Goal: Task Accomplishment & Management: Complete application form

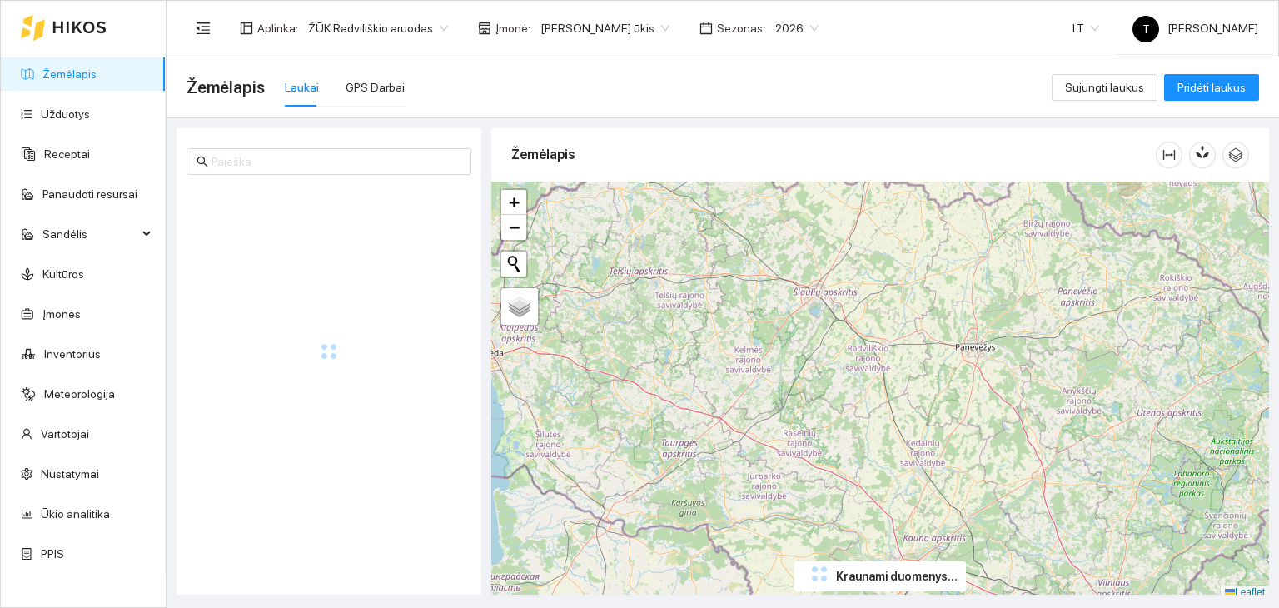
click at [600, 27] on body "Žemėlapis Užduotys Receptai Panaudoti resursai Sandėlis Kultūros Įmonės Invento…" at bounding box center [639, 304] width 1279 height 608
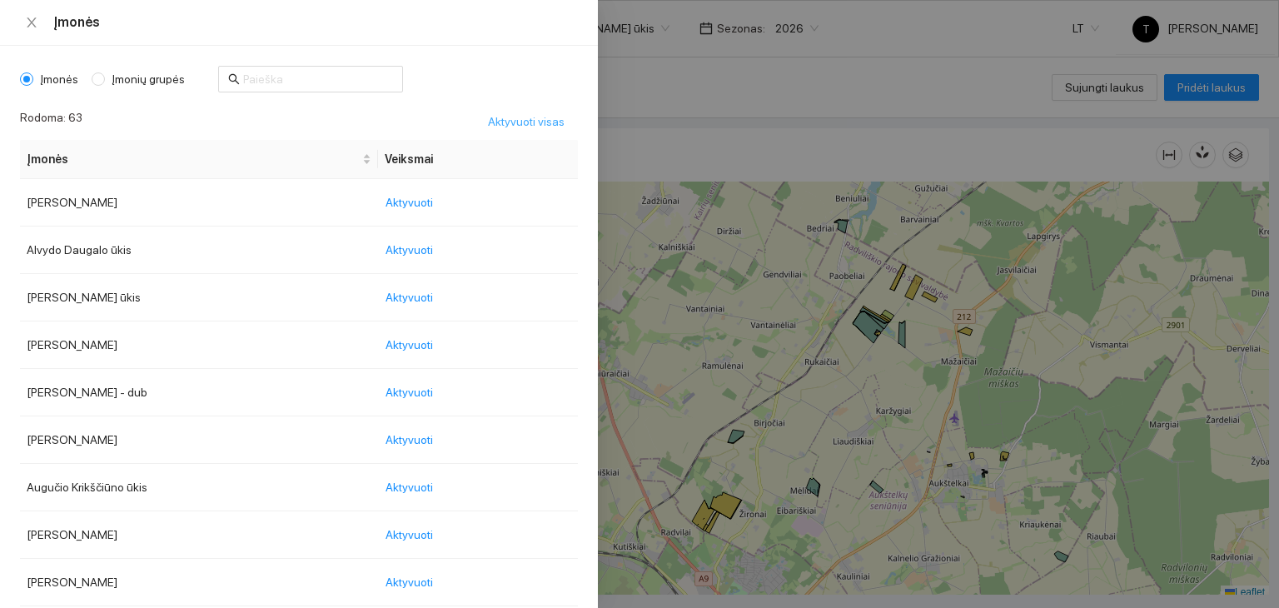
click at [511, 115] on span "Aktyvuoti visas" at bounding box center [526, 121] width 77 height 18
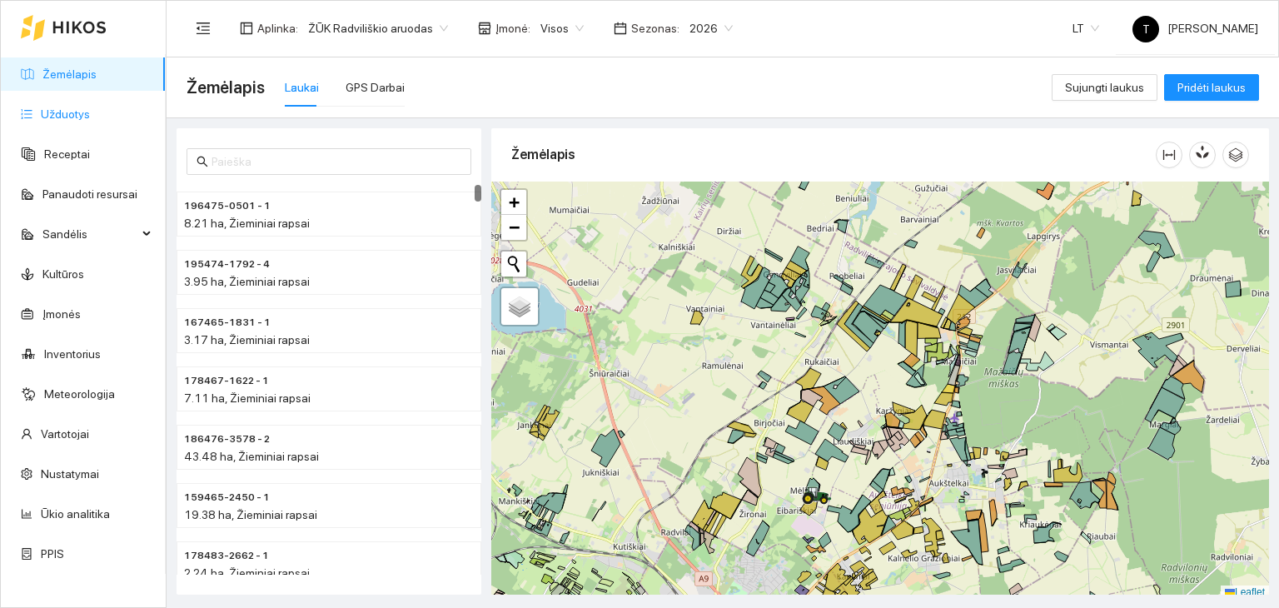
click at [90, 107] on link "Užduotys" at bounding box center [65, 113] width 49 height 13
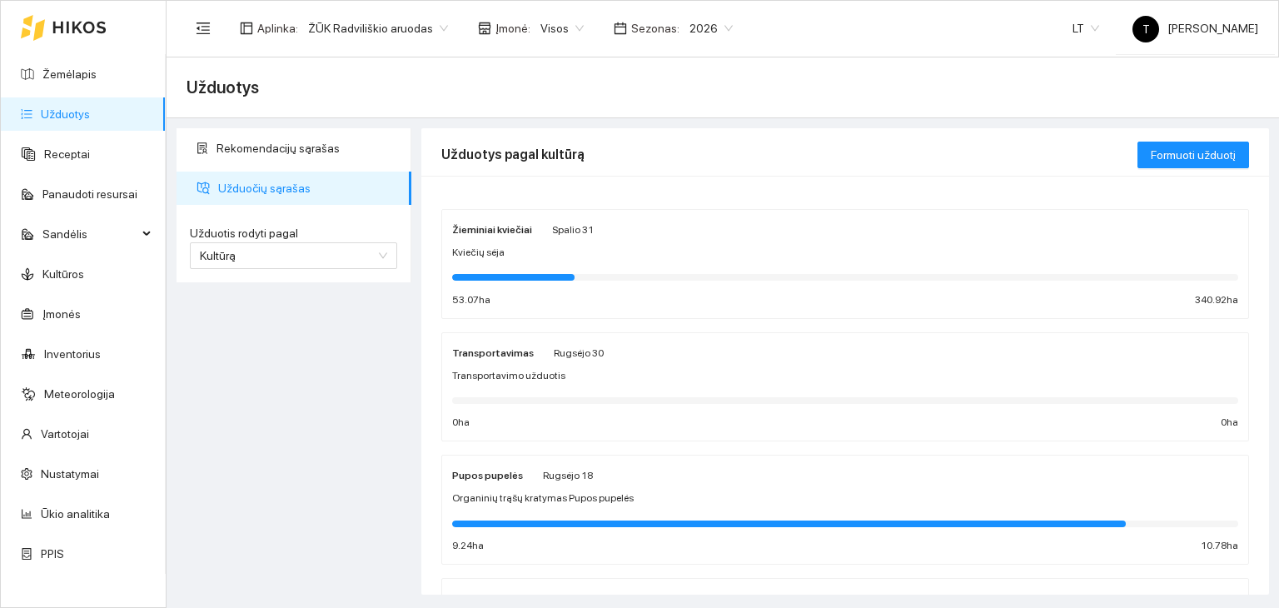
click at [616, 251] on div "Kviečių sėja" at bounding box center [845, 253] width 786 height 16
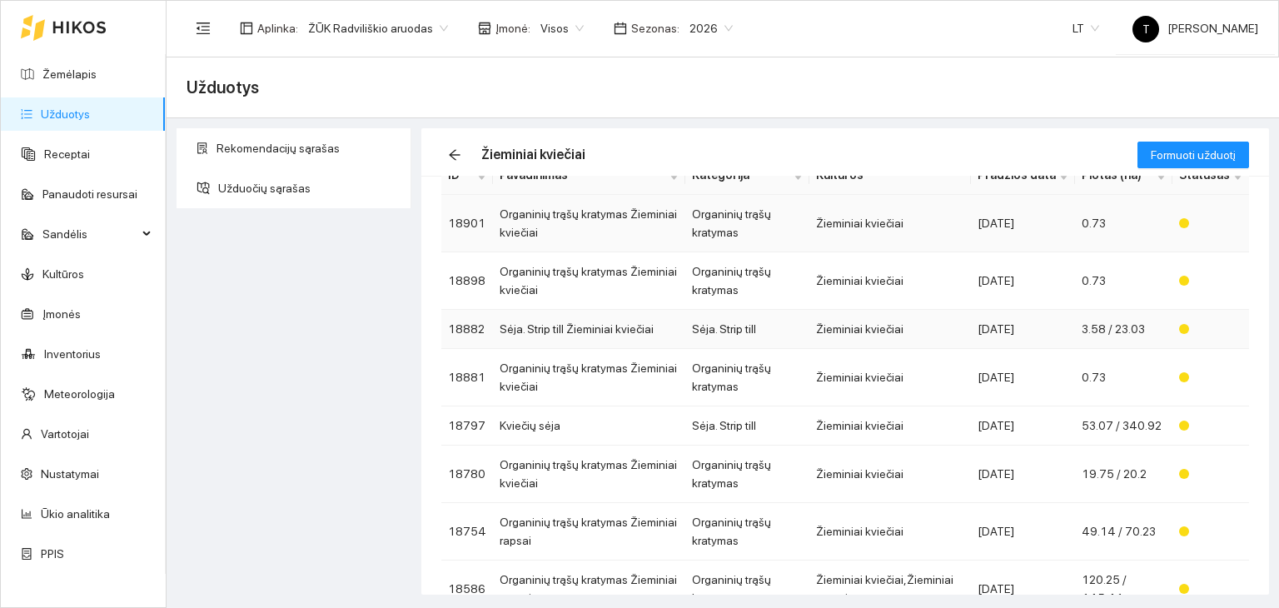
scroll to position [167, 0]
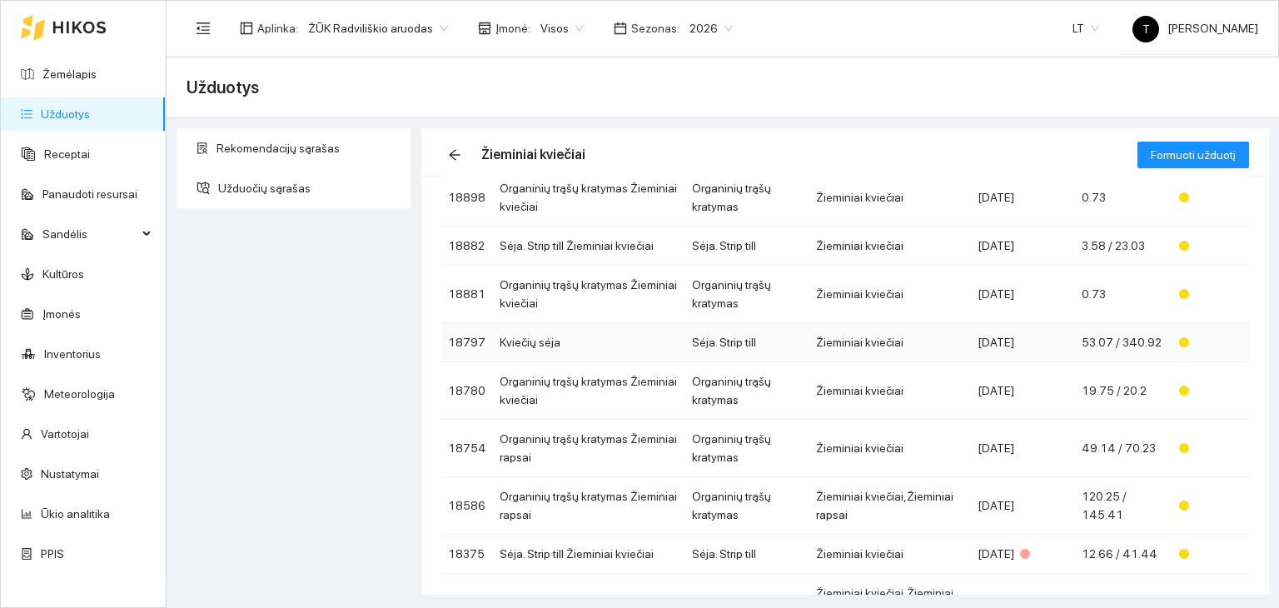
click at [813, 343] on td "Žieminiai kviečiai" at bounding box center [890, 342] width 161 height 39
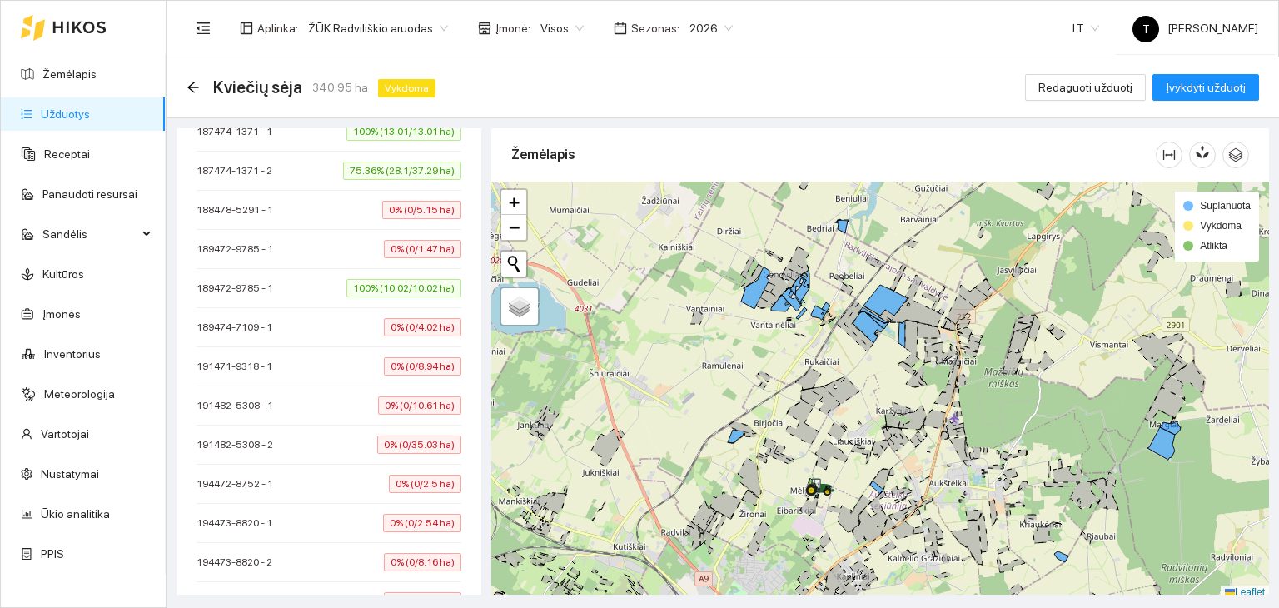
scroll to position [569, 0]
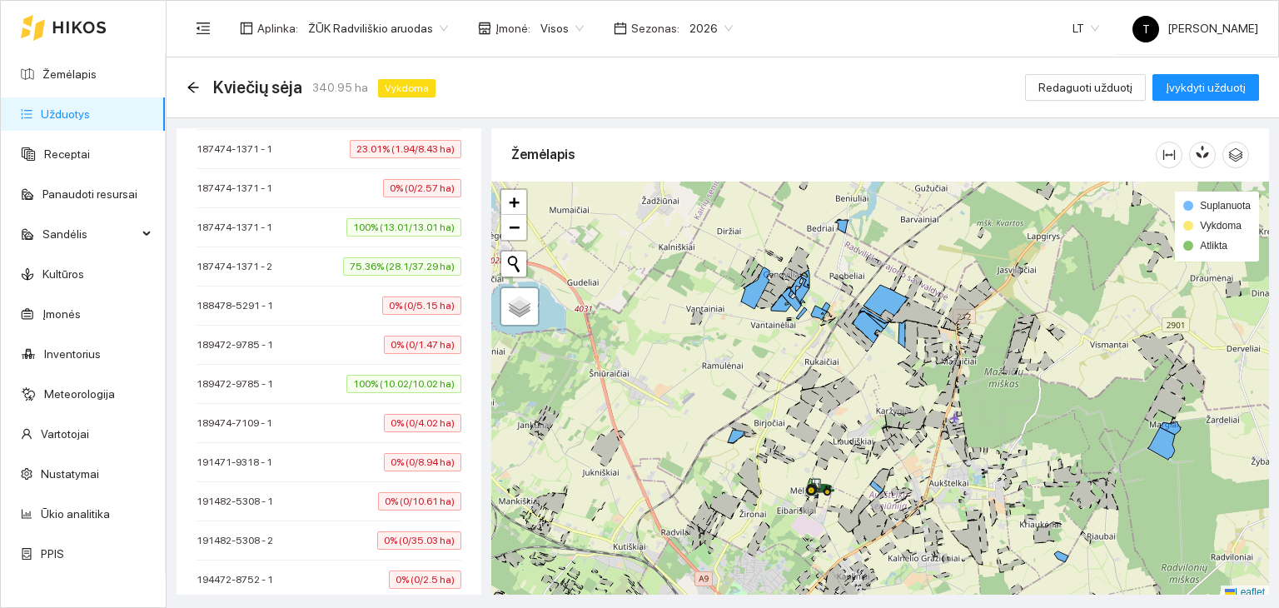
click at [401, 380] on span "100% (10.02/10.02 ha)" at bounding box center [403, 384] width 115 height 18
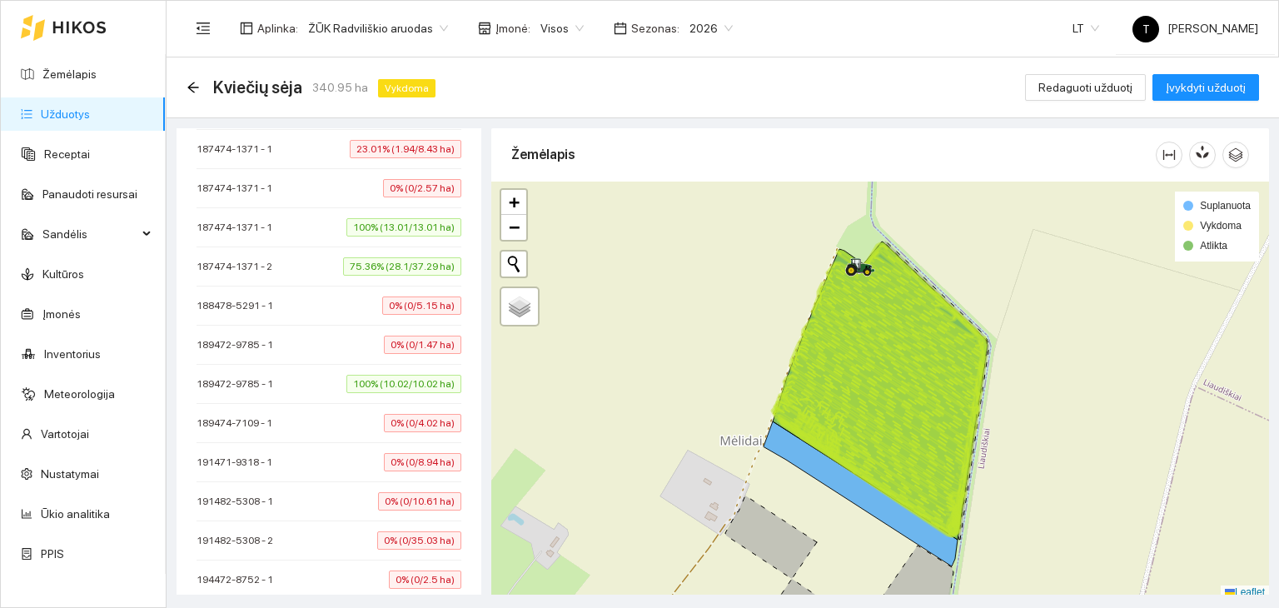
click at [415, 267] on span "75.36% (28.1/37.29 ha)" at bounding box center [402, 266] width 118 height 18
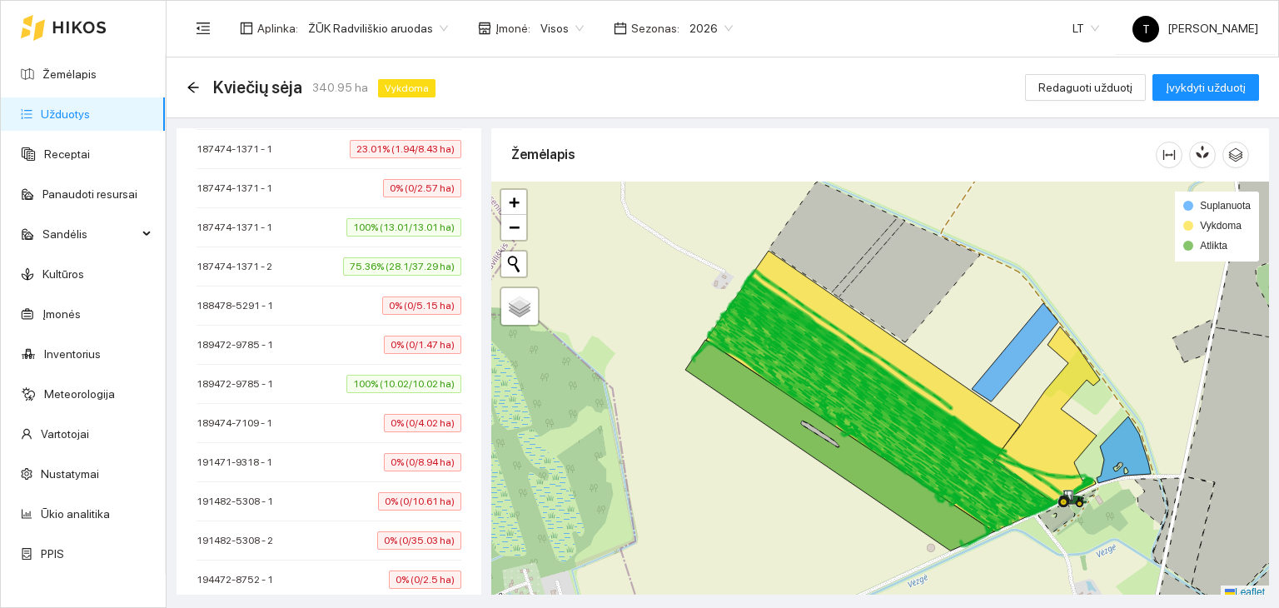
click at [410, 225] on span "100% (13.01/13.01 ha)" at bounding box center [403, 227] width 115 height 18
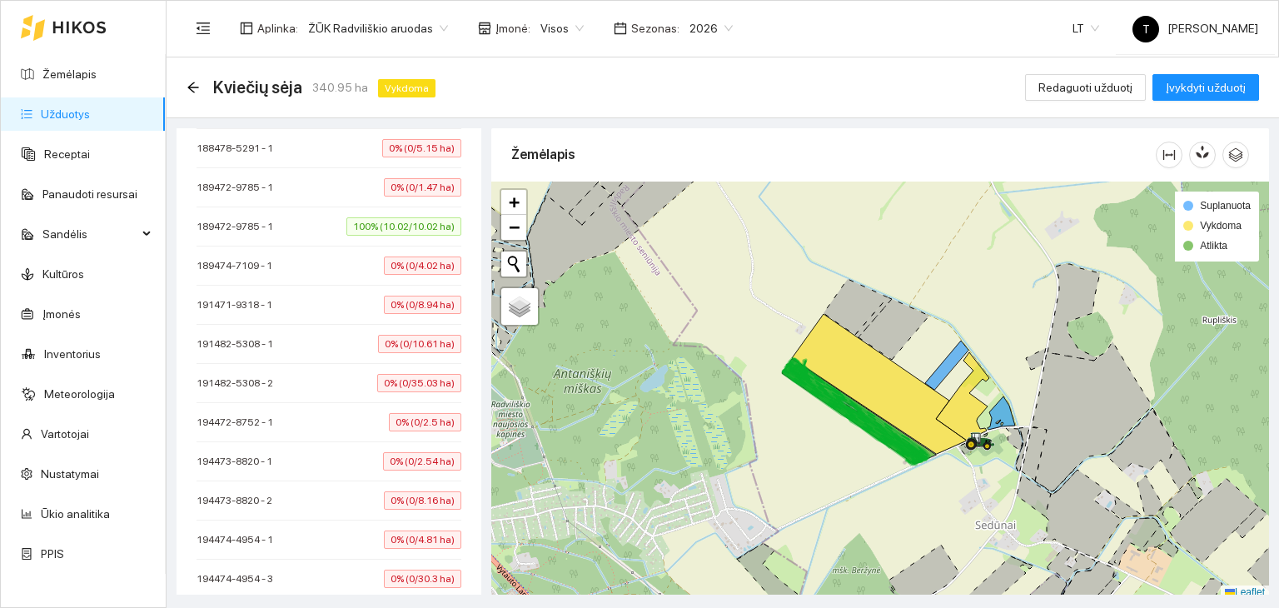
scroll to position [819, 0]
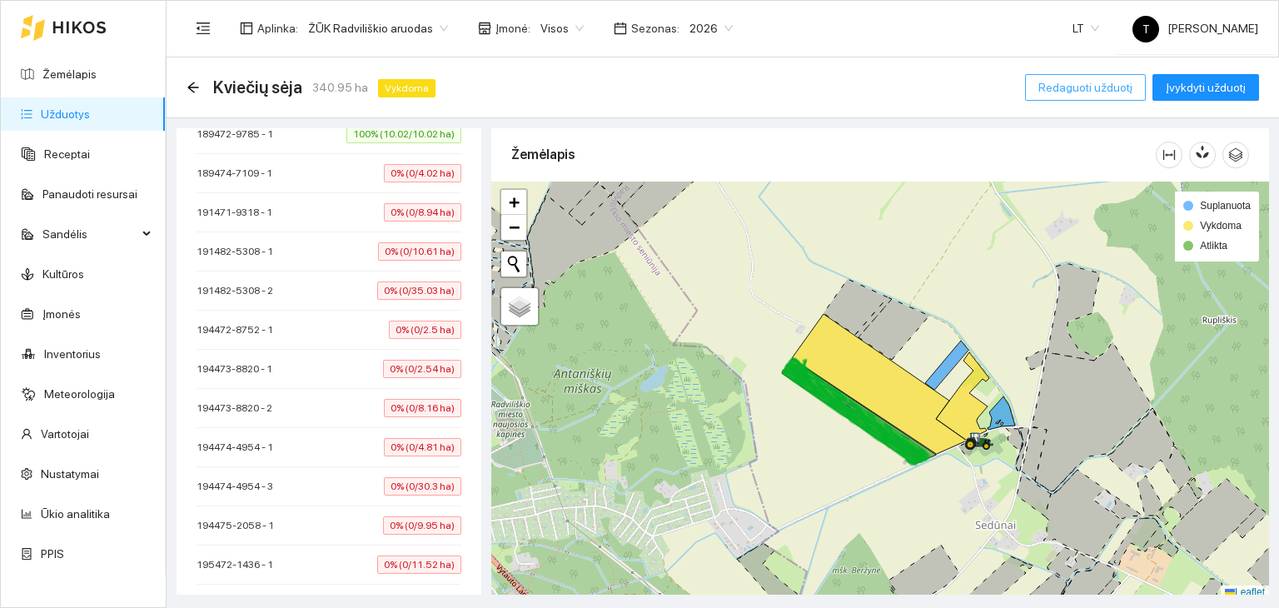
click at [1070, 81] on span "Redaguoti užduotį" at bounding box center [1086, 87] width 94 height 18
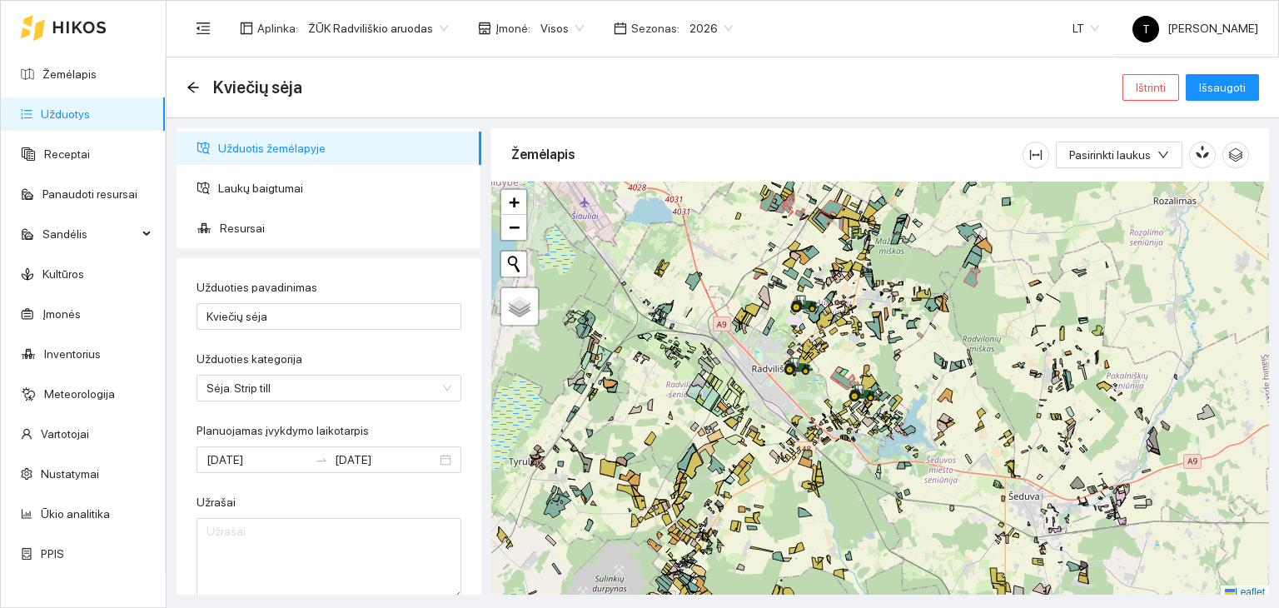
scroll to position [4, 0]
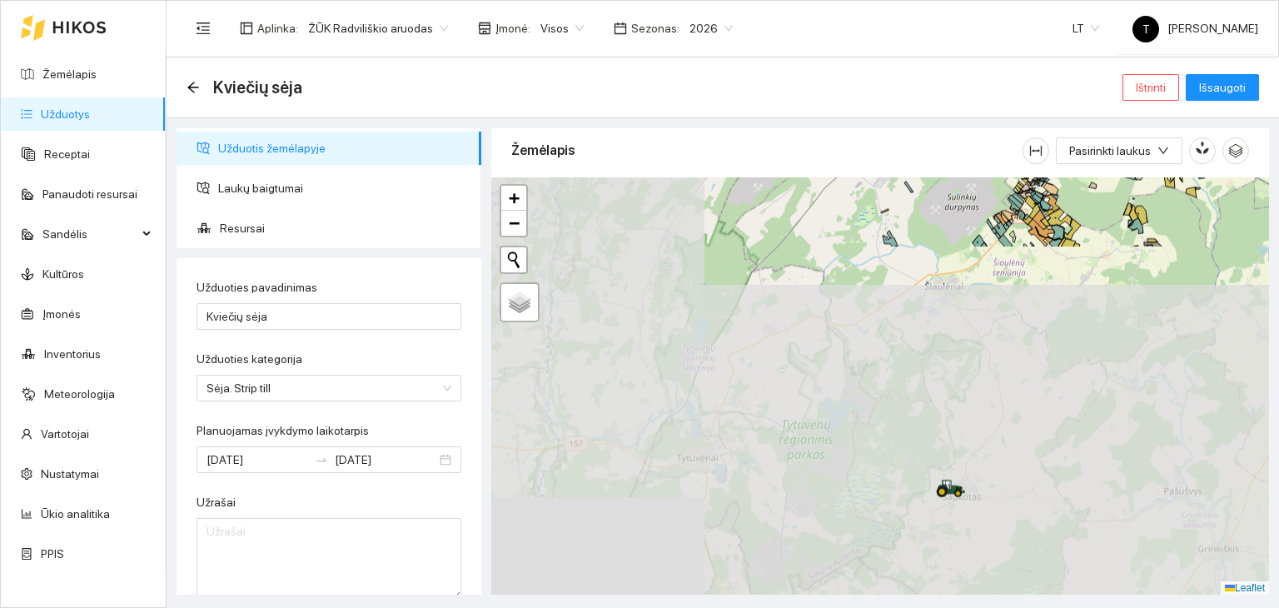
drag, startPoint x: 692, startPoint y: 520, endPoint x: 1044, endPoint y: 129, distance: 526.0
click at [1044, 129] on div "Žemėlapis Pasirinkti laukus + − Nieko nerasta. Bandykite dar kartą. Žemėlapis P…" at bounding box center [880, 357] width 778 height 466
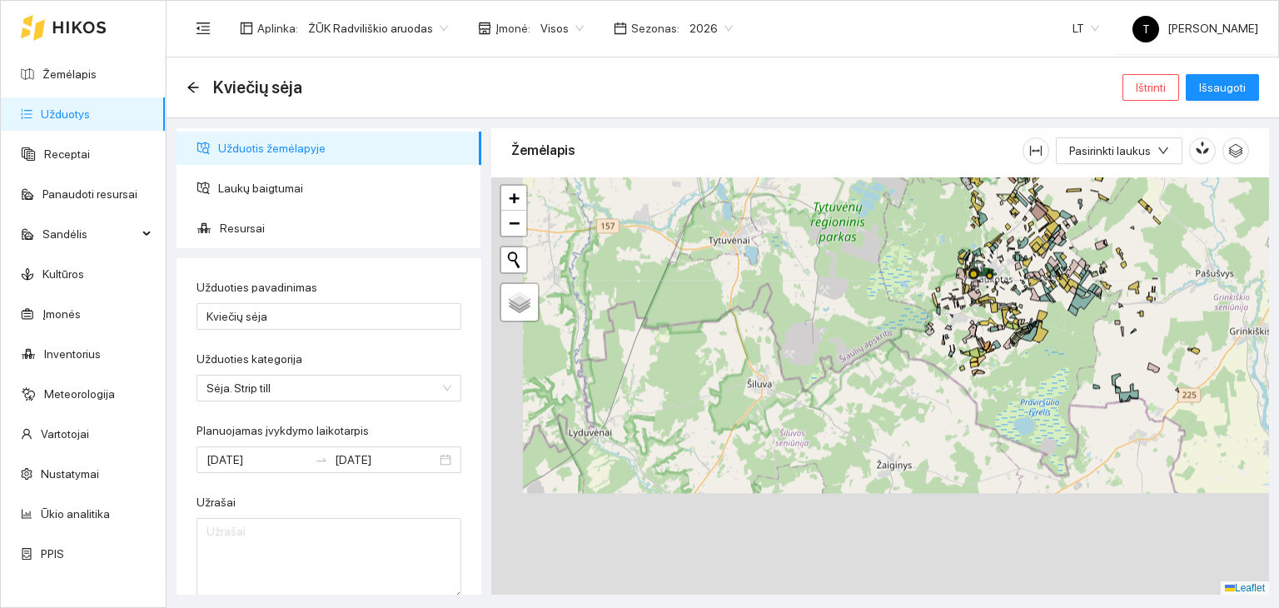
drag, startPoint x: 934, startPoint y: 511, endPoint x: 966, endPoint y: 292, distance: 221.3
click at [966, 292] on div "+ − Nieko nerasta. Bandykite dar kartą. Žemėlapis Palydovas Leaflet" at bounding box center [880, 386] width 778 height 418
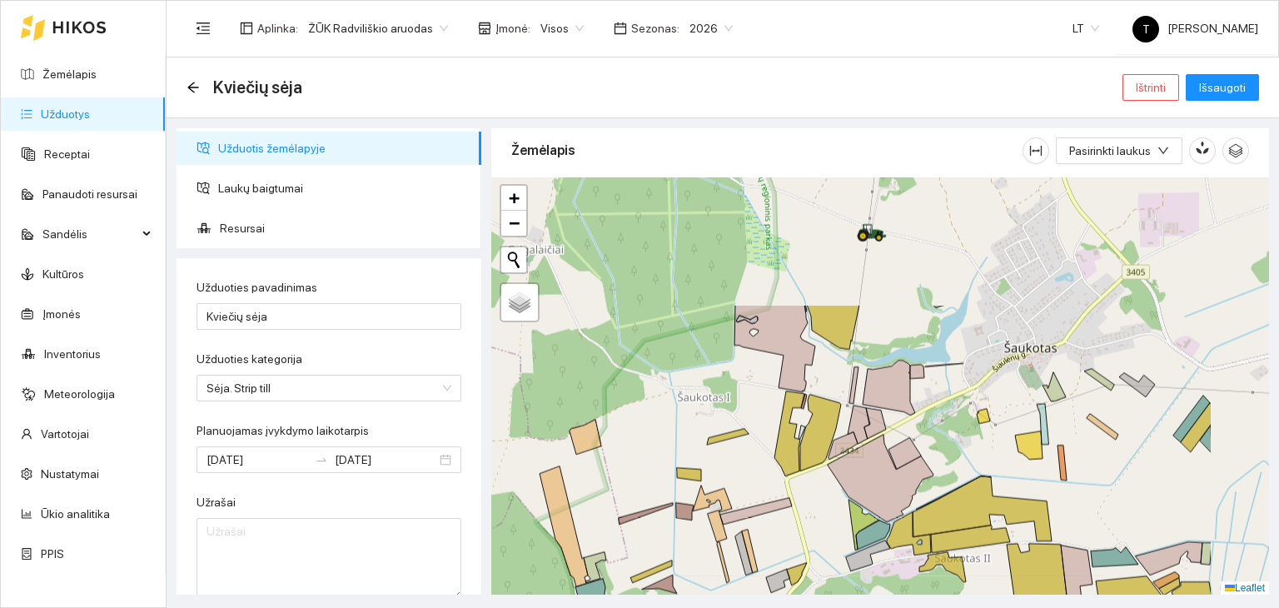
drag, startPoint x: 961, startPoint y: 480, endPoint x: 843, endPoint y: 625, distance: 187.7
click at [843, 607] on html "Žemėlapis Užduotys Receptai Panaudoti resursai Sandėlis Kultūros Įmonės Invento…" at bounding box center [639, 304] width 1279 height 608
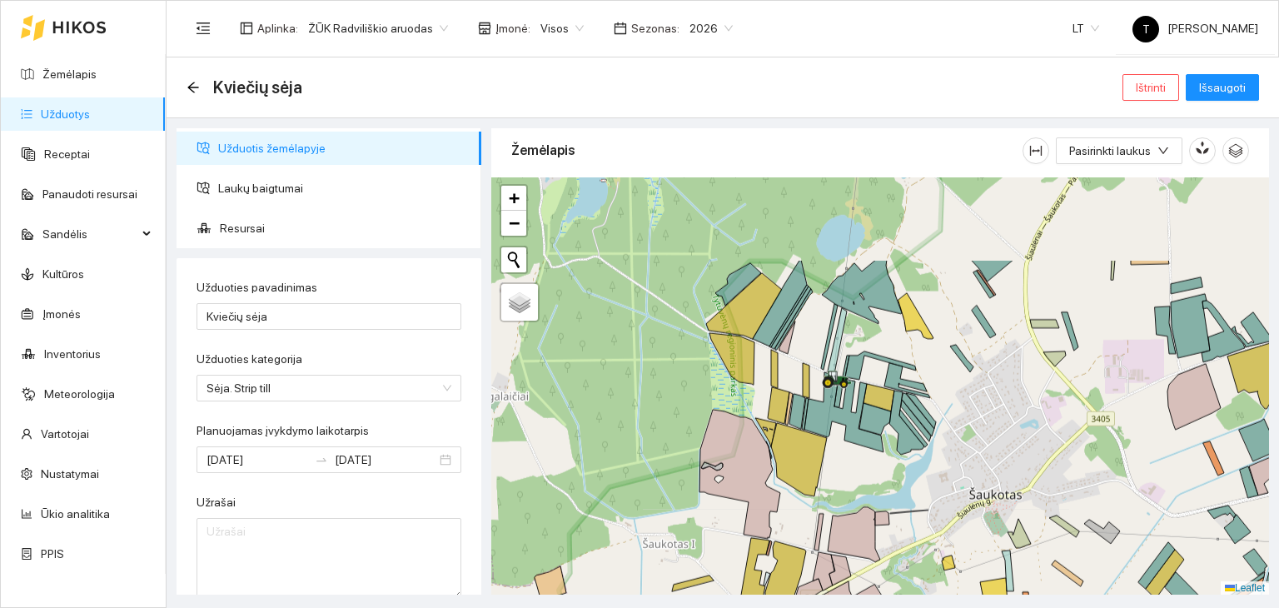
drag, startPoint x: 964, startPoint y: 345, endPoint x: 936, endPoint y: 470, distance: 128.1
click at [936, 470] on div "+ − Nieko nerasta. Bandykite dar kartą. Žemėlapis Palydovas Leaflet" at bounding box center [880, 386] width 778 height 418
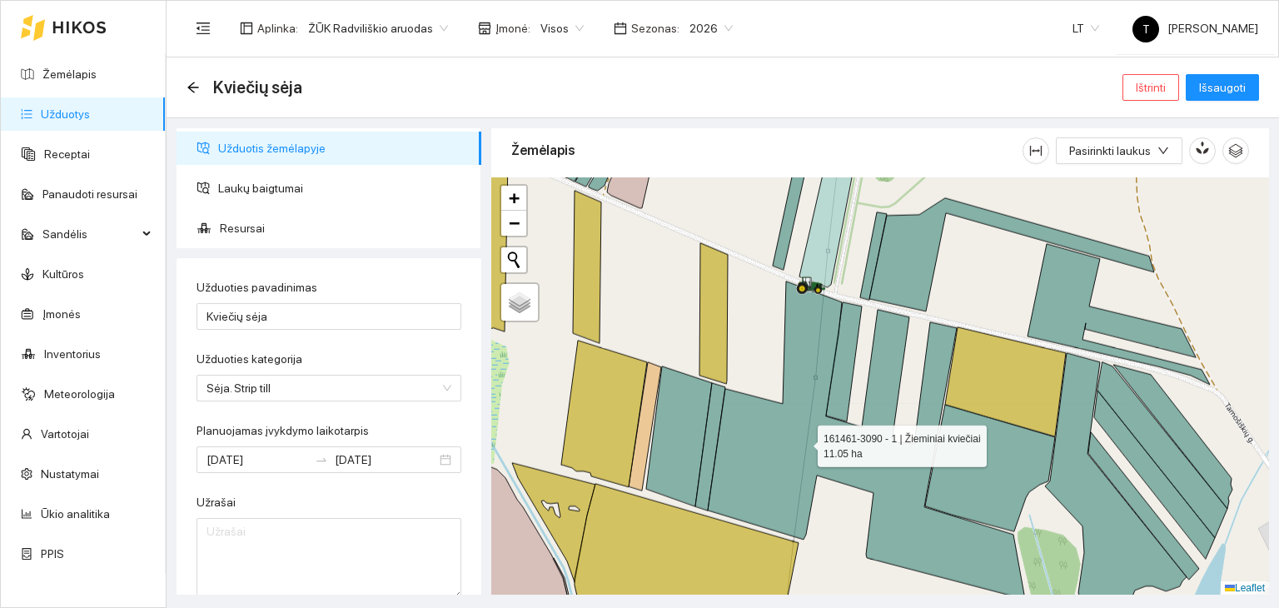
click at [803, 441] on icon at bounding box center [866, 440] width 316 height 317
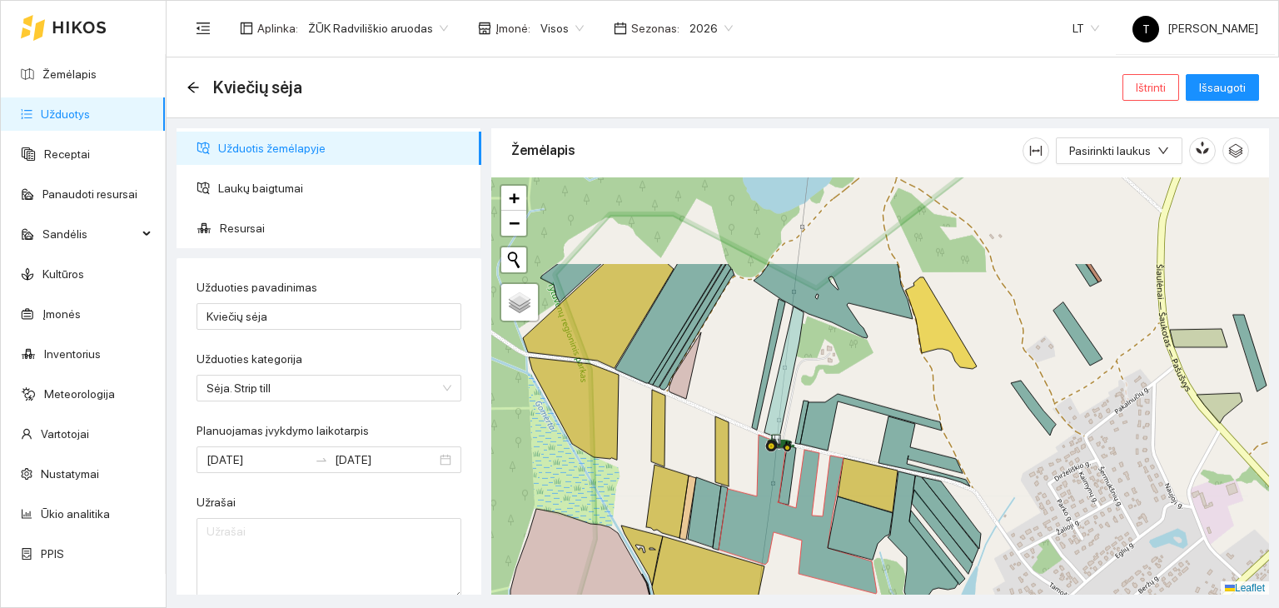
drag, startPoint x: 870, startPoint y: 249, endPoint x: 834, endPoint y: 387, distance: 142.8
click at [834, 387] on div "+ − Nieko nerasta. Bandykite dar kartą. Žemėlapis Palydovas Leaflet" at bounding box center [880, 386] width 778 height 418
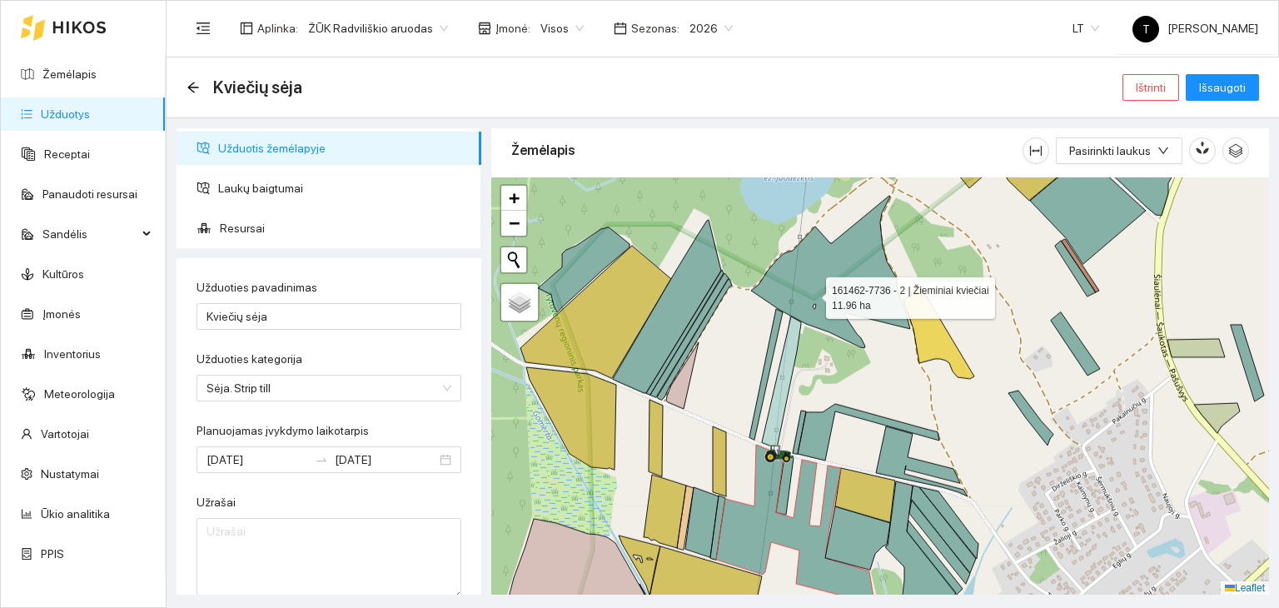
click at [810, 293] on icon at bounding box center [830, 272] width 159 height 152
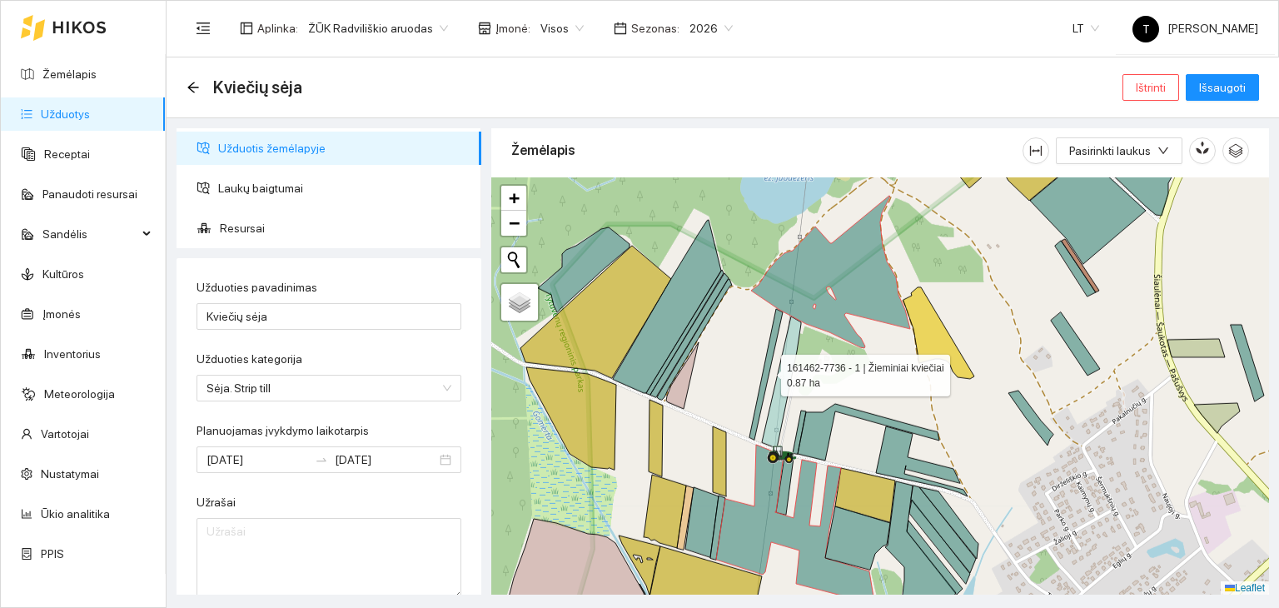
click at [775, 335] on icon at bounding box center [766, 374] width 33 height 131
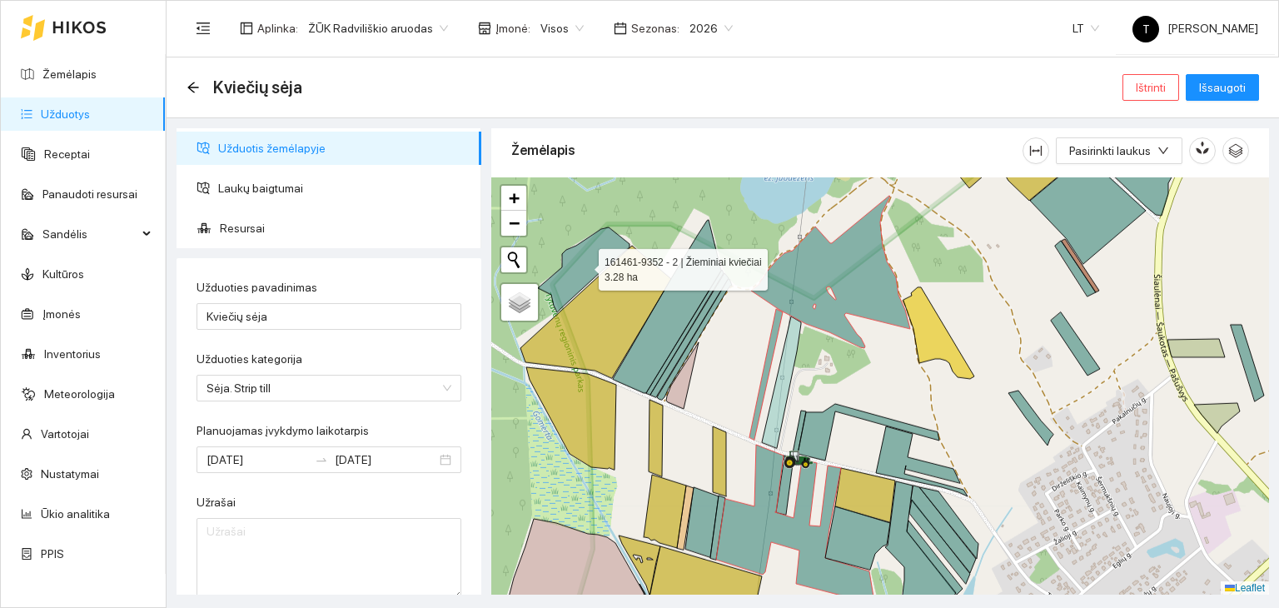
click at [579, 264] on icon at bounding box center [584, 269] width 92 height 85
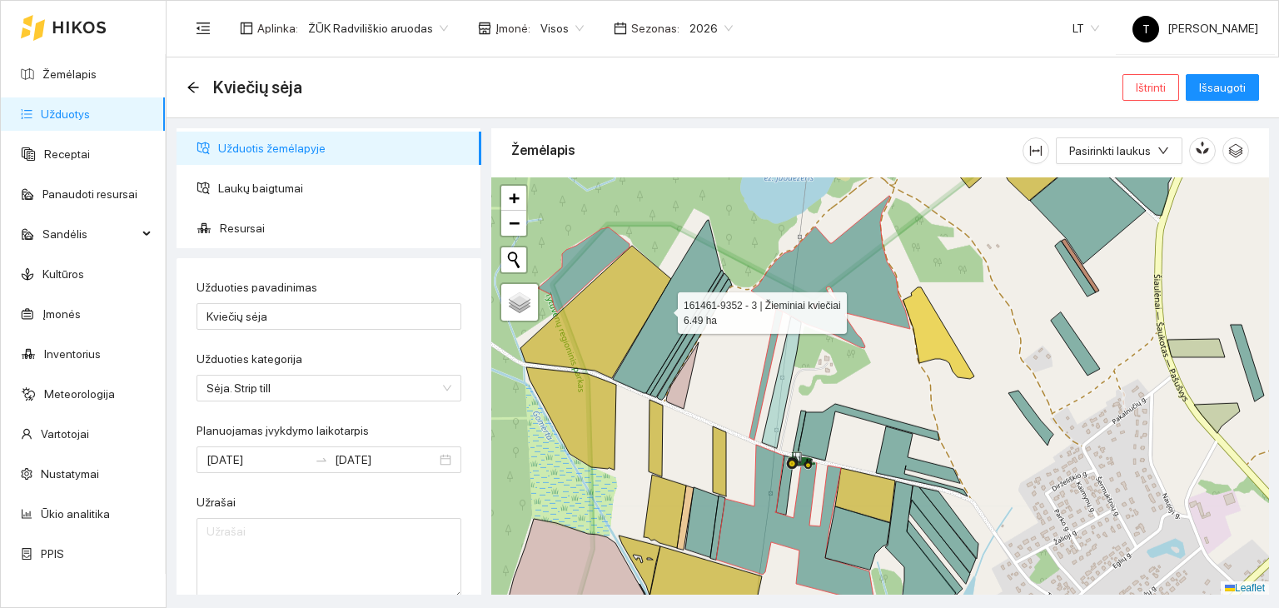
click at [663, 308] on icon at bounding box center [667, 306] width 108 height 173
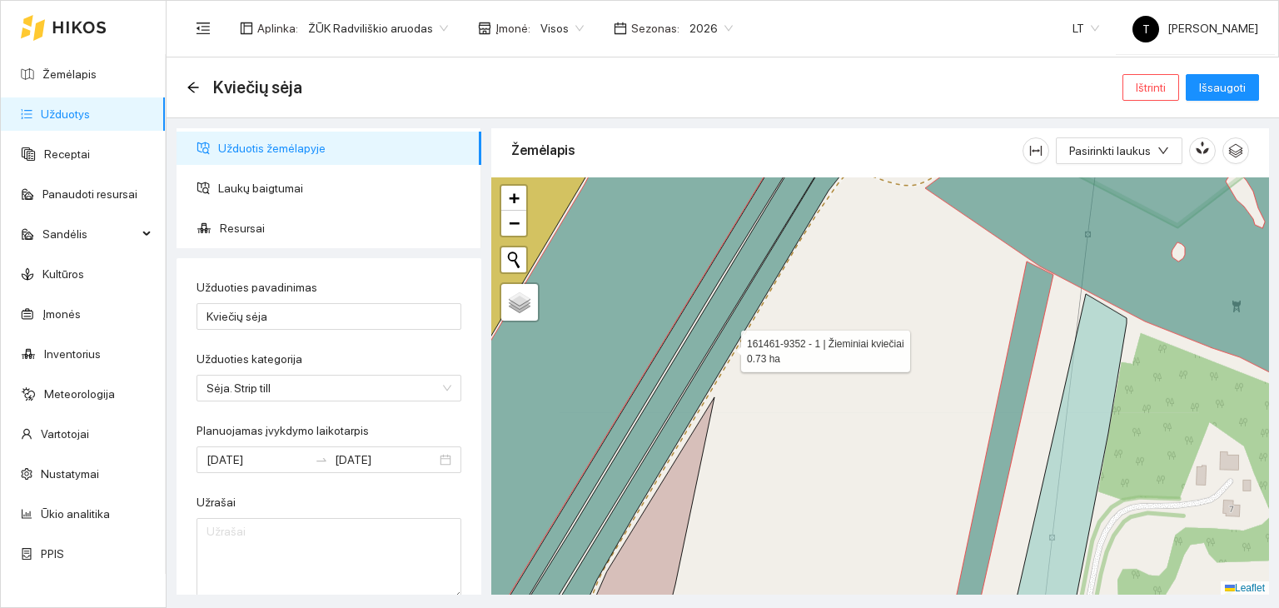
click at [726, 346] on icon at bounding box center [700, 385] width 300 height 486
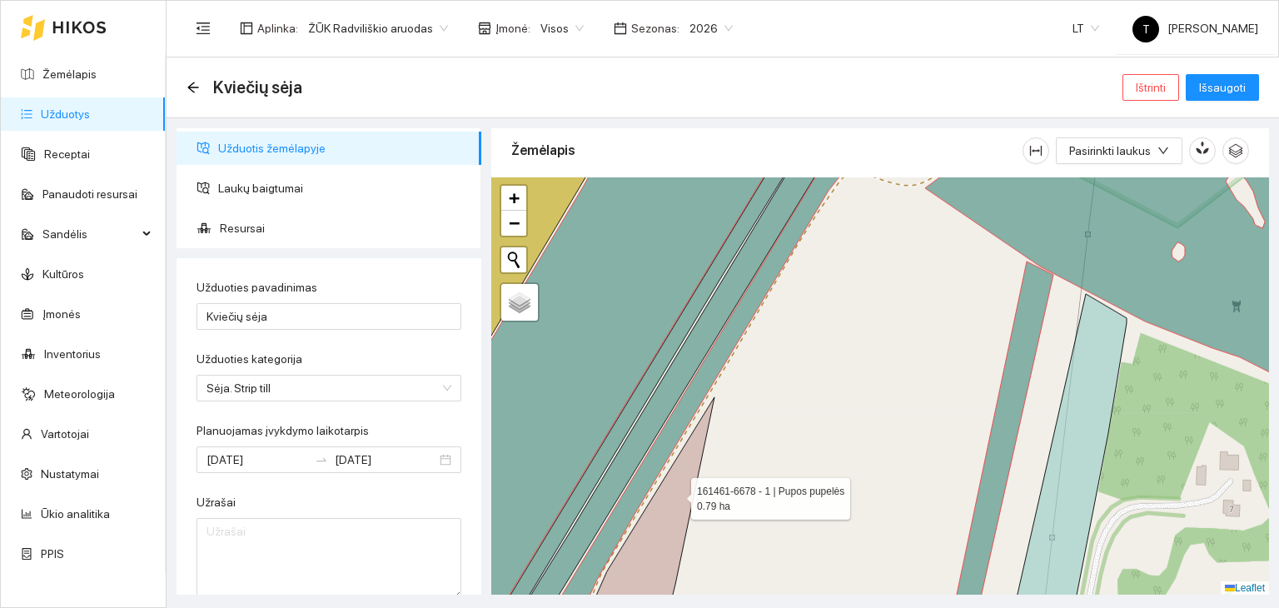
click at [676, 494] on icon at bounding box center [650, 517] width 128 height 241
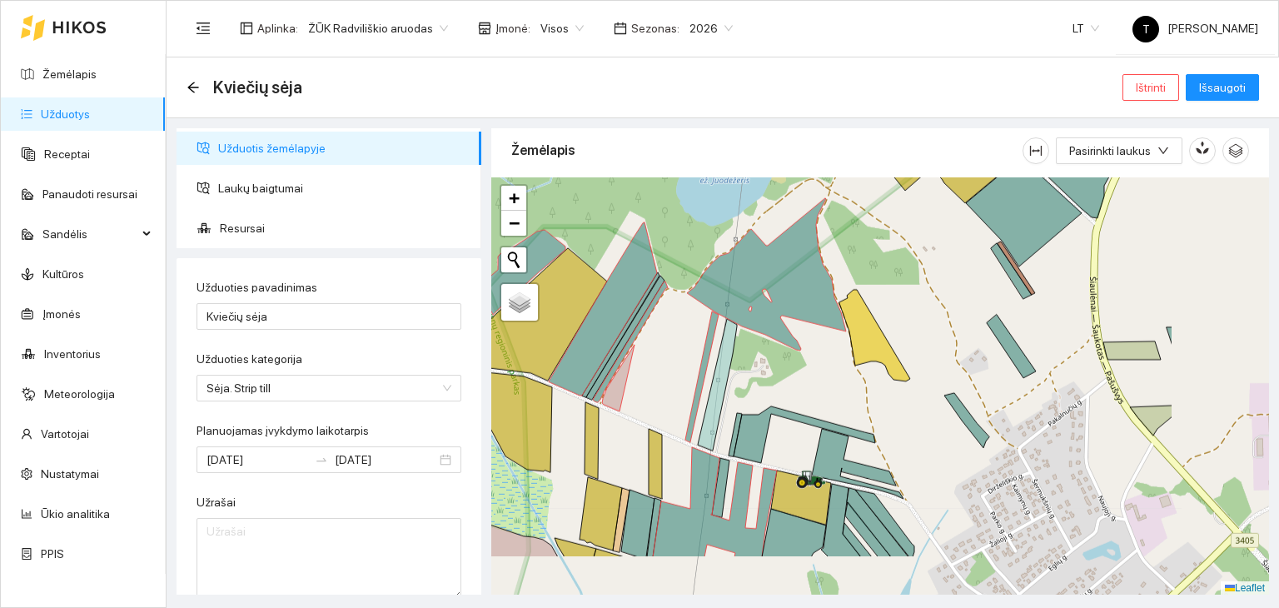
drag, startPoint x: 1014, startPoint y: 470, endPoint x: 838, endPoint y: 389, distance: 193.4
click at [838, 389] on div "+ − Nieko nerasta. Bandykite dar kartą. Žemėlapis Palydovas Leaflet" at bounding box center [880, 386] width 778 height 418
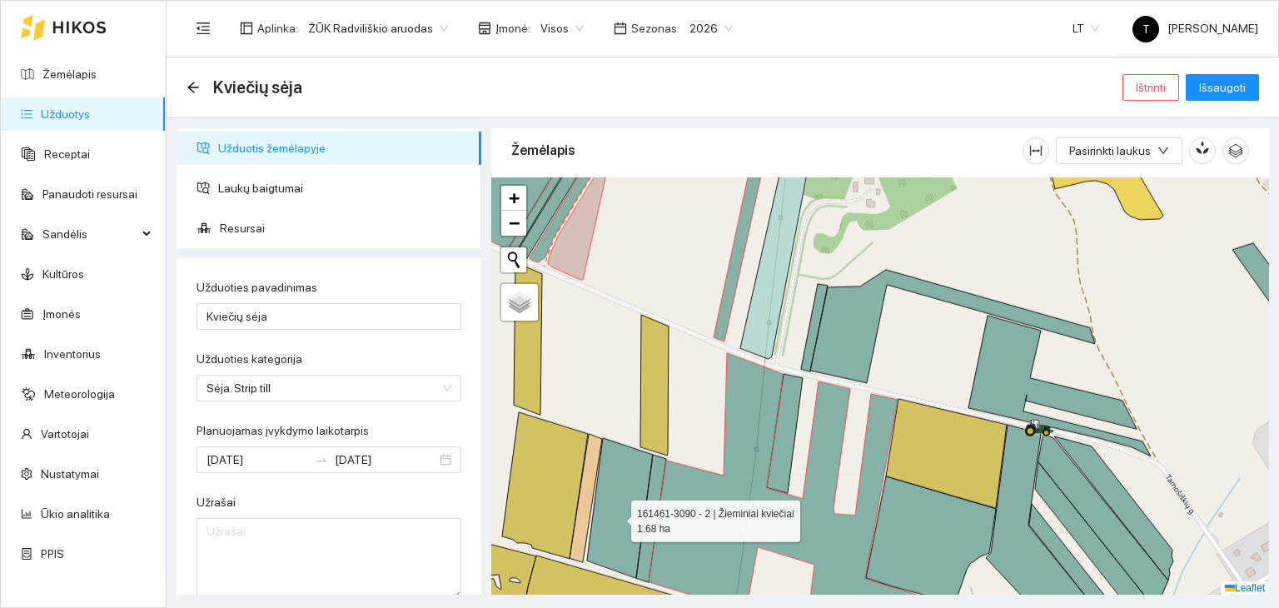
click at [617, 516] on icon at bounding box center [620, 508] width 66 height 140
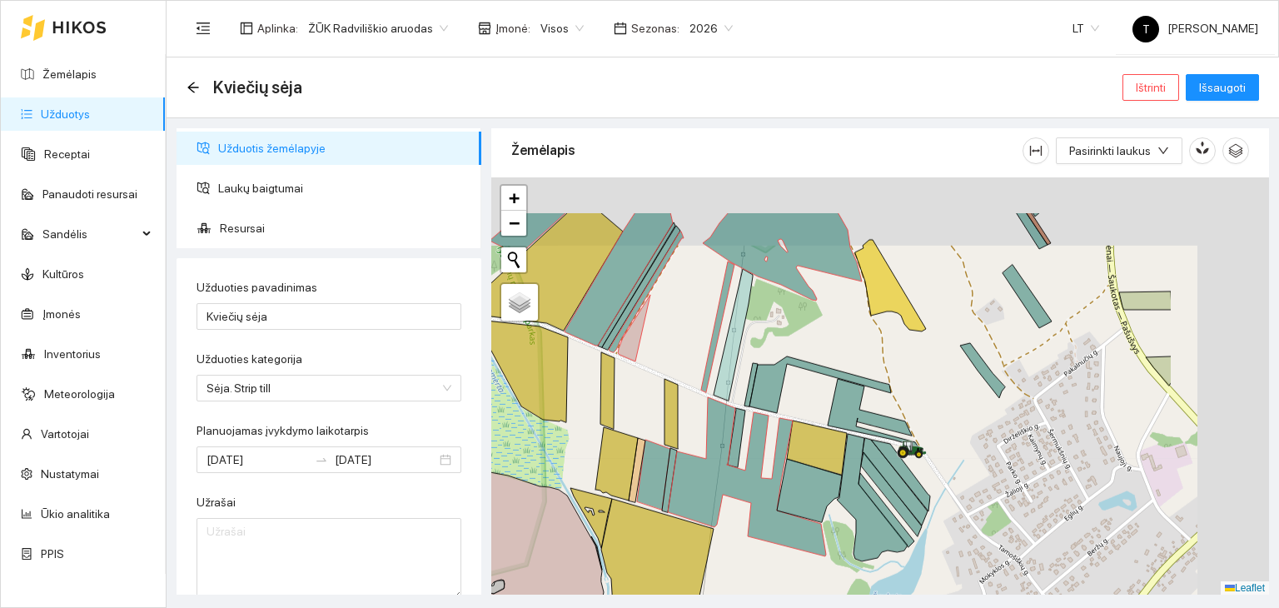
drag, startPoint x: 1013, startPoint y: 368, endPoint x: 835, endPoint y: 414, distance: 183.2
click at [960, 398] on icon at bounding box center [982, 370] width 45 height 55
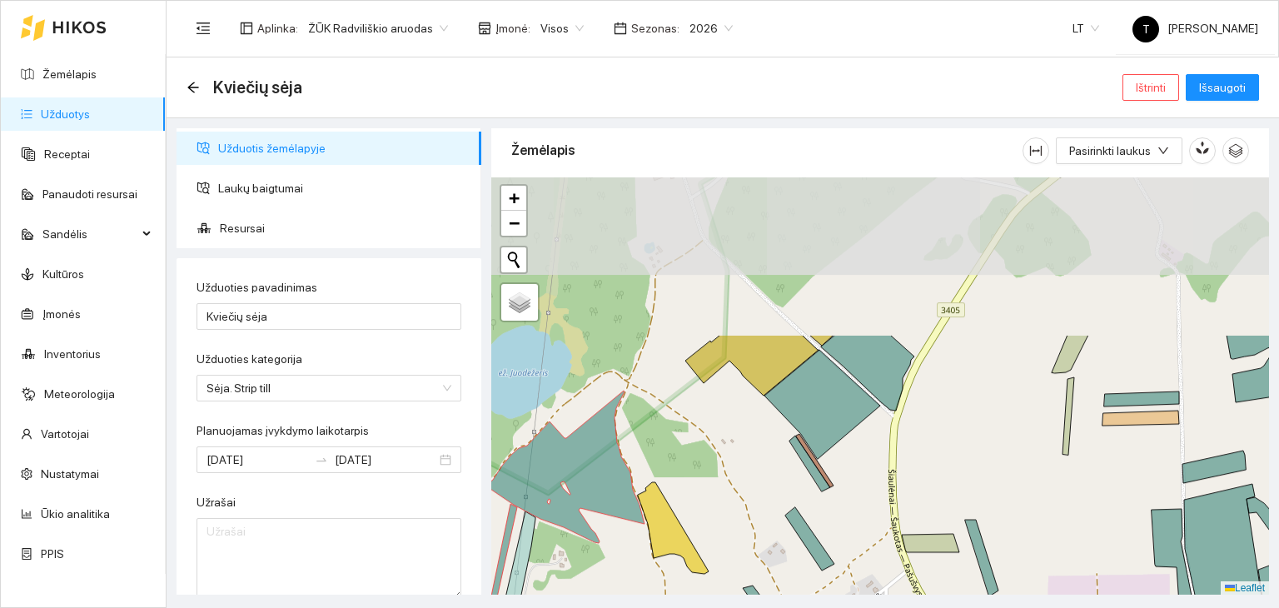
drag, startPoint x: 929, startPoint y: 301, endPoint x: 866, endPoint y: 502, distance: 211.3
click at [866, 502] on div "+ − Nieko nerasta. Bandykite dar kartą. Žemėlapis Palydovas Leaflet" at bounding box center [880, 386] width 778 height 418
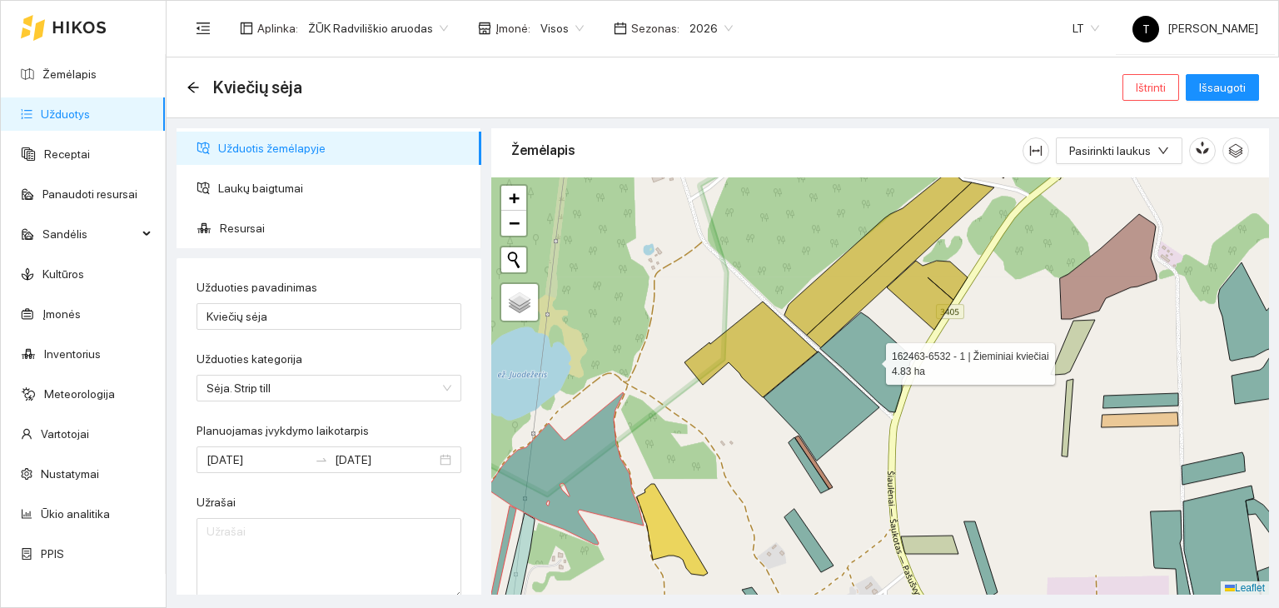
click at [887, 381] on icon at bounding box center [866, 362] width 93 height 100
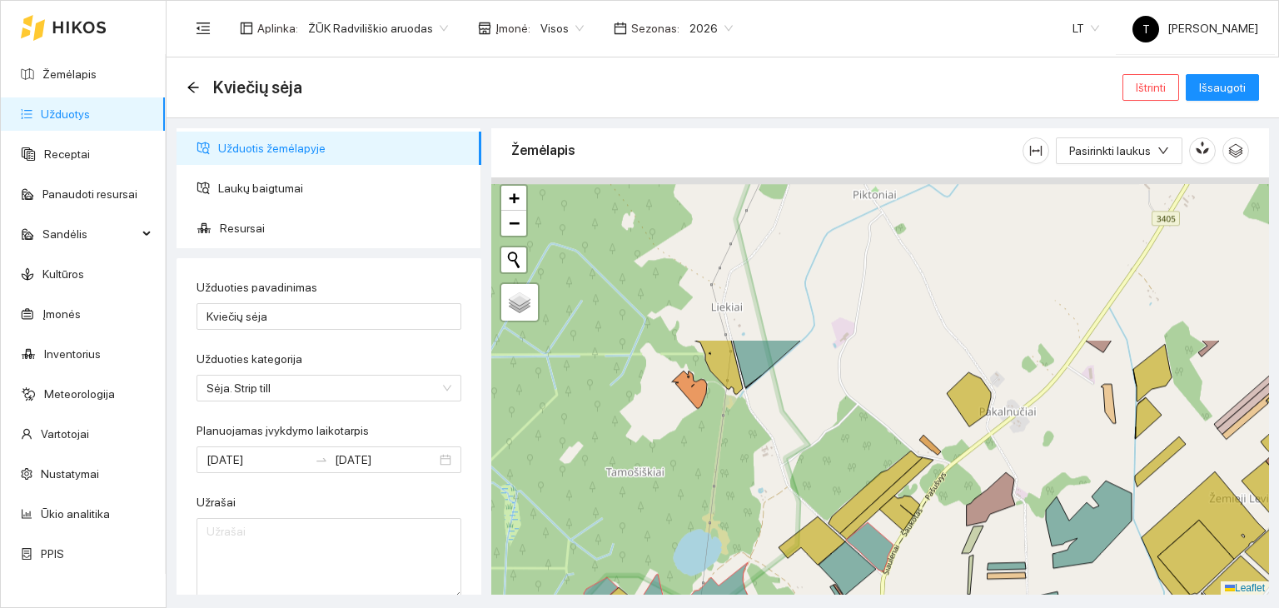
drag, startPoint x: 952, startPoint y: 238, endPoint x: 920, endPoint y: 486, distance: 249.4
click at [920, 455] on icon at bounding box center [930, 445] width 22 height 20
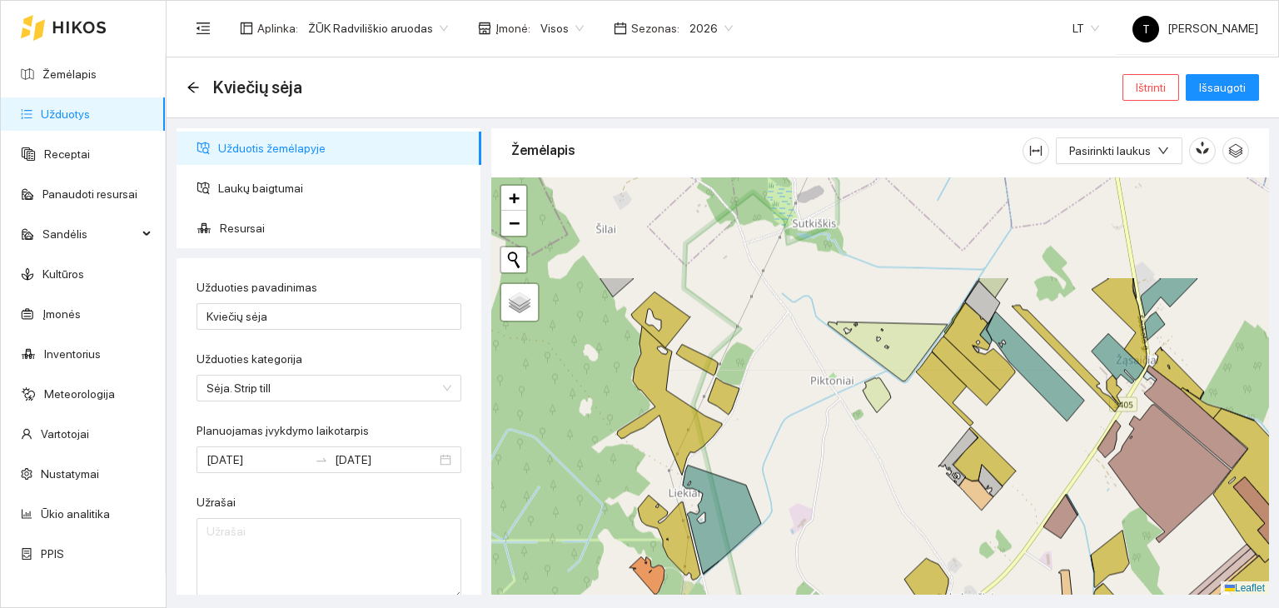
drag, startPoint x: 908, startPoint y: 346, endPoint x: 877, endPoint y: 490, distance: 146.5
click at [877, 490] on div "+ − Nieko nerasta. Bandykite dar kartą. Žemėlapis Palydovas Leaflet" at bounding box center [880, 386] width 778 height 418
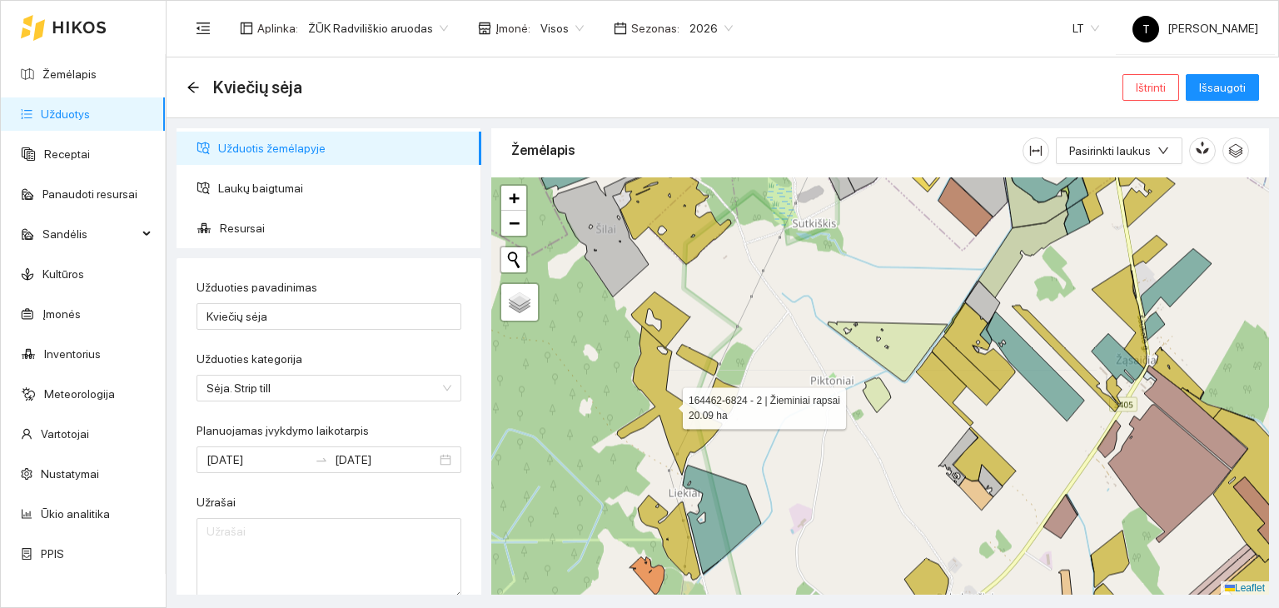
click at [685, 429] on icon at bounding box center [669, 400] width 105 height 149
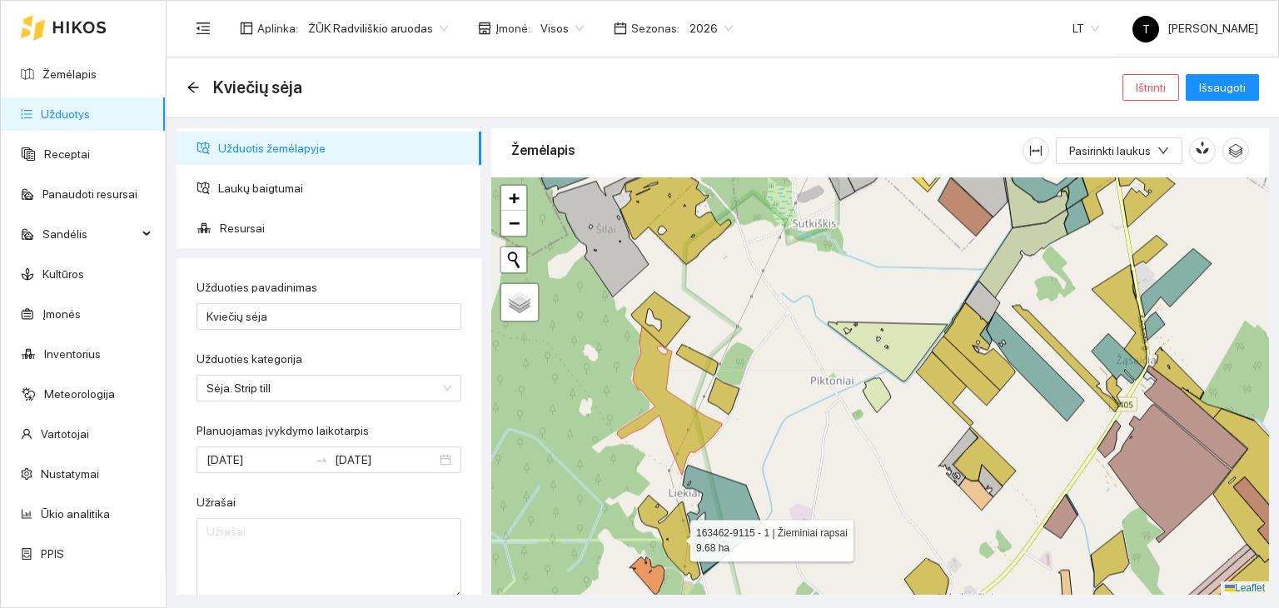
click at [675, 538] on icon at bounding box center [669, 537] width 62 height 85
click at [726, 401] on icon at bounding box center [724, 395] width 32 height 37
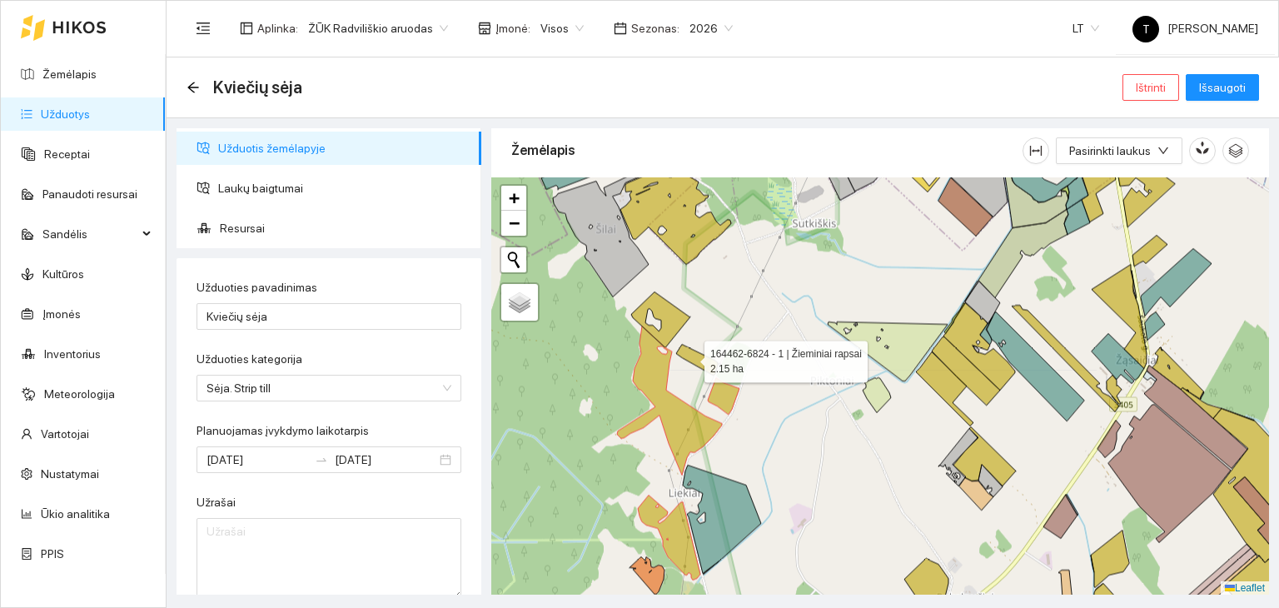
click at [690, 356] on icon at bounding box center [697, 359] width 42 height 31
click at [677, 322] on icon at bounding box center [660, 320] width 59 height 56
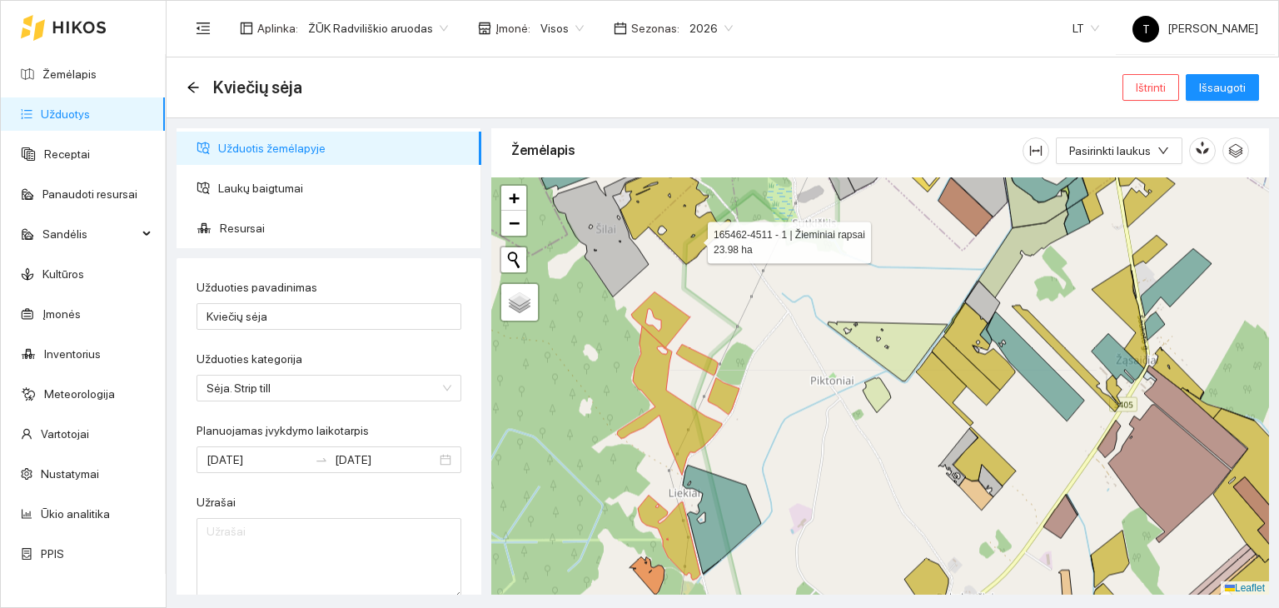
click at [690, 231] on icon at bounding box center [675, 213] width 111 height 101
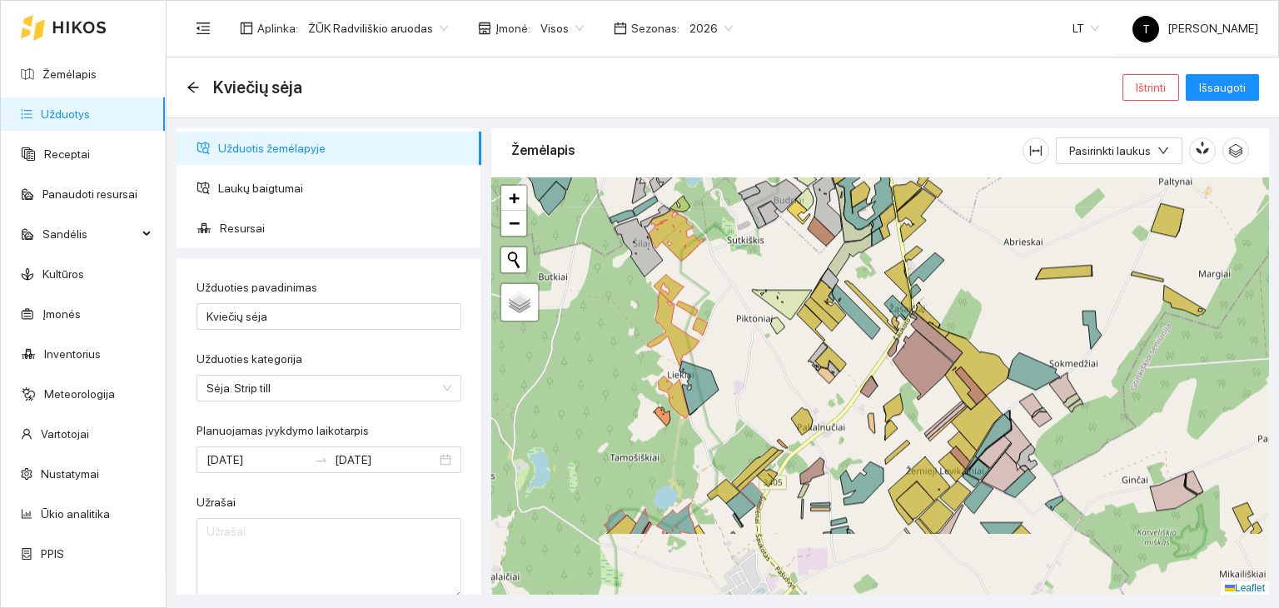
drag, startPoint x: 806, startPoint y: 461, endPoint x: 742, endPoint y: 357, distance: 121.6
click at [742, 357] on div "+ − Nieko nerasta. Bandykite dar kartą. Žemėlapis Palydovas Leaflet" at bounding box center [880, 386] width 778 height 418
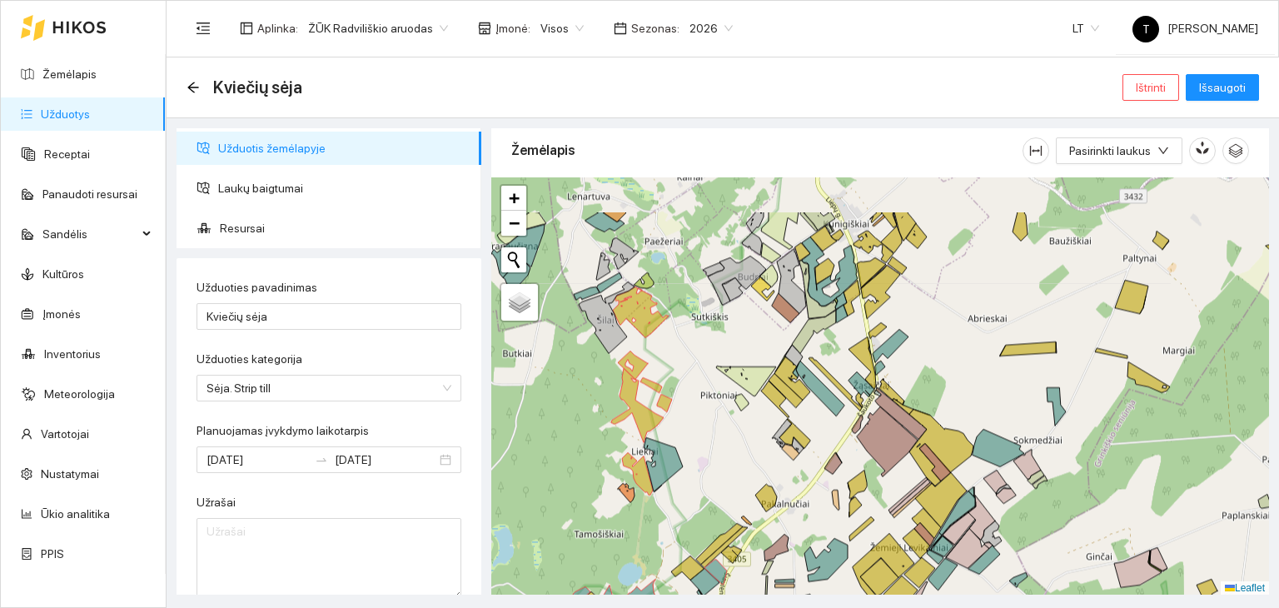
drag, startPoint x: 769, startPoint y: 267, endPoint x: 733, endPoint y: 344, distance: 85.3
click at [733, 344] on div "+ − Nieko nerasta. Bandykite dar kartą. Žemėlapis Palydovas Leaflet" at bounding box center [880, 386] width 778 height 418
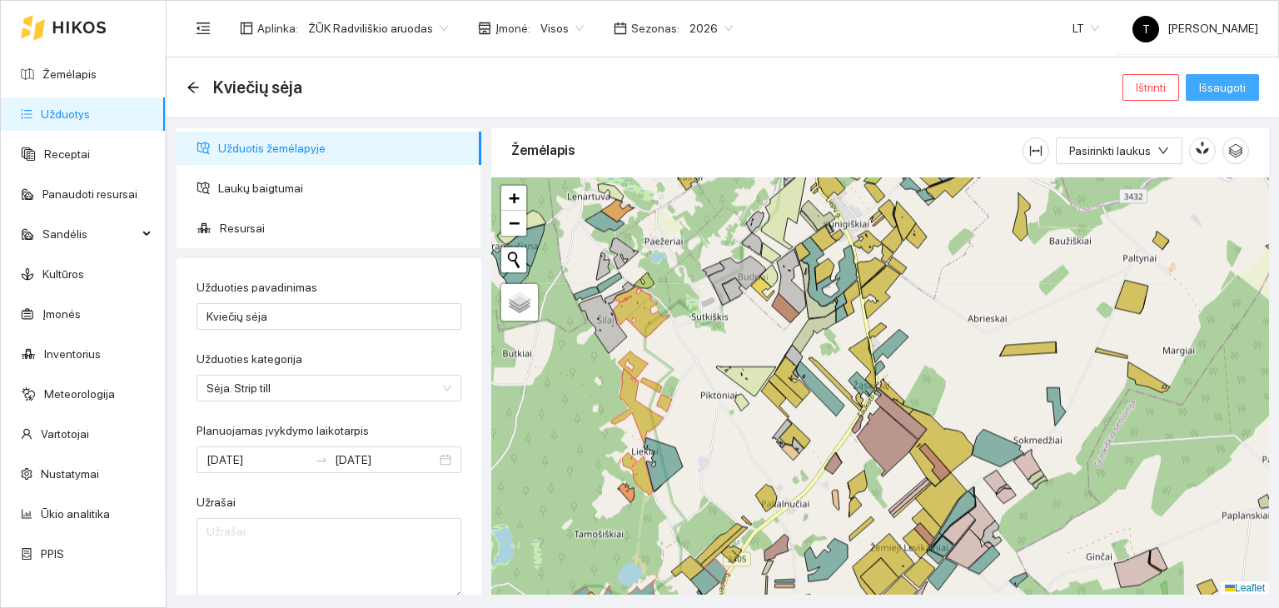
click at [1249, 77] on button "Išsaugoti" at bounding box center [1222, 87] width 73 height 27
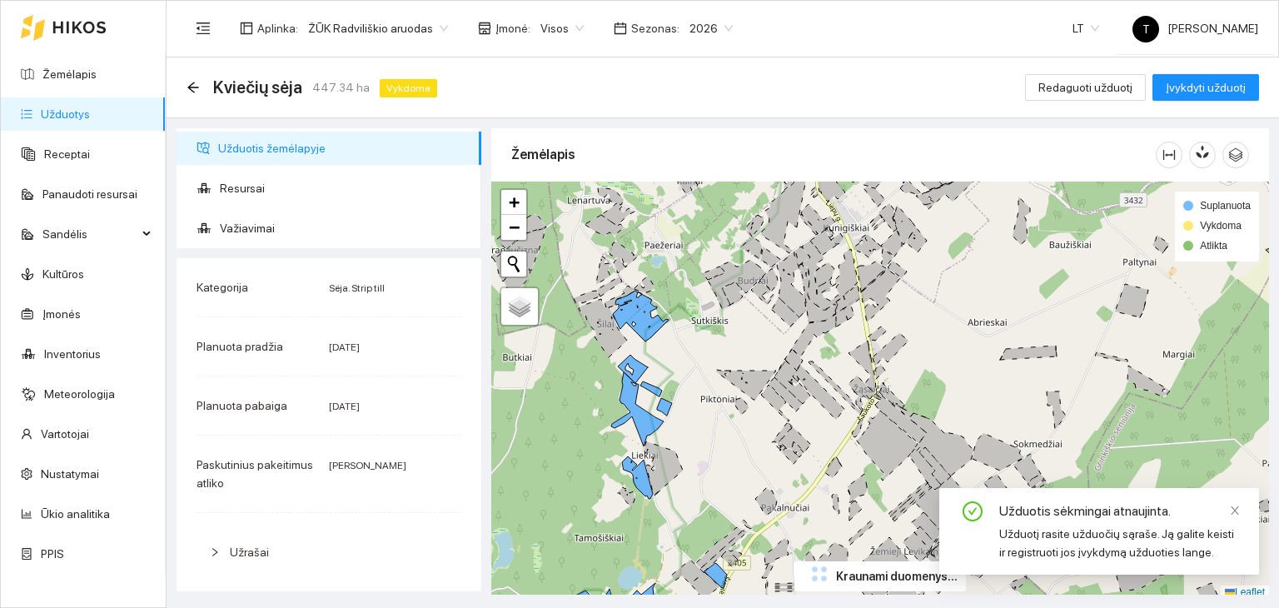
scroll to position [4, 0]
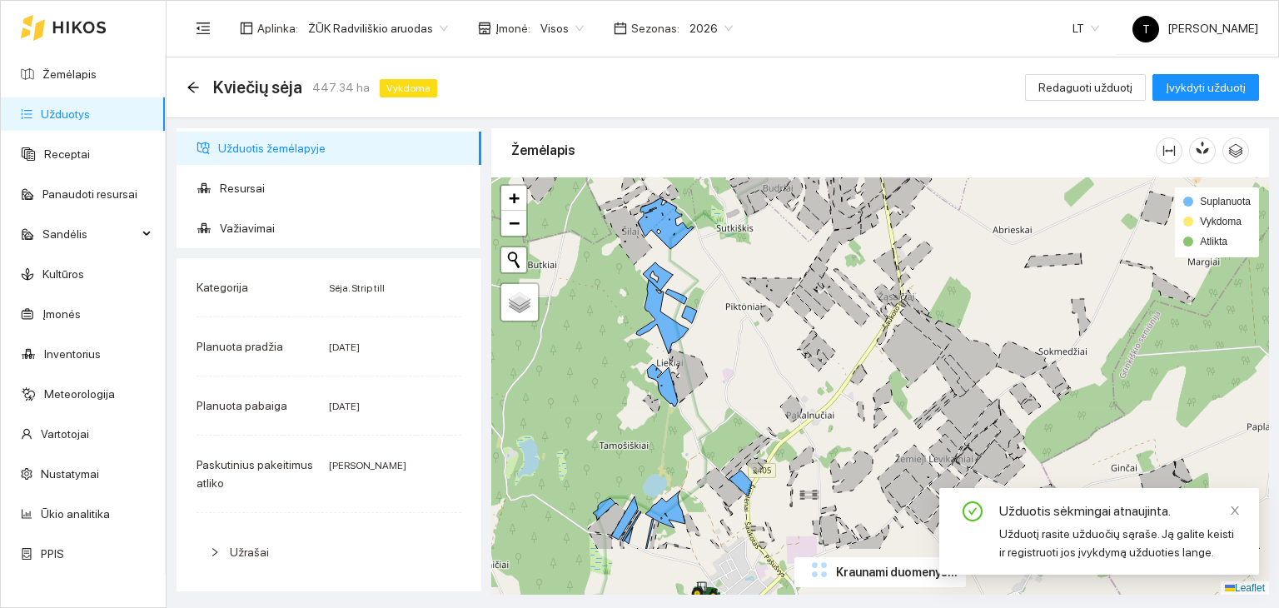
drag, startPoint x: 708, startPoint y: 474, endPoint x: 733, endPoint y: 386, distance: 91.8
click at [733, 386] on div "+ − Nieko nerasta. Bandykite dar kartą. Žemėlapis Palydovas Leaflet Suplanuota …" at bounding box center [880, 386] width 778 height 418
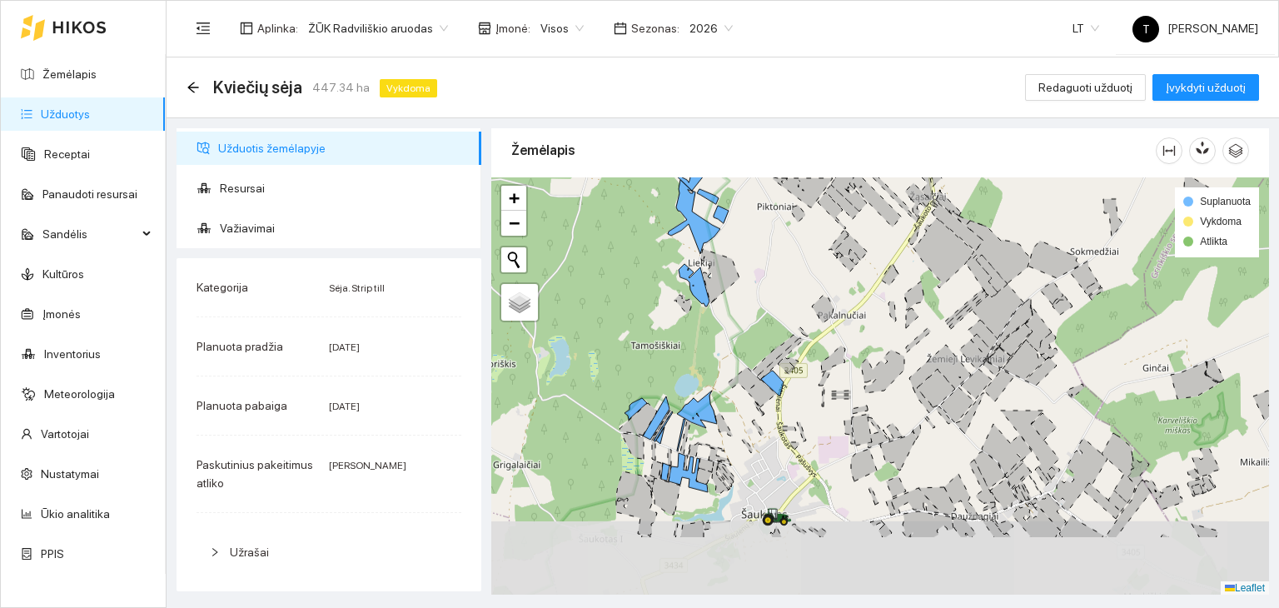
drag, startPoint x: 704, startPoint y: 445, endPoint x: 735, endPoint y: 345, distance: 104.8
click at [735, 345] on div "+ − Nieko nerasta. Bandykite dar kartą. Žemėlapis Palydovas Leaflet Suplanuota …" at bounding box center [880, 386] width 778 height 418
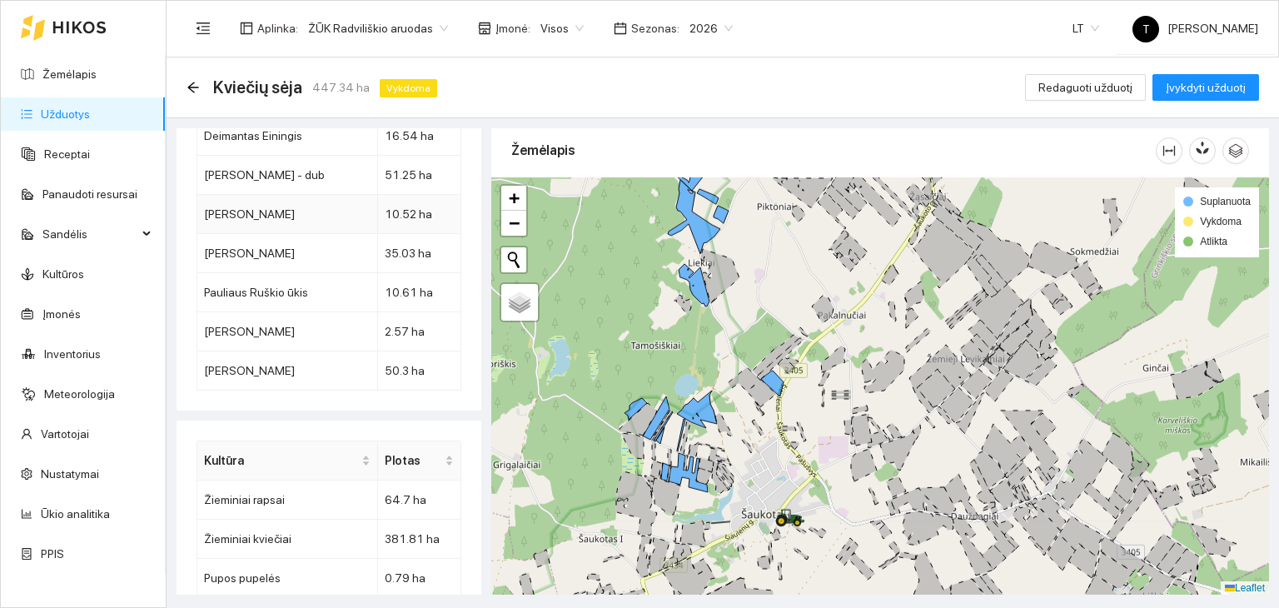
scroll to position [2554, 0]
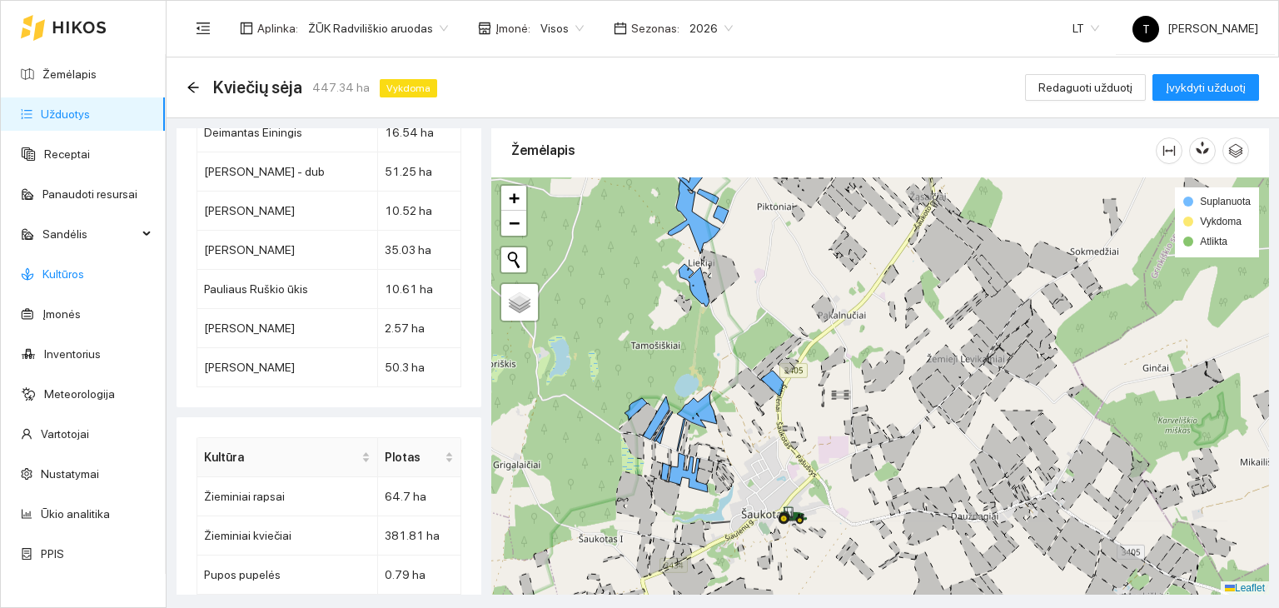
click at [72, 267] on link "Kultūros" at bounding box center [63, 273] width 42 height 13
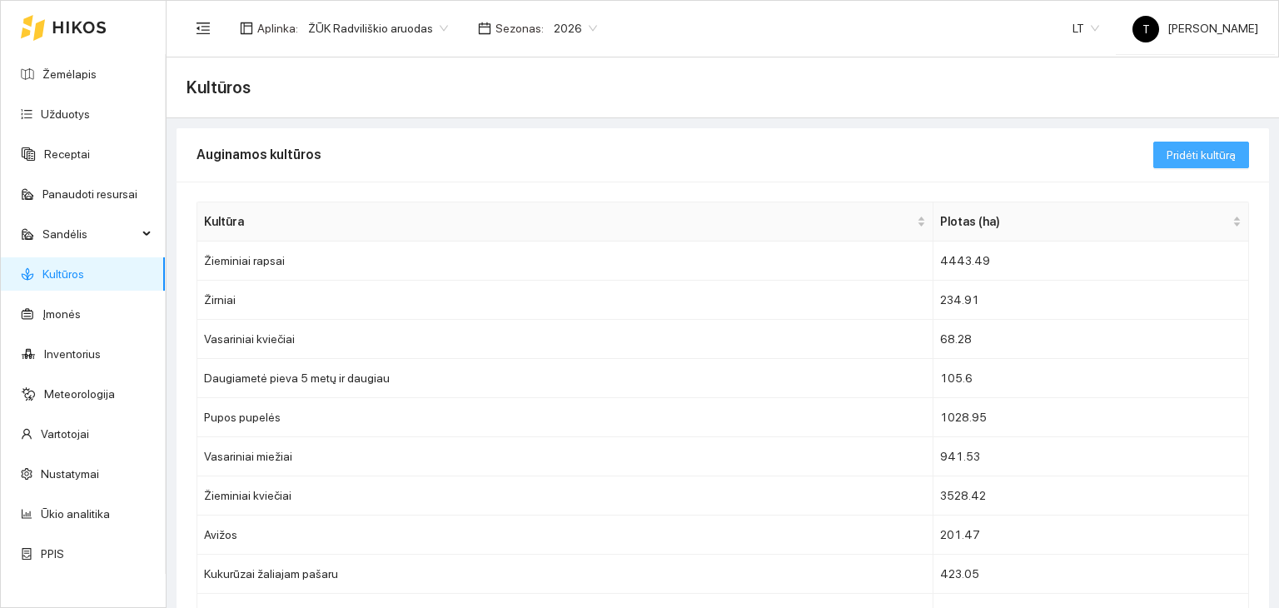
click at [1223, 157] on span "Pridėti kultūrą" at bounding box center [1201, 155] width 69 height 18
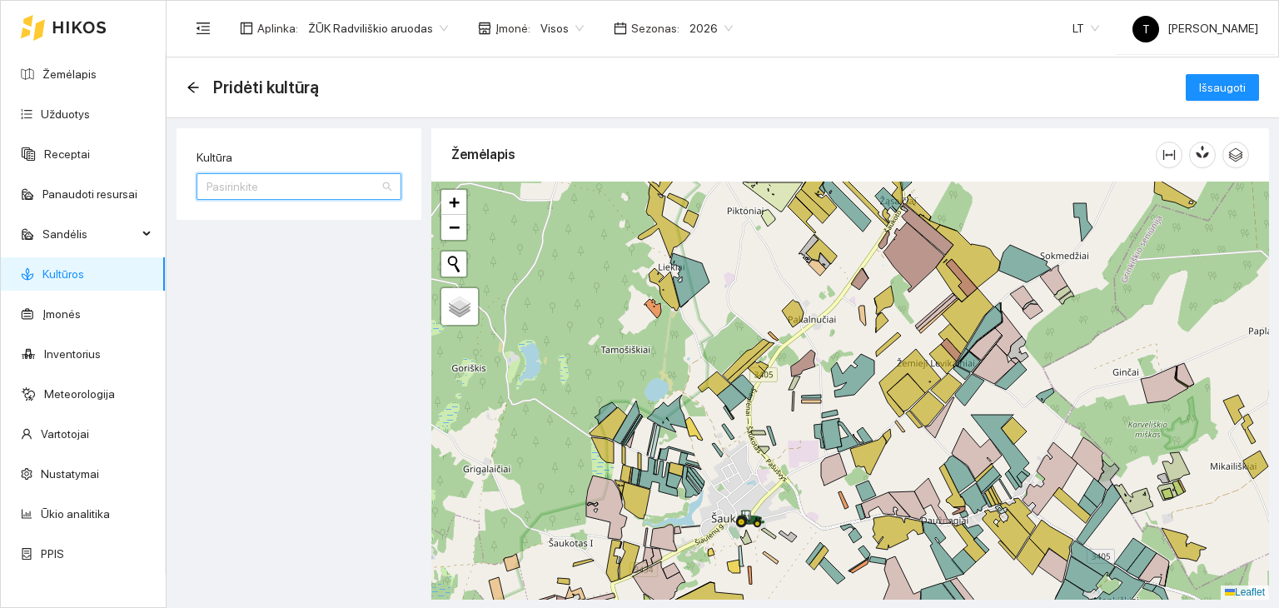
click at [340, 194] on input "Kultūra" at bounding box center [293, 186] width 173 height 25
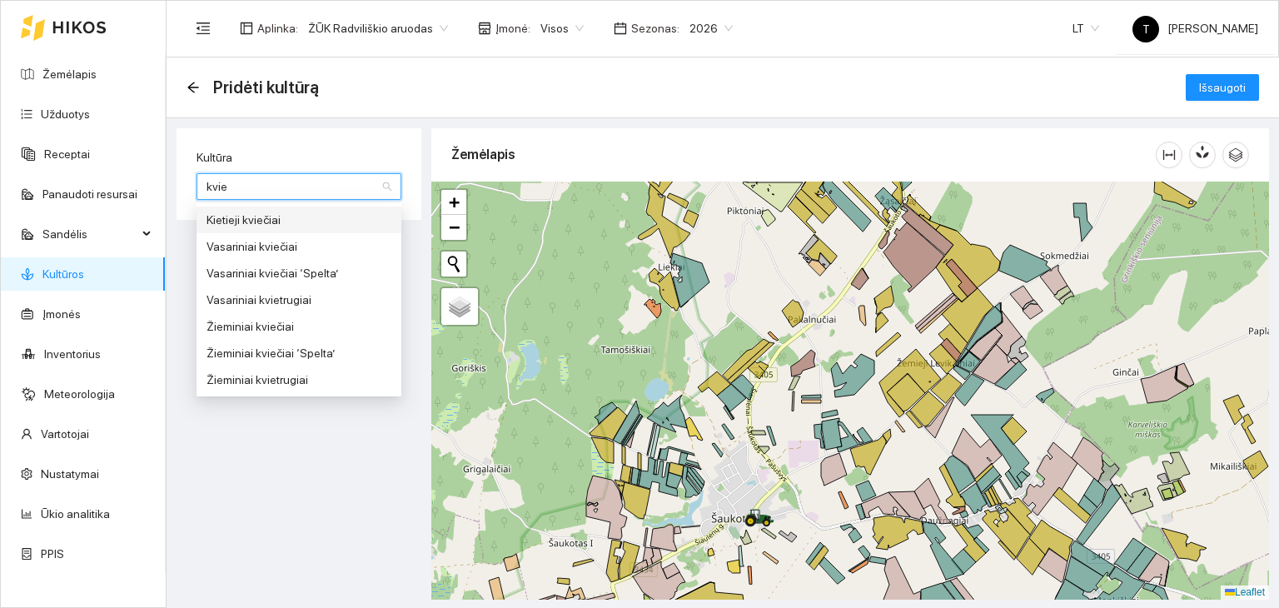
type input "kvieč"
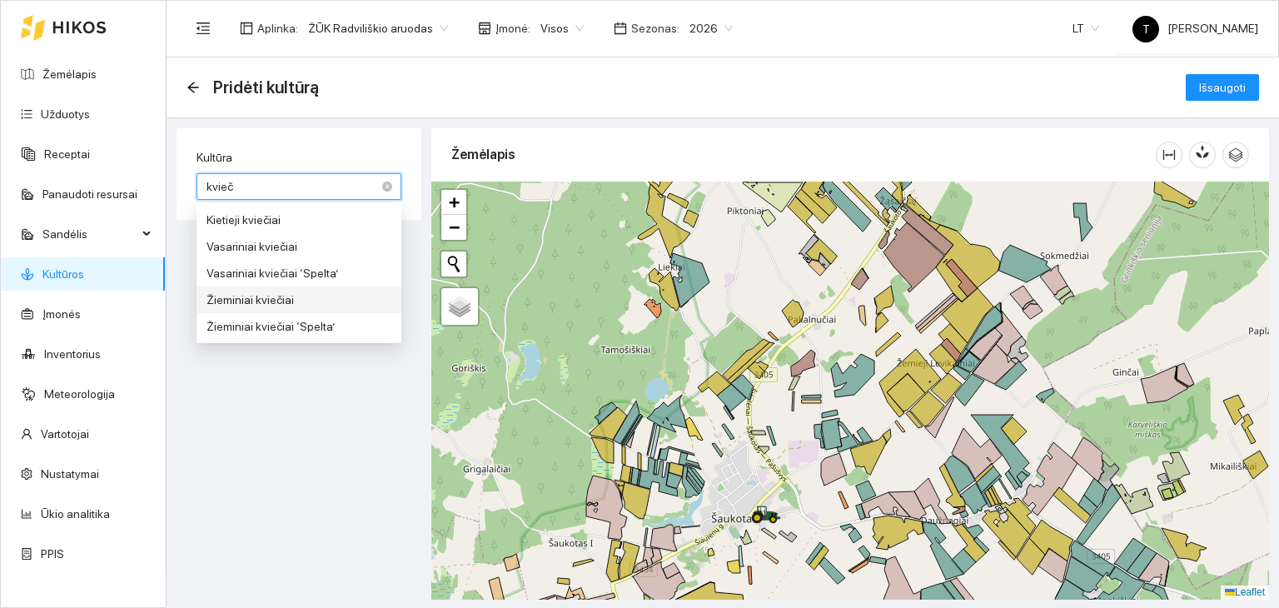
click at [276, 301] on div "Žieminiai kviečiai" at bounding box center [299, 300] width 185 height 18
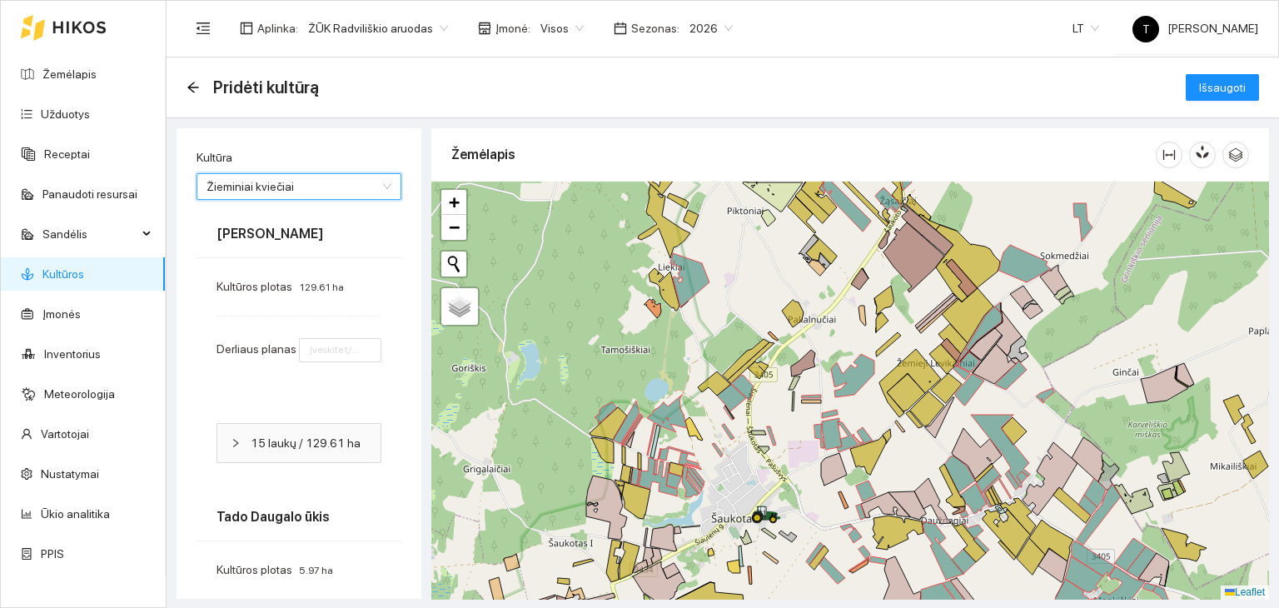
type input "6"
type input "7"
type input "8"
type input "7"
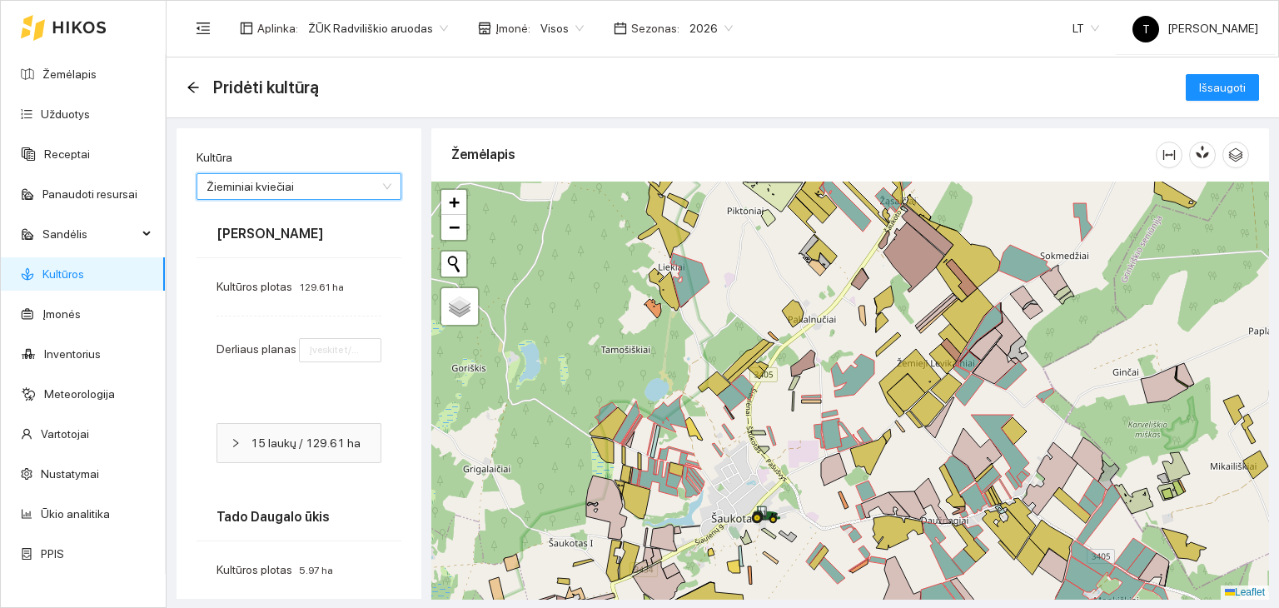
type input "7"
type input "8"
type input "6"
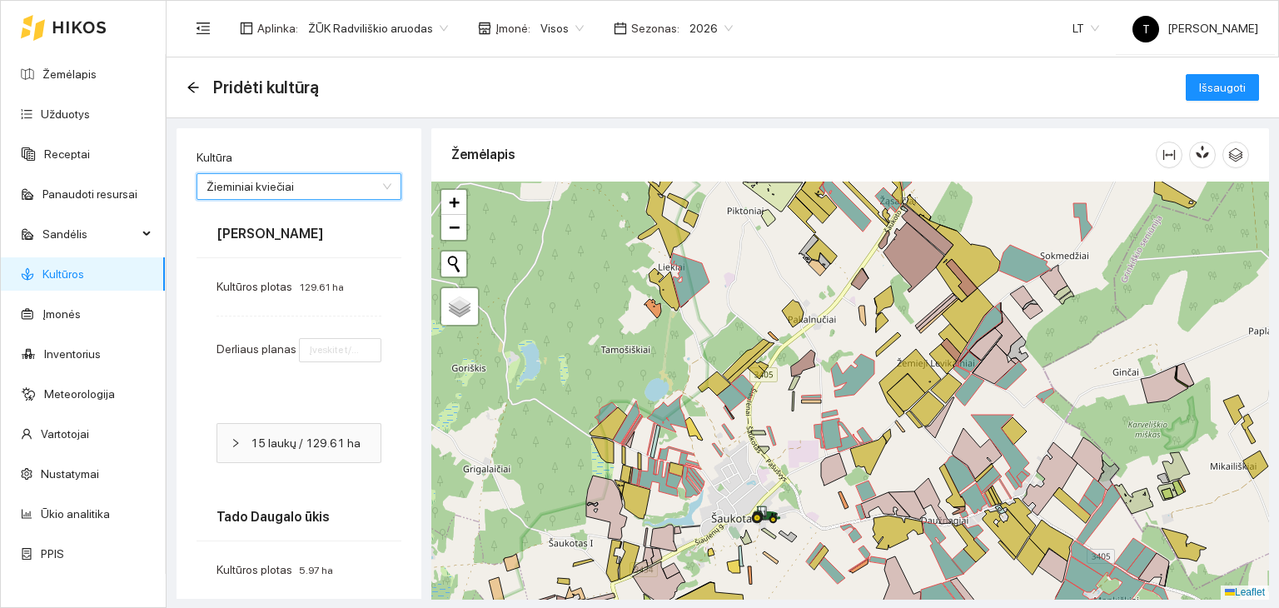
type input "7"
type input "8"
type input "7"
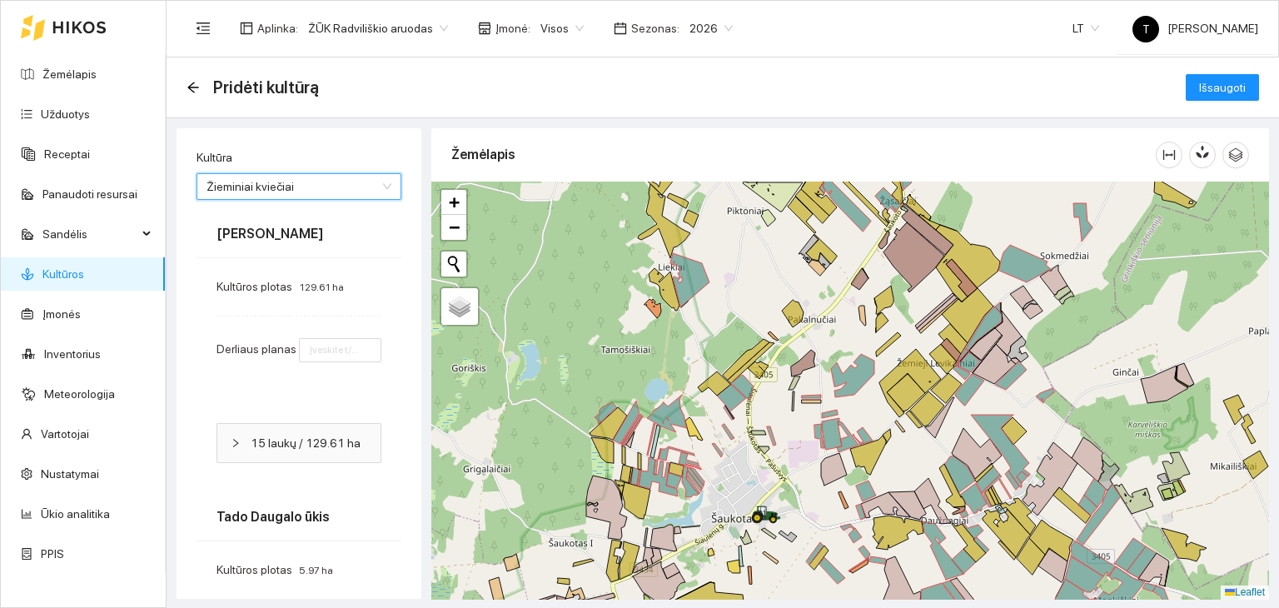
type input "7"
type input "8"
type input "7"
type input "8"
type input "7"
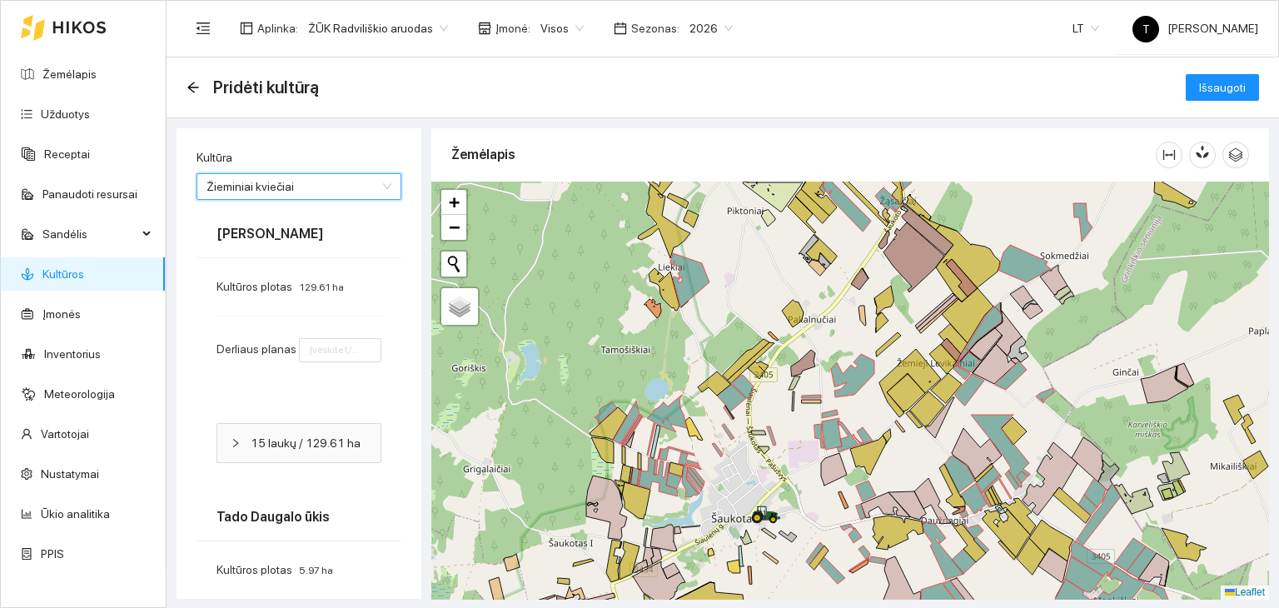
type input "8"
type input "7"
type input "6"
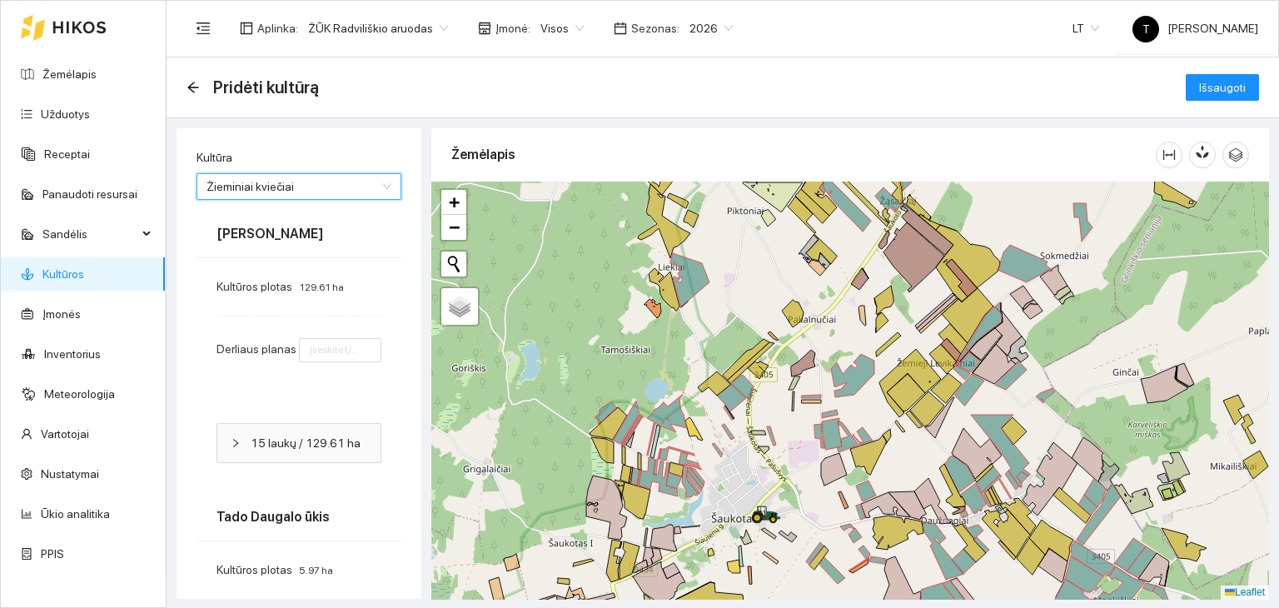
type input "8"
type input "7"
type input "8"
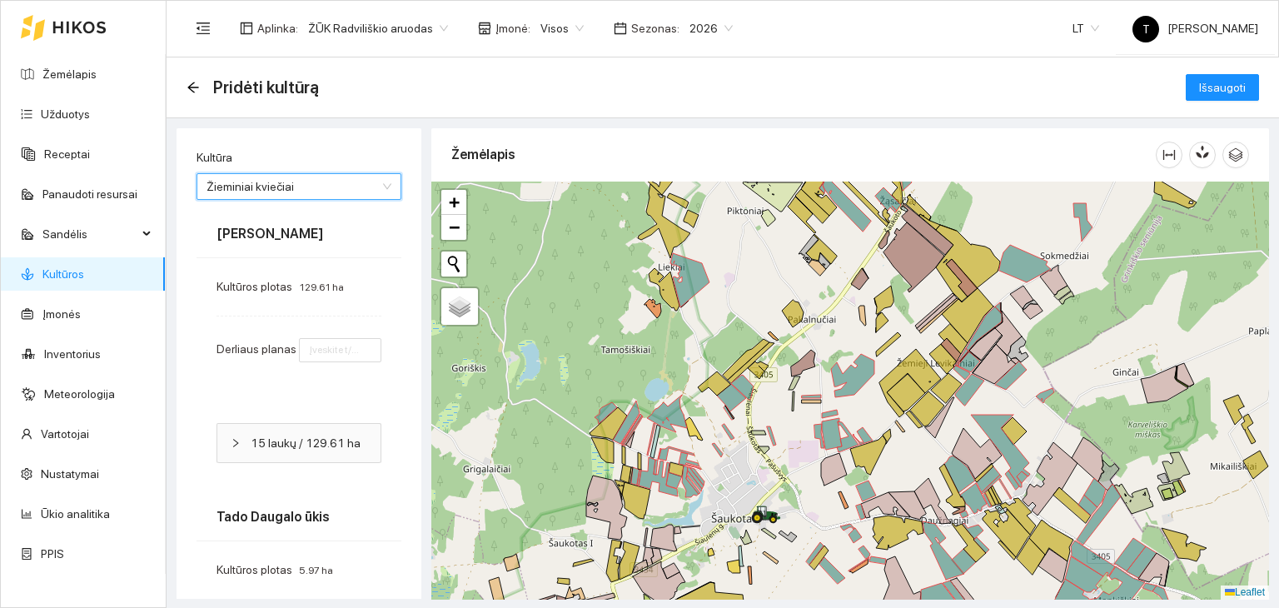
type input "7"
type input "8"
type input "7"
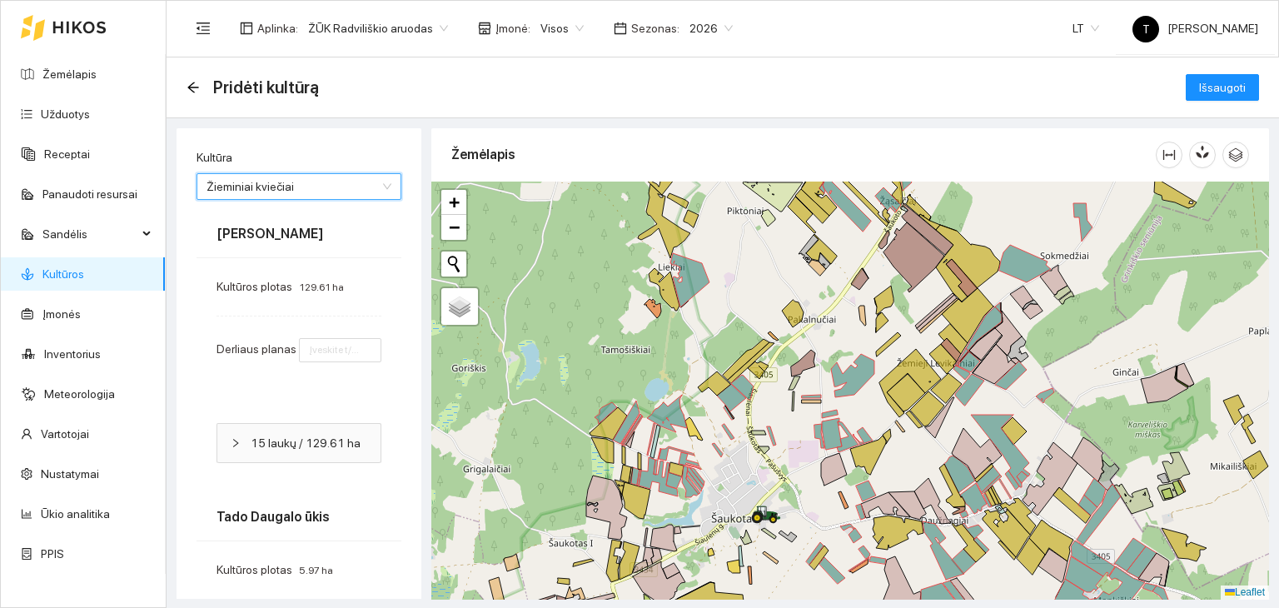
type input "8"
type input "6"
type input "8"
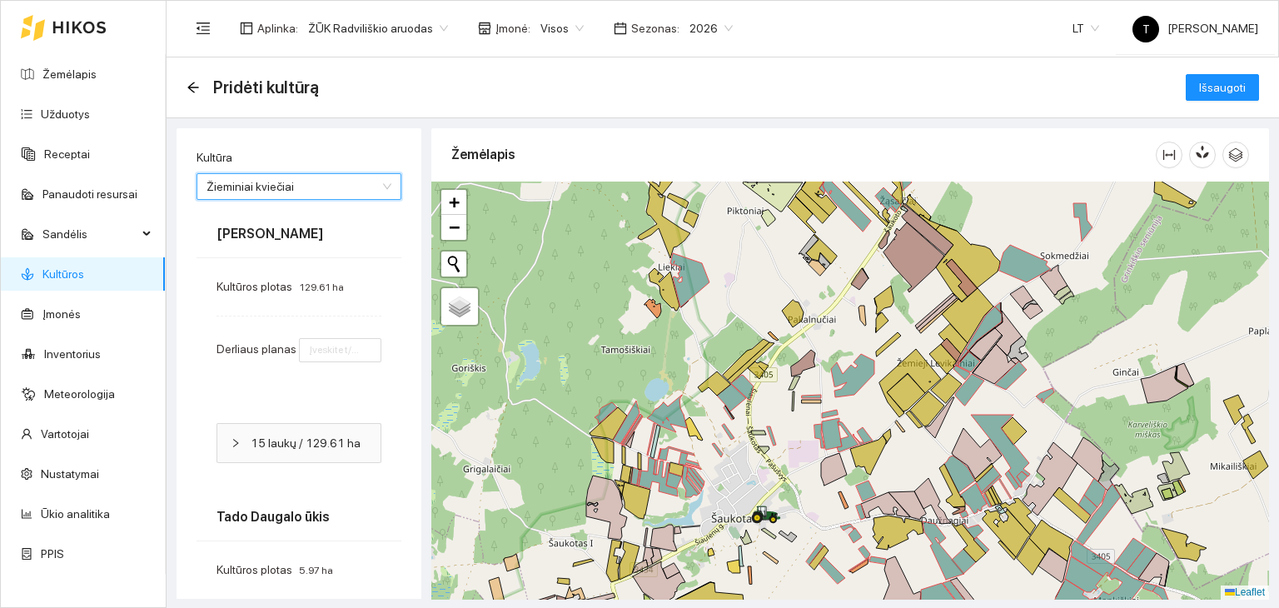
type input "8"
type input "7"
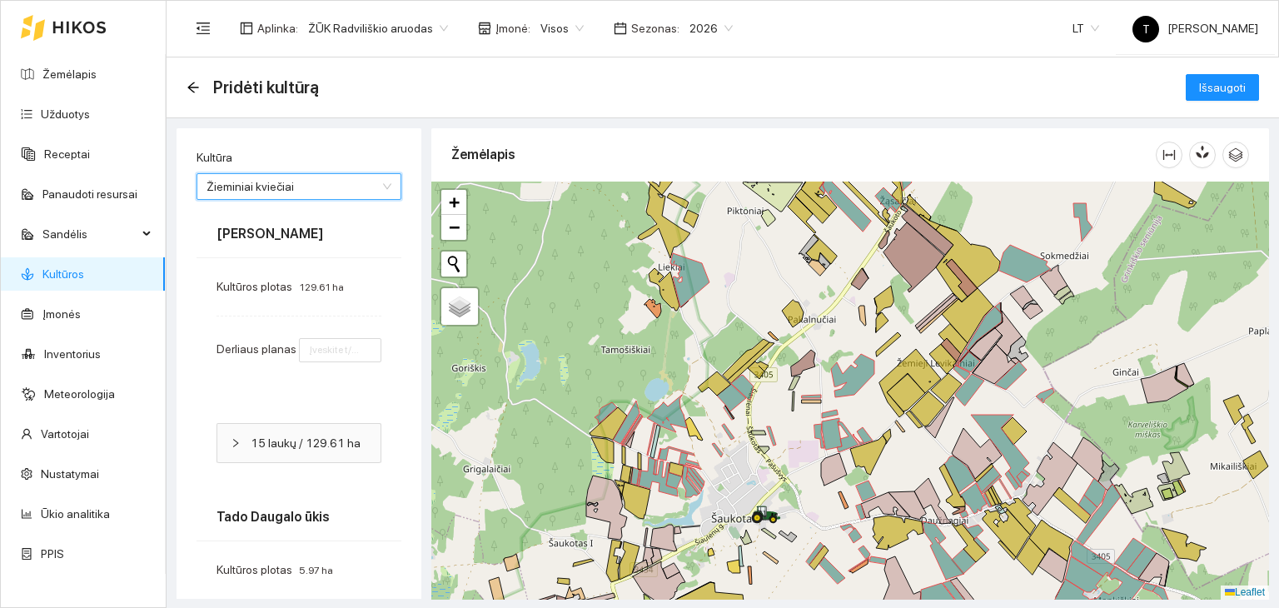
type input "8"
type input "7"
type input "8"
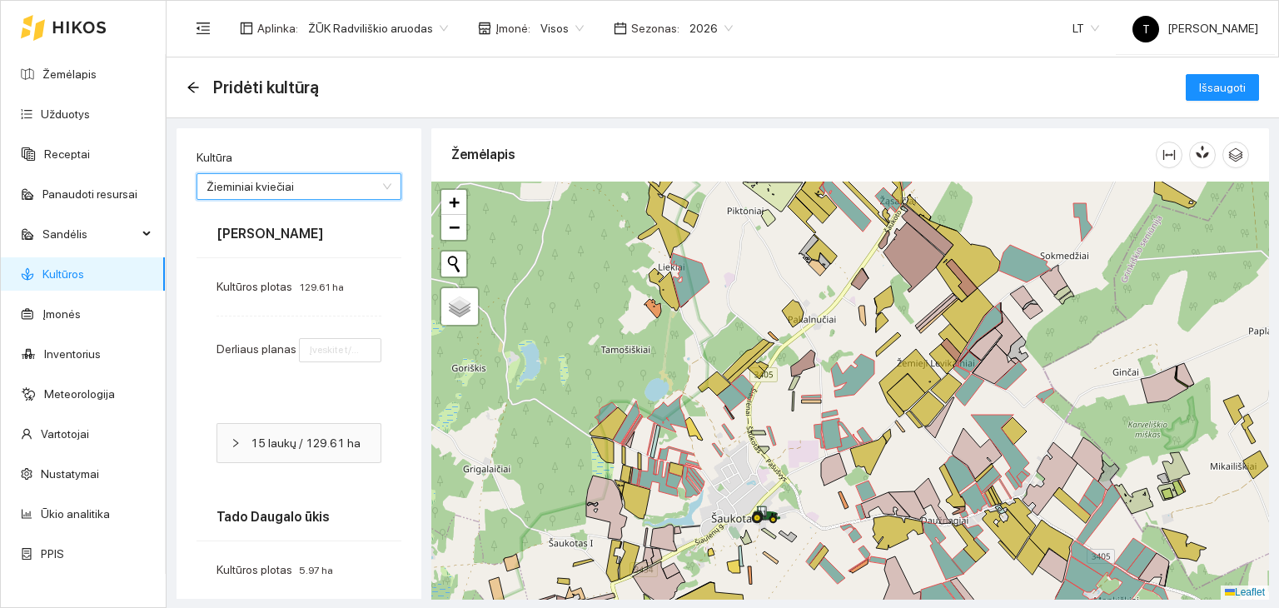
type input "10"
type input "7"
type input "6"
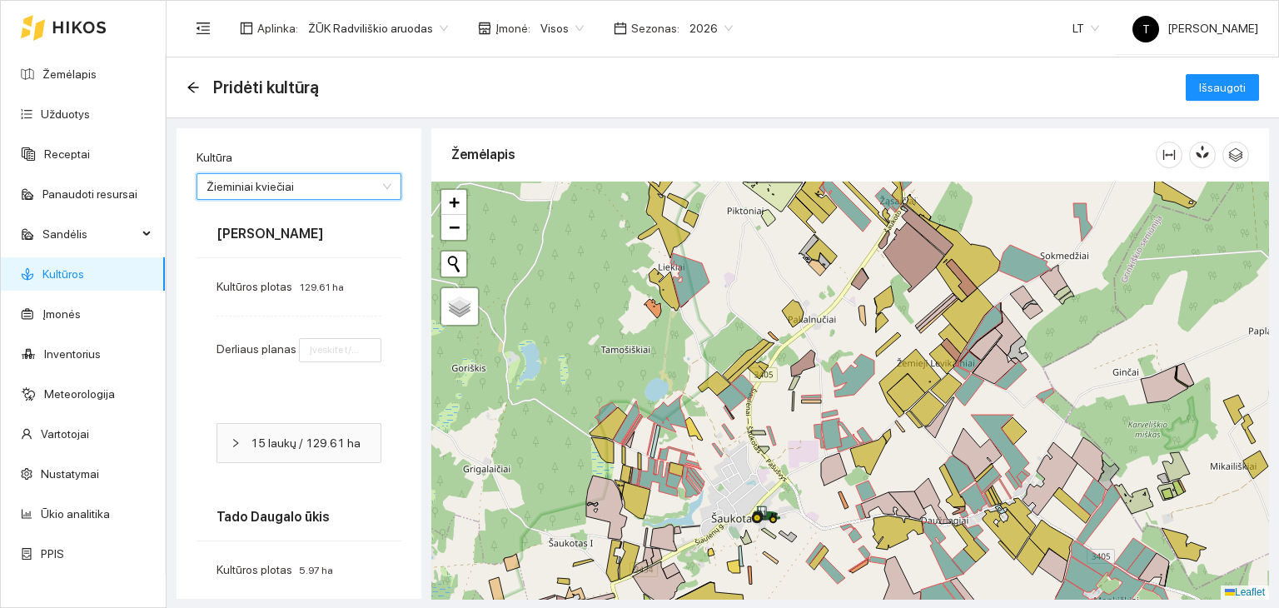
type input "7"
type input "6"
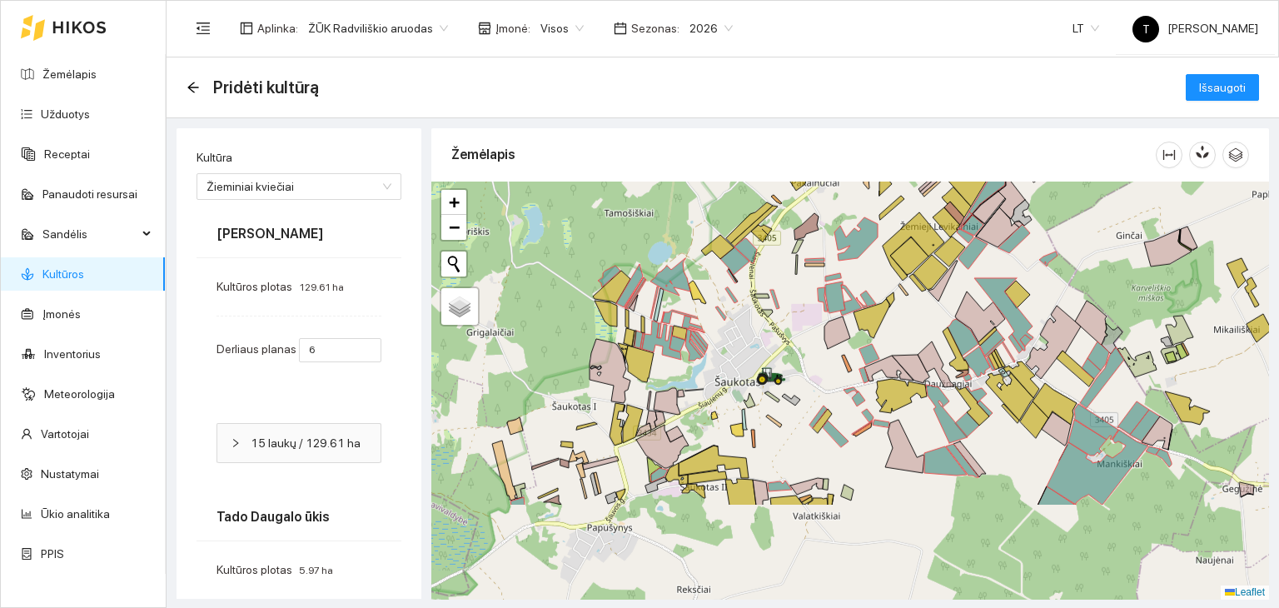
drag, startPoint x: 700, startPoint y: 497, endPoint x: 709, endPoint y: 361, distance: 136.9
click at [709, 361] on div "+ − Nieko nerasta. Bandykite dar kartą. Žemėlapis Palydovas Leaflet" at bounding box center [850, 391] width 838 height 418
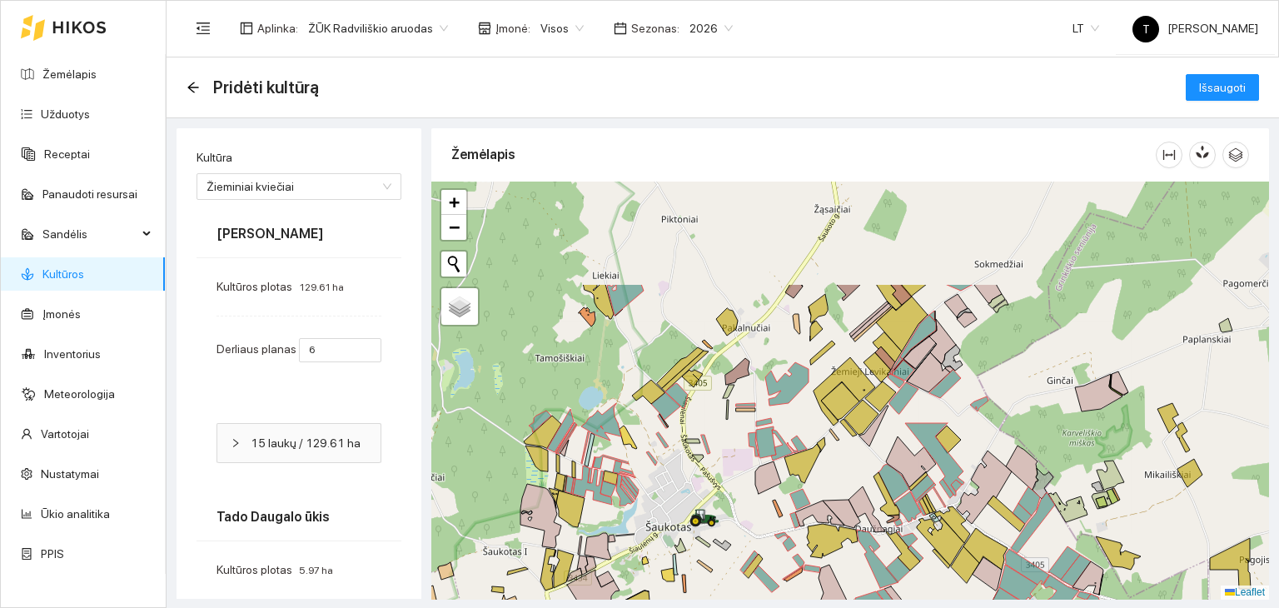
drag, startPoint x: 742, startPoint y: 328, endPoint x: 679, endPoint y: 470, distance: 155.1
click at [680, 470] on div "+ − Nieko nerasta. Bandykite dar kartą. Žemėlapis Palydovas Leaflet" at bounding box center [850, 391] width 838 height 418
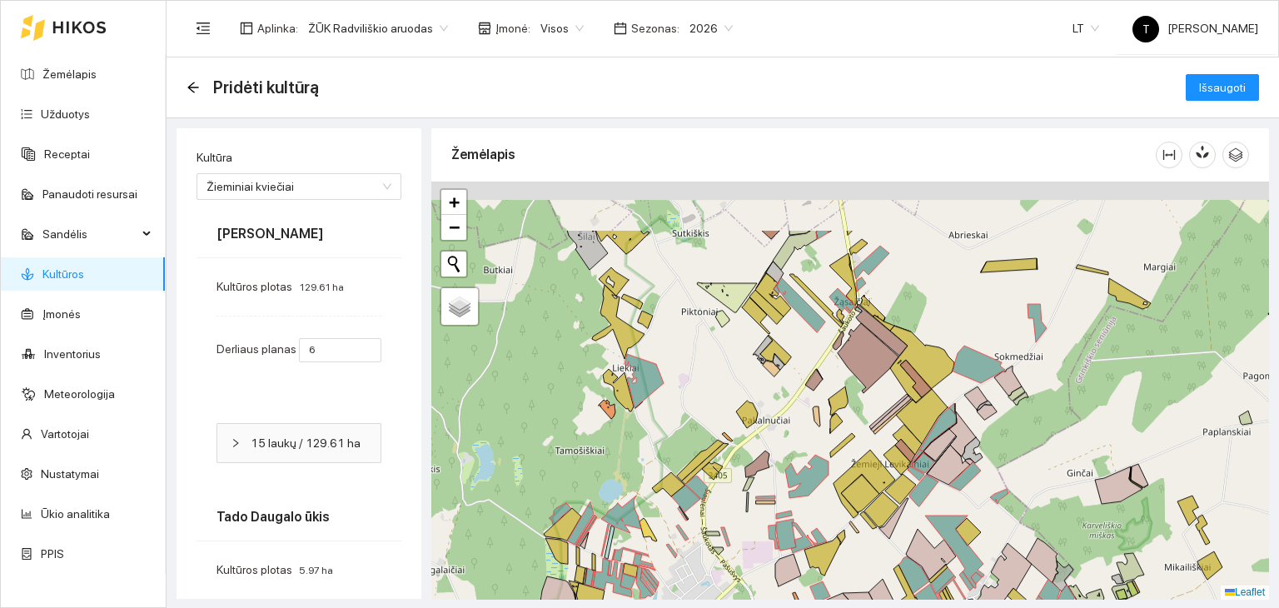
drag, startPoint x: 686, startPoint y: 272, endPoint x: 710, endPoint y: 385, distance: 115.8
click at [710, 384] on div "+ − Nieko nerasta. Bandykite dar kartą. Žemėlapis Palydovas Leaflet" at bounding box center [850, 391] width 838 height 418
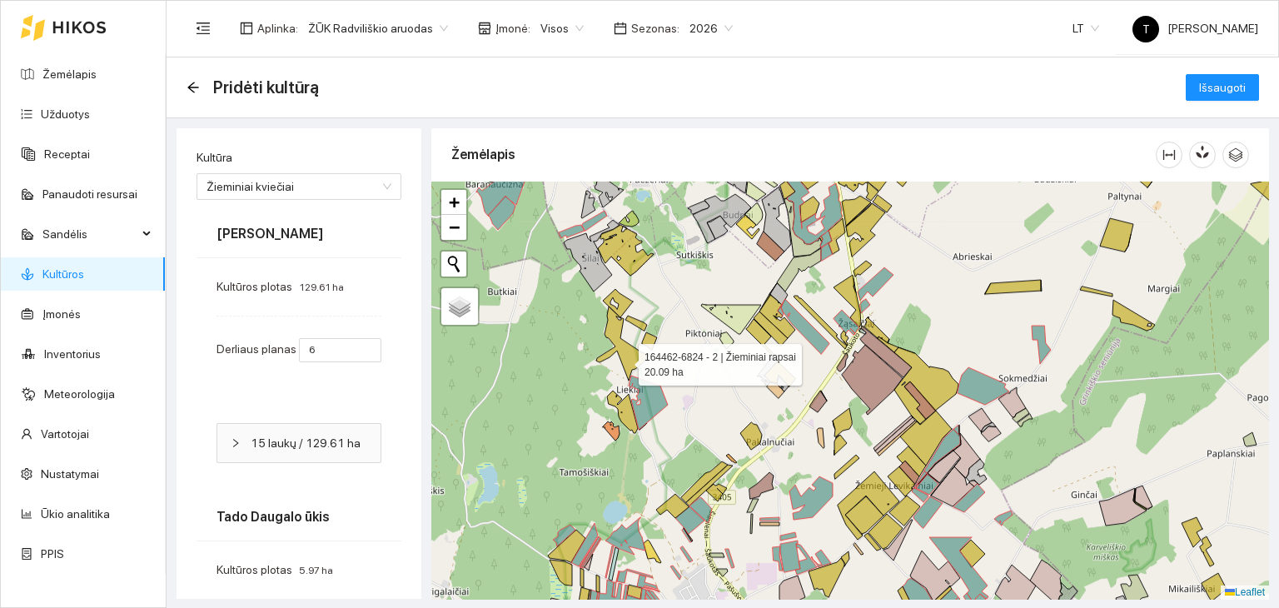
click at [624, 361] on icon at bounding box center [622, 343] width 52 height 74
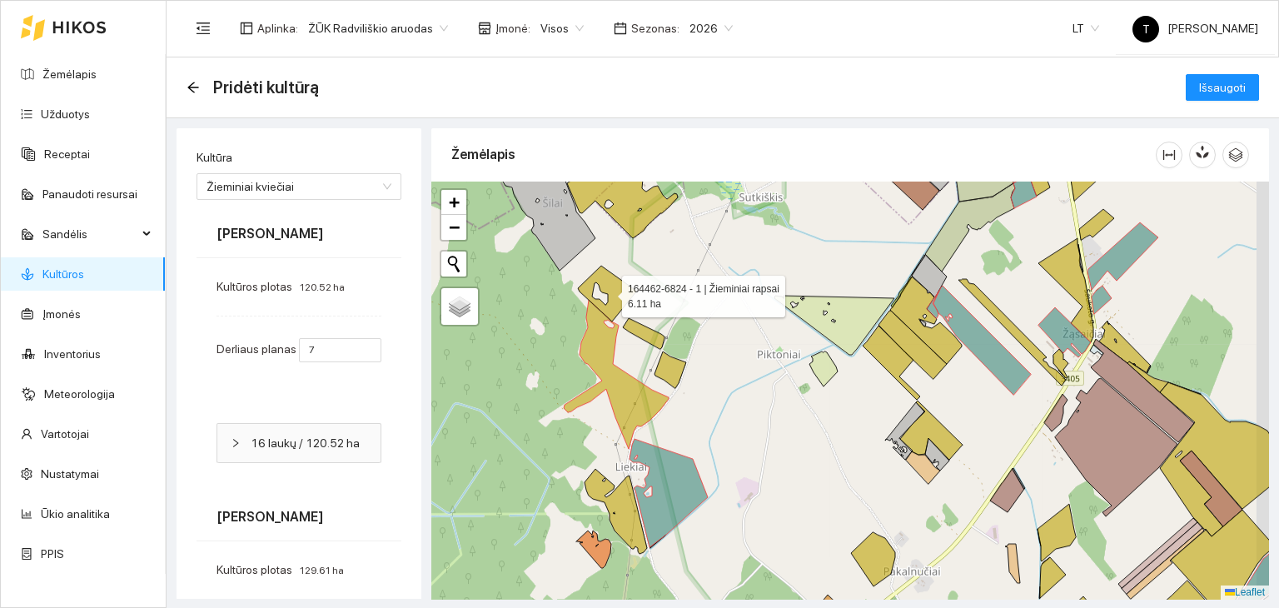
click at [613, 291] on icon at bounding box center [607, 294] width 59 height 56
click at [643, 204] on icon at bounding box center [622, 188] width 111 height 99
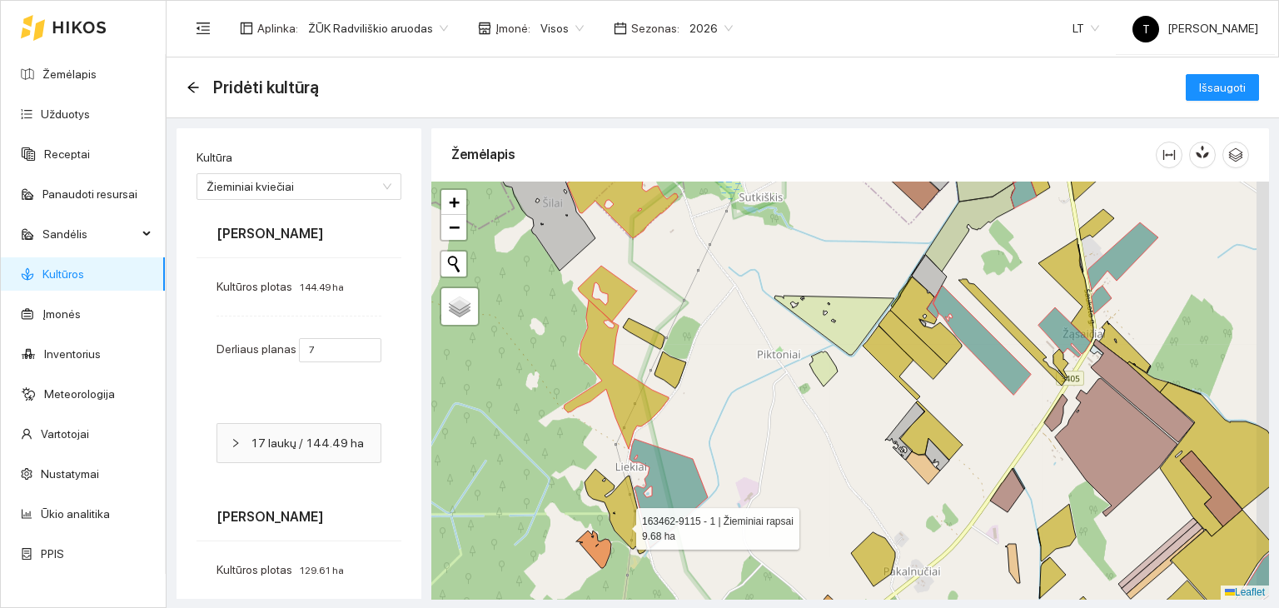
click at [622, 520] on icon at bounding box center [616, 511] width 62 height 85
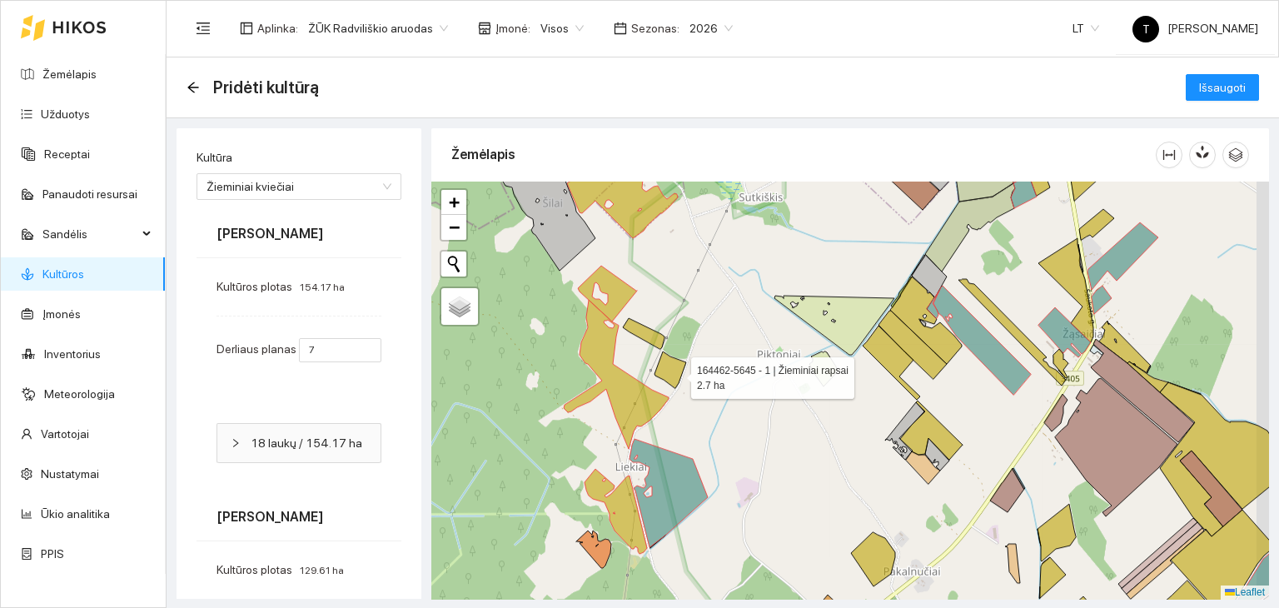
click at [675, 371] on icon at bounding box center [671, 369] width 32 height 37
click at [660, 340] on icon at bounding box center [644, 333] width 42 height 31
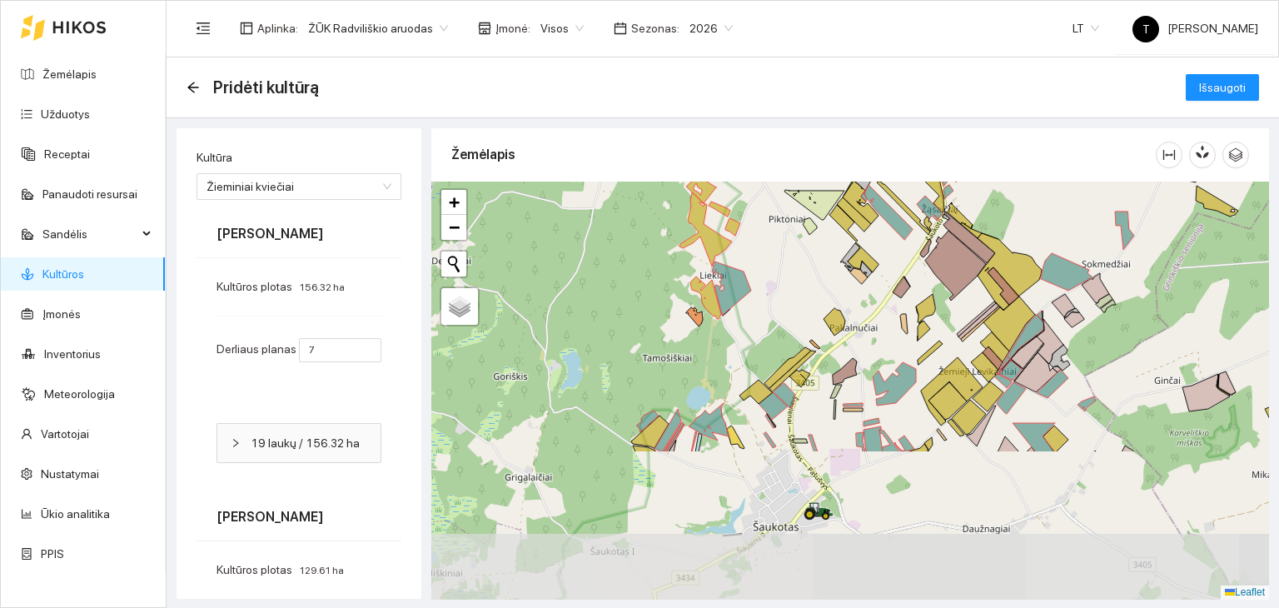
drag, startPoint x: 707, startPoint y: 544, endPoint x: 746, endPoint y: 351, distance: 197.1
click at [746, 351] on div "+ − Nieko nerasta. Bandykite dar kartą. Žemėlapis Palydovas Leaflet" at bounding box center [850, 391] width 838 height 418
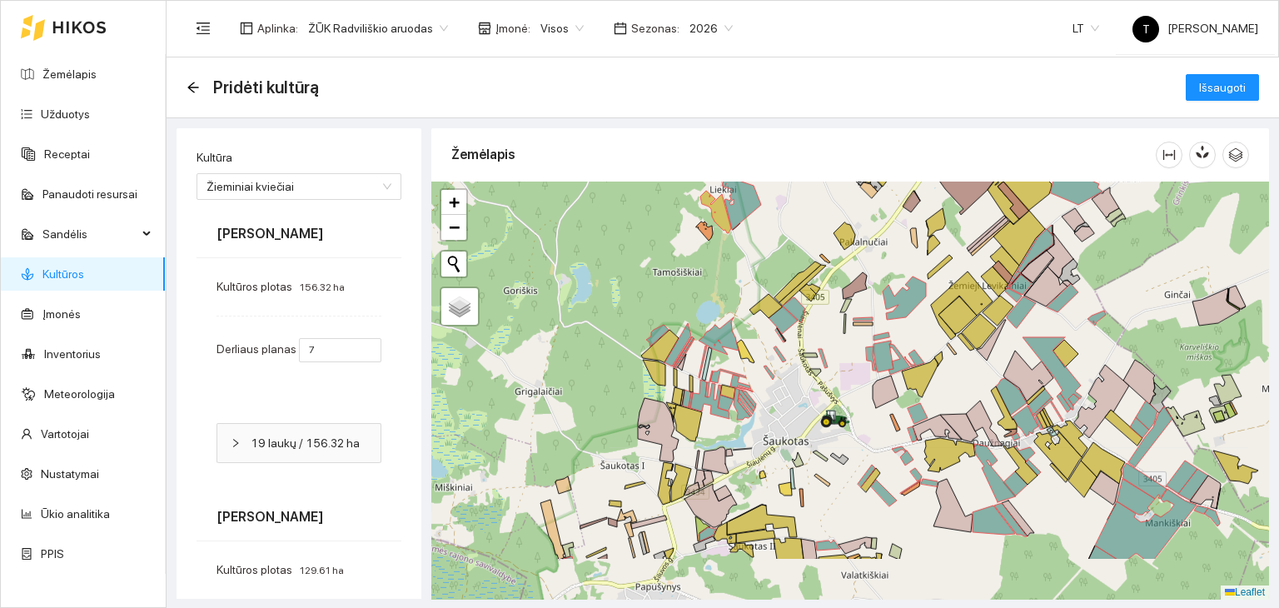
drag, startPoint x: 770, startPoint y: 520, endPoint x: 784, endPoint y: 422, distance: 98.4
click at [784, 422] on div "+ − Nieko nerasta. Bandykite dar kartą. Žemėlapis Palydovas Leaflet" at bounding box center [850, 391] width 838 height 418
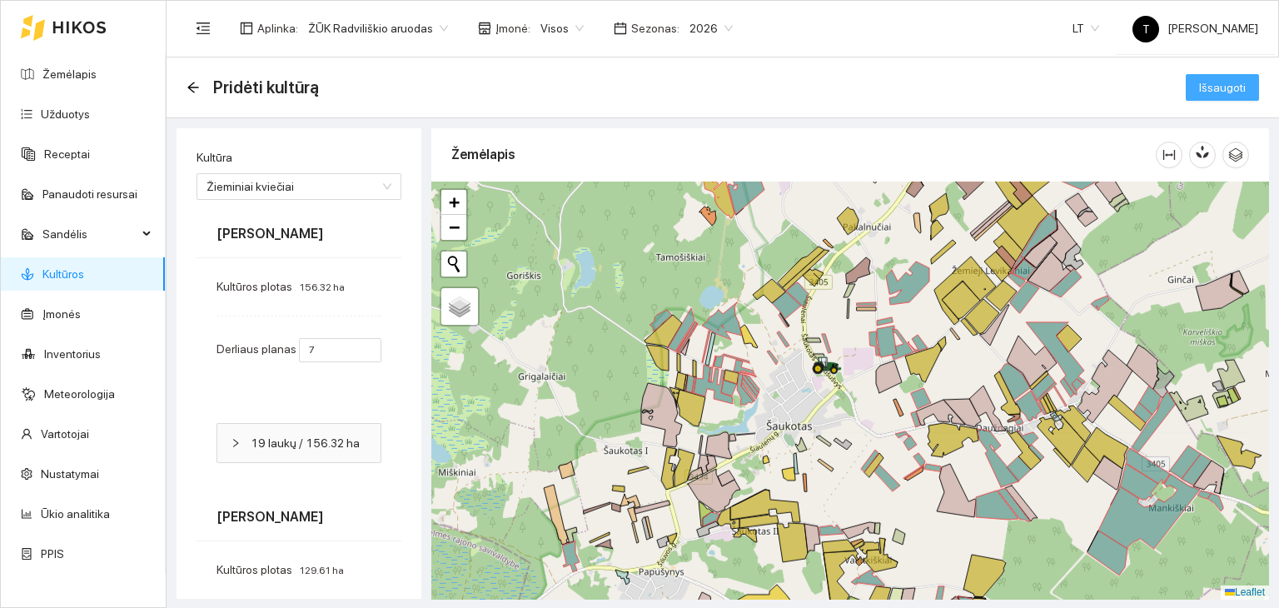
click at [1208, 82] on span "Išsaugoti" at bounding box center [1222, 87] width 47 height 18
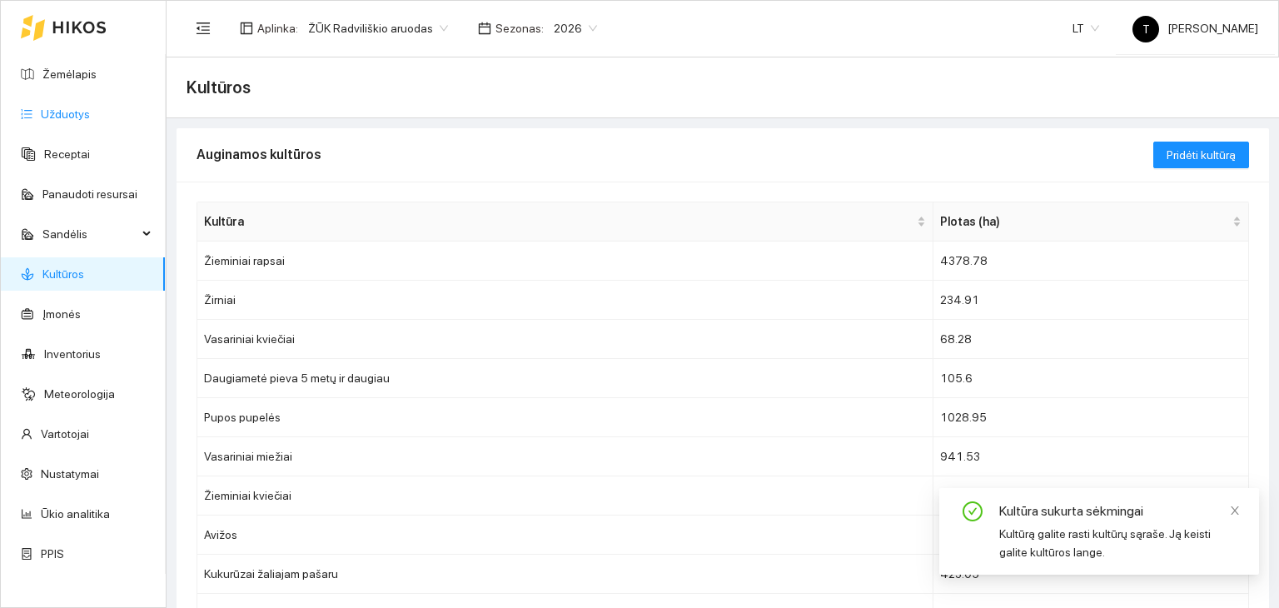
click at [90, 111] on link "Užduotys" at bounding box center [65, 113] width 49 height 13
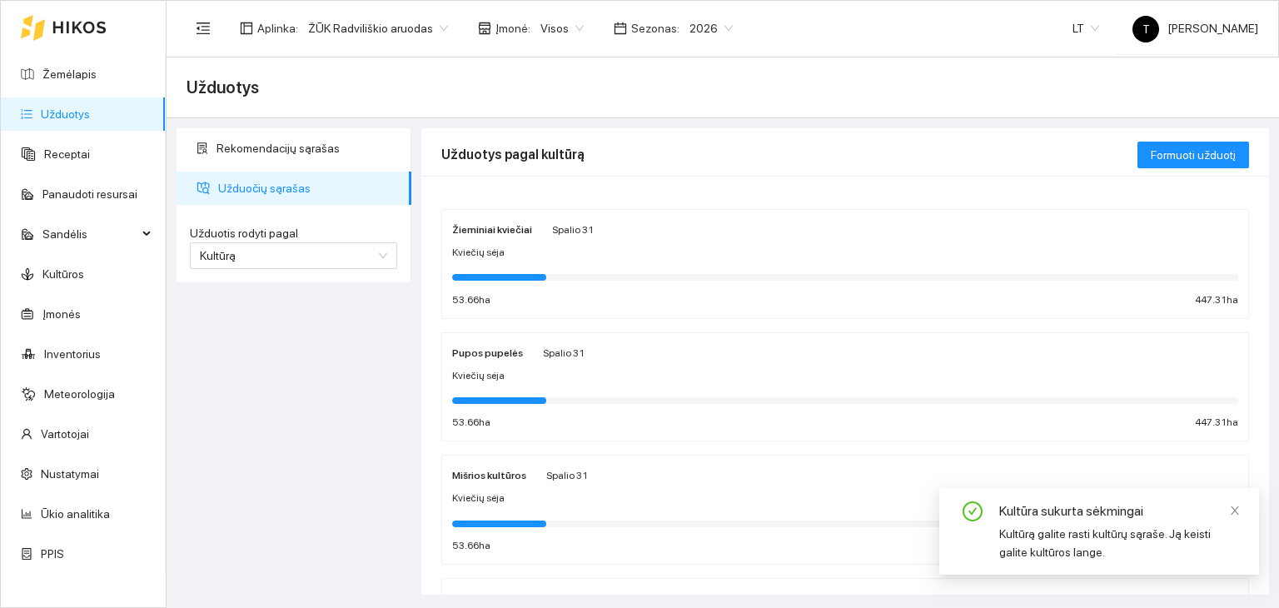
click at [645, 256] on div "Kviečių sėja" at bounding box center [845, 253] width 786 height 16
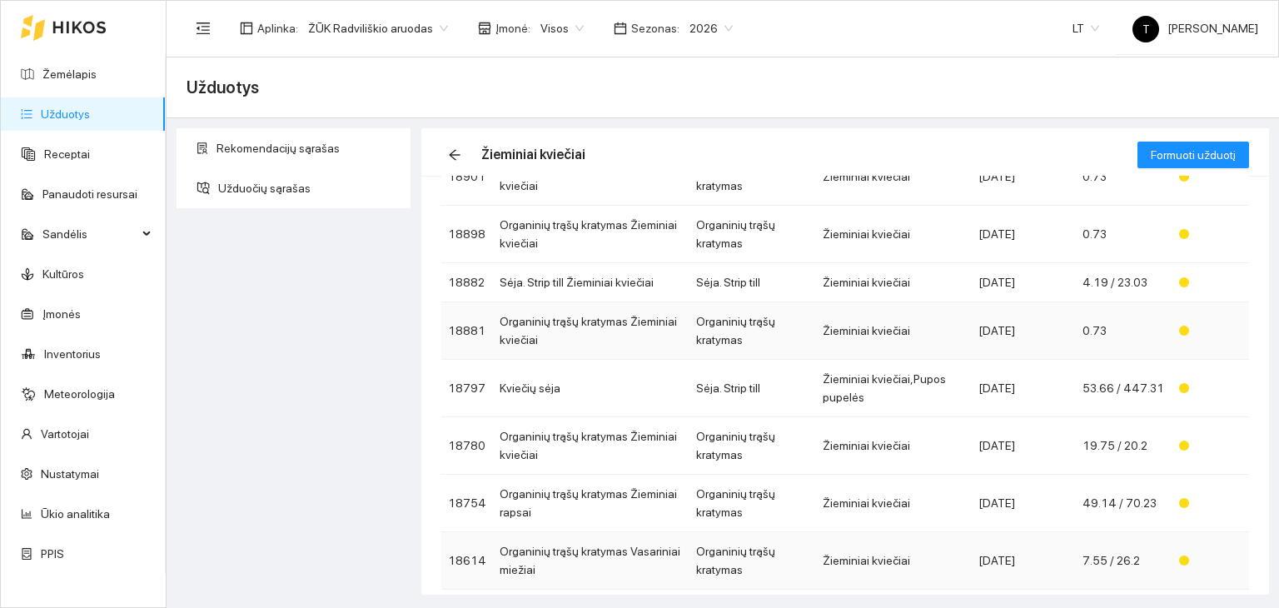
scroll to position [83, 0]
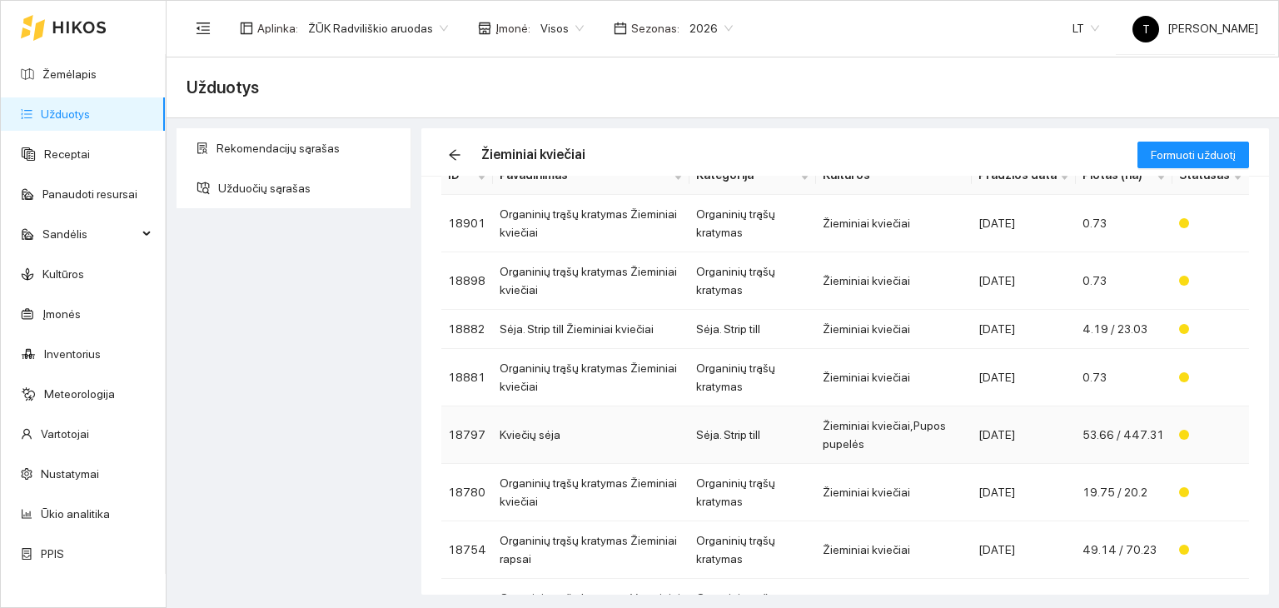
click at [785, 422] on td "Sėja. Strip till" at bounding box center [753, 434] width 127 height 57
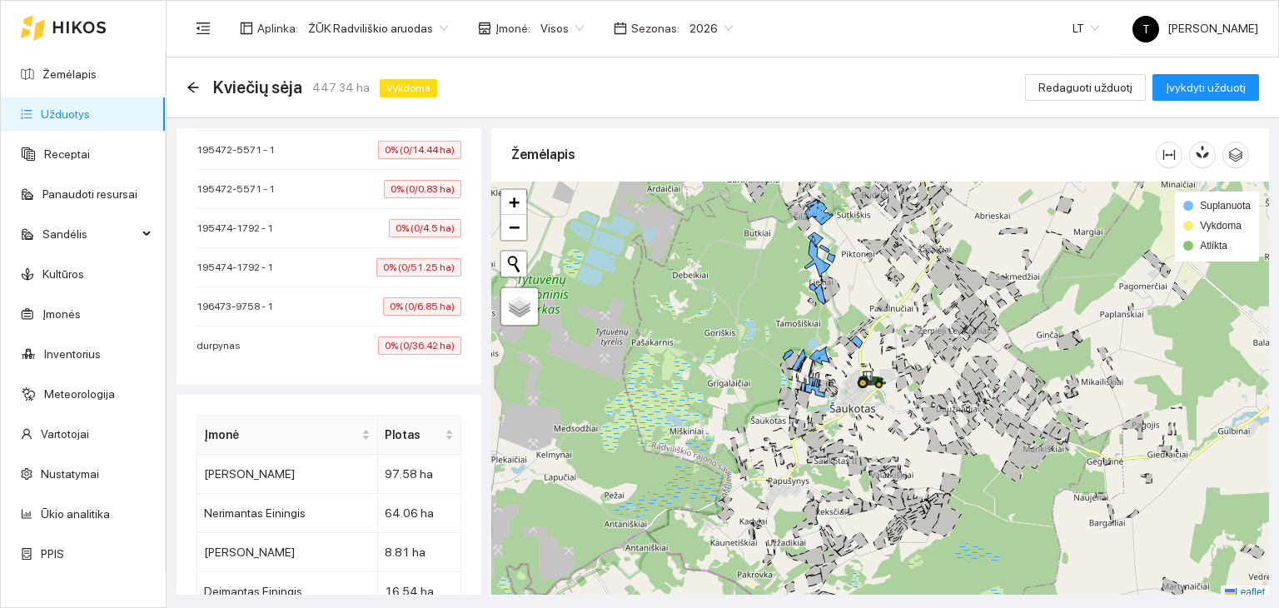
scroll to position [2515, 0]
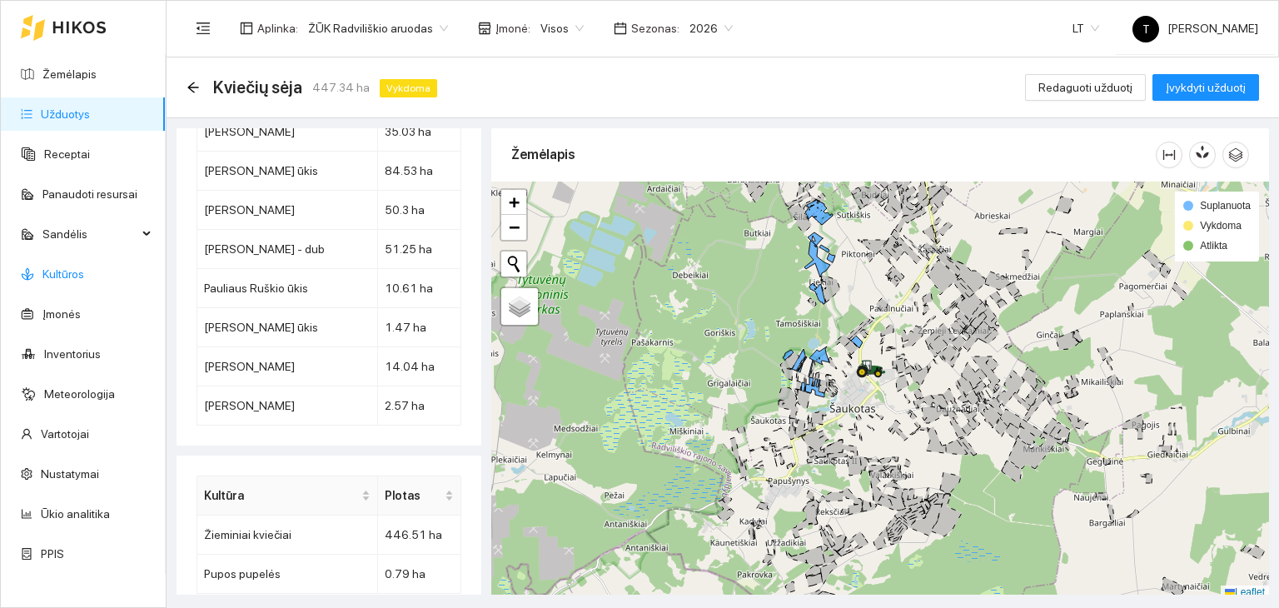
click at [79, 271] on link "Kultūros" at bounding box center [63, 273] width 42 height 13
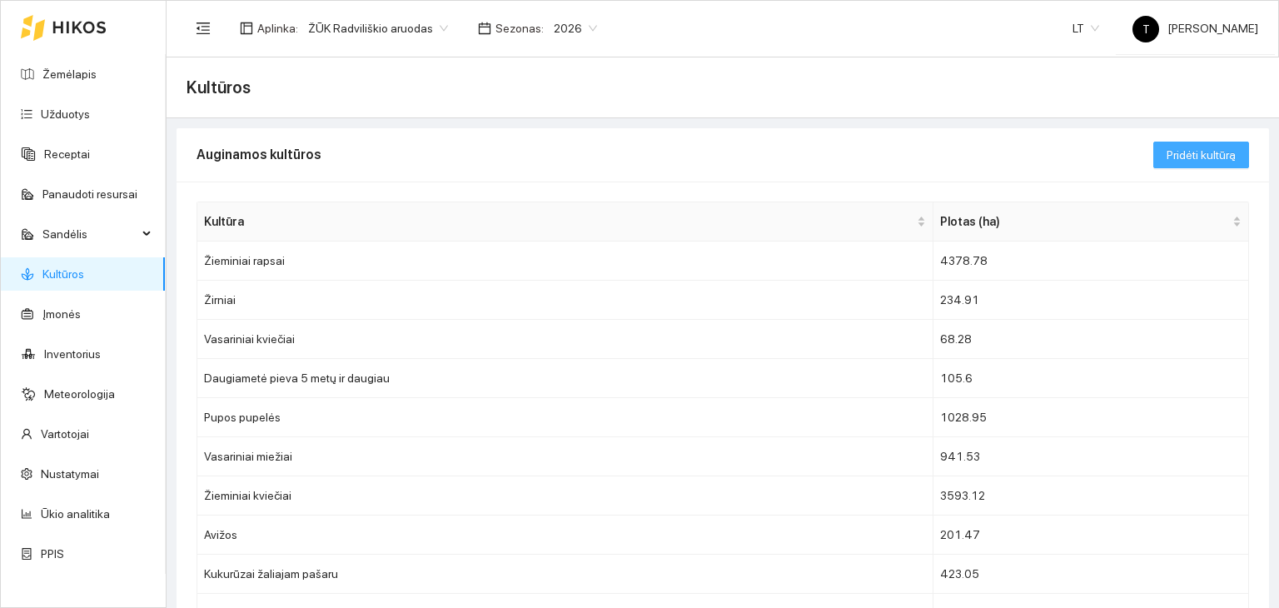
click at [1220, 150] on span "Pridėti kultūrą" at bounding box center [1201, 155] width 69 height 18
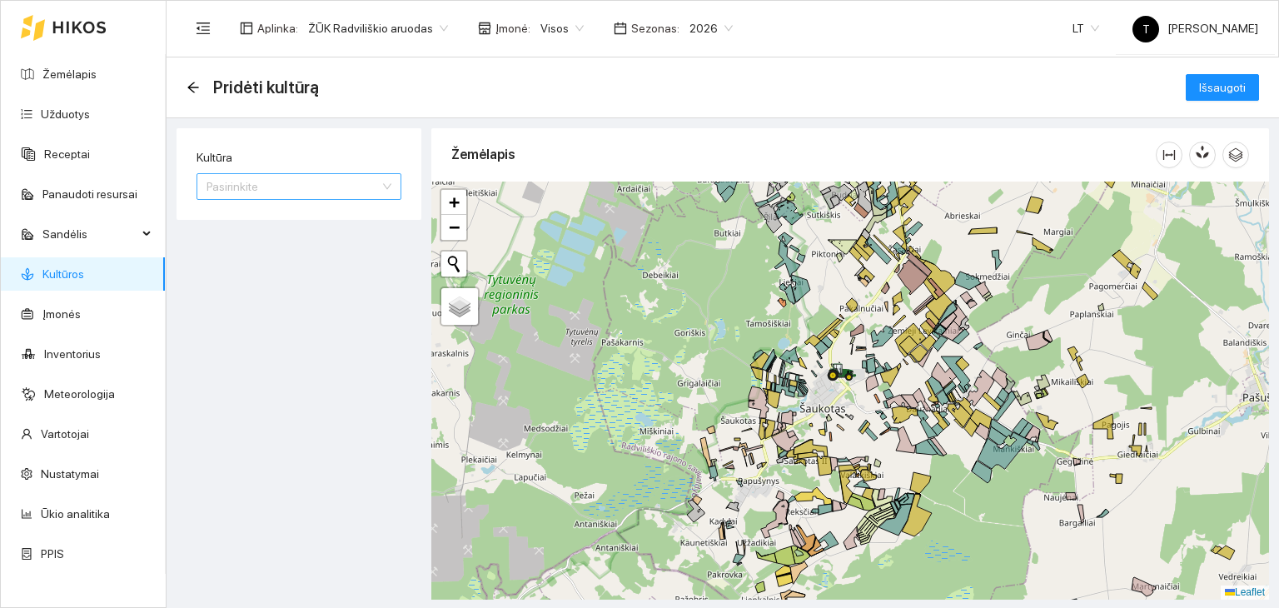
click at [338, 184] on input "Kultūra" at bounding box center [293, 186] width 173 height 25
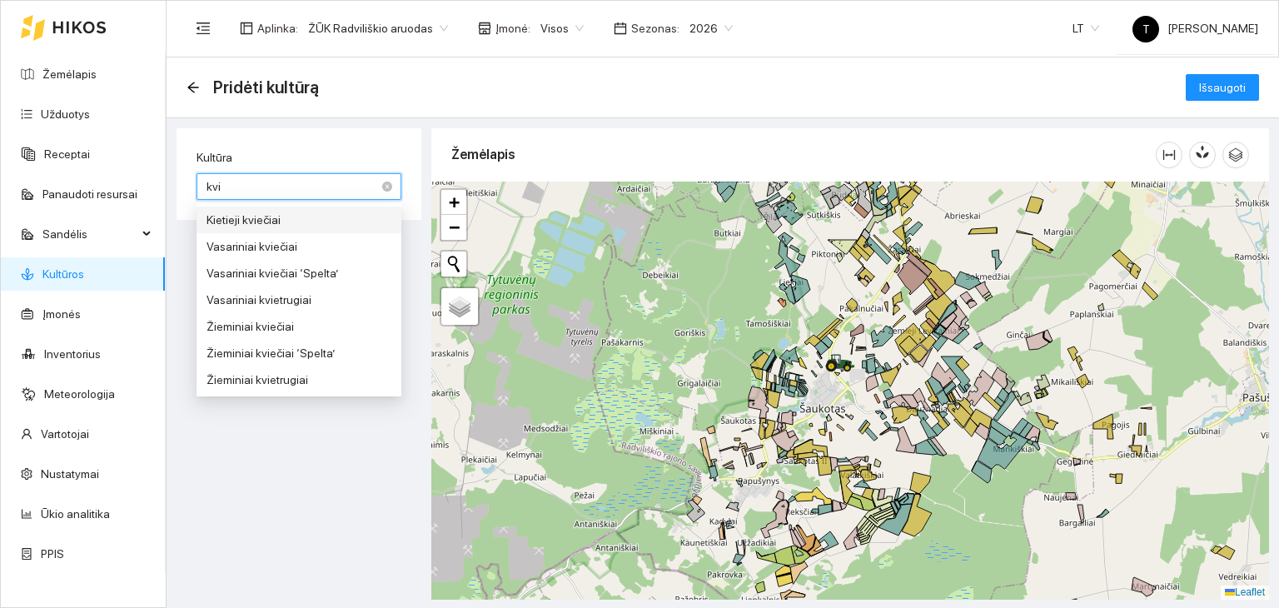
type input "kvie"
click at [301, 320] on div "Žieminiai kviečiai" at bounding box center [299, 326] width 185 height 18
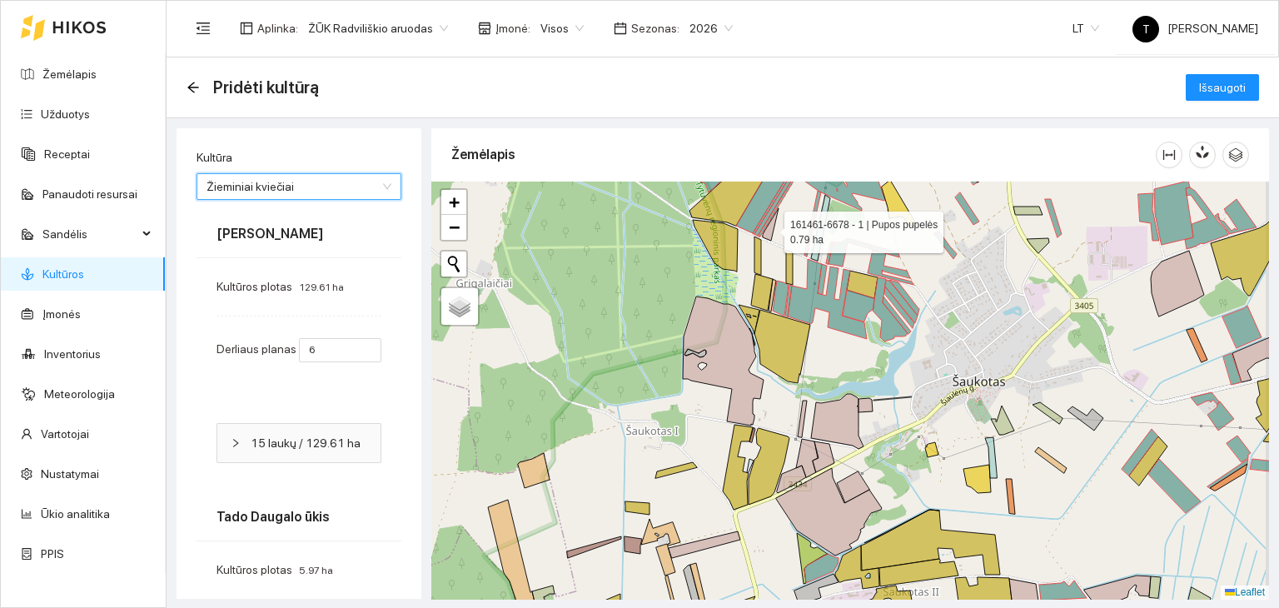
click at [770, 228] on icon at bounding box center [771, 224] width 16 height 32
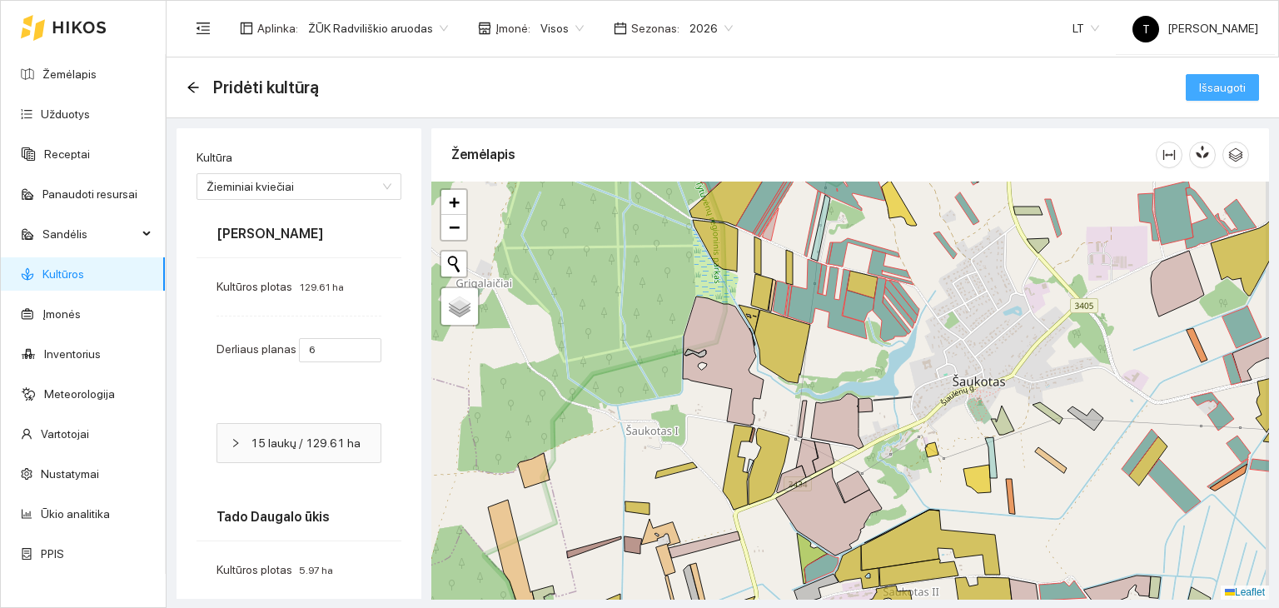
click at [1199, 90] on span "Išsaugoti" at bounding box center [1222, 87] width 47 height 18
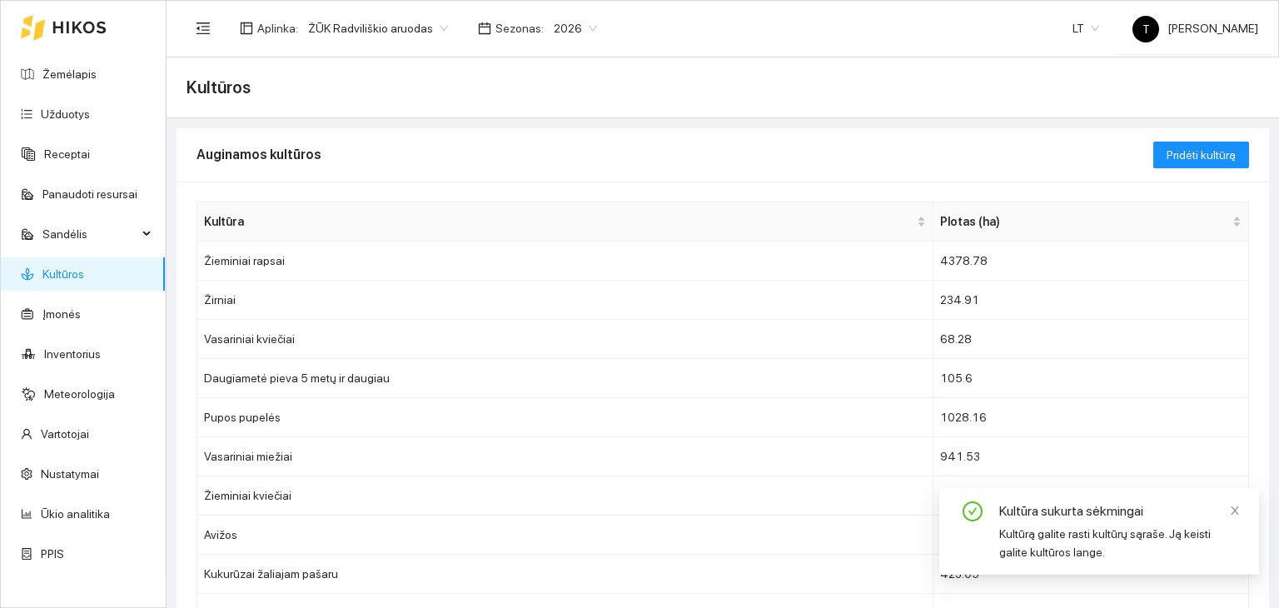
click at [38, 33] on icon at bounding box center [33, 28] width 24 height 26
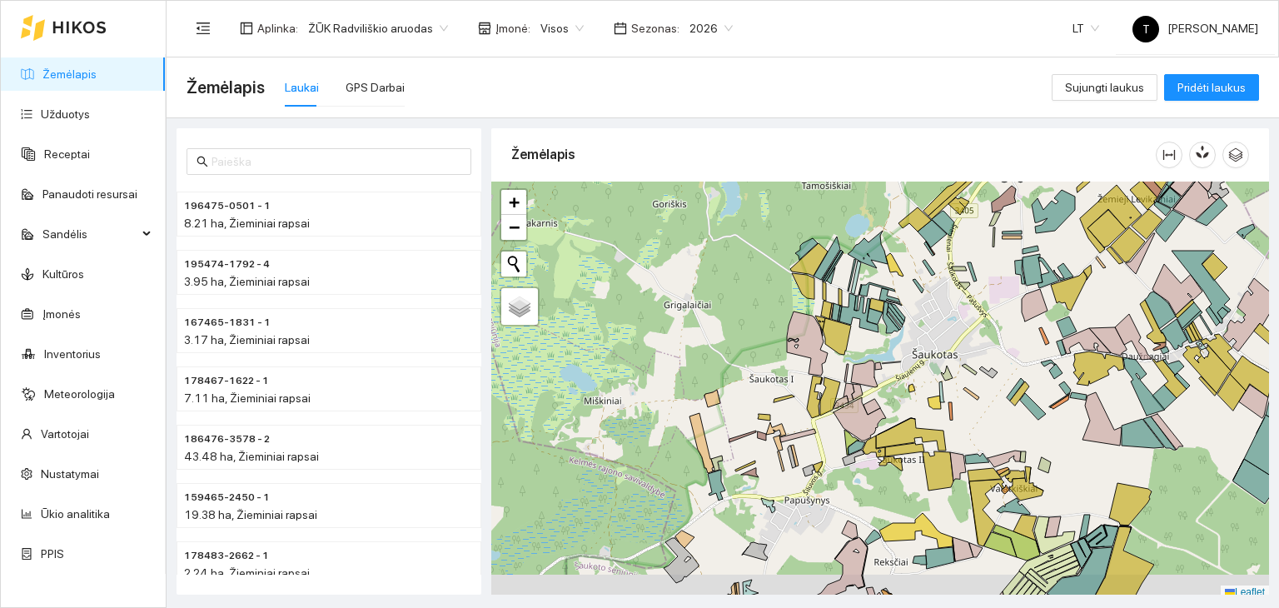
scroll to position [4, 0]
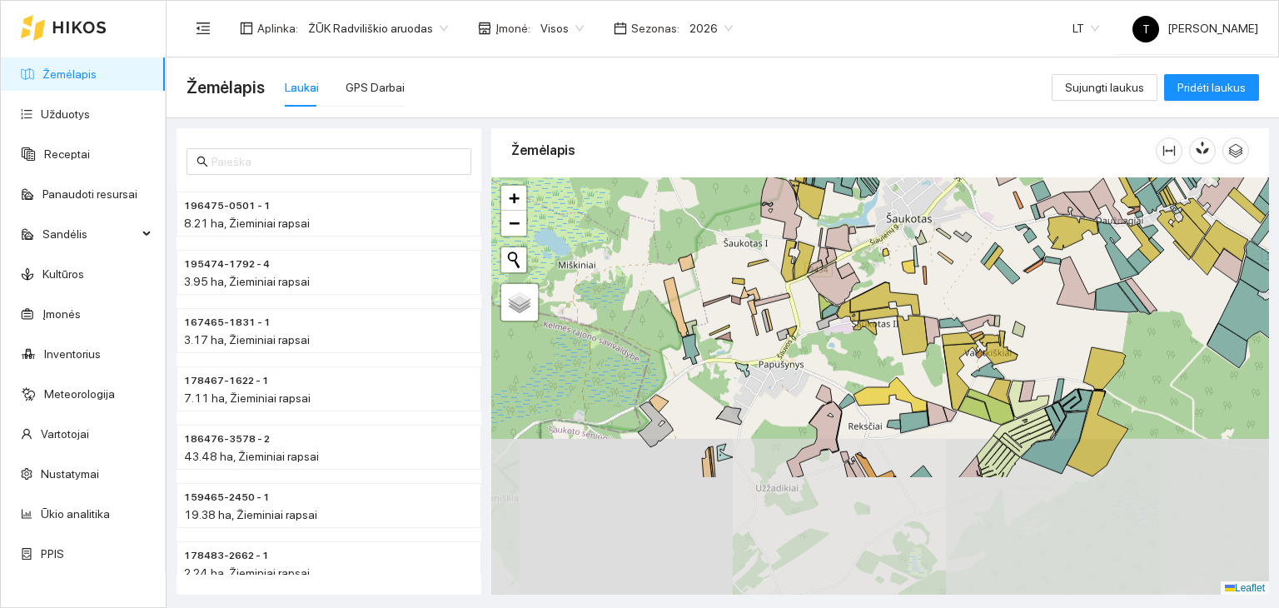
drag, startPoint x: 879, startPoint y: 477, endPoint x: 839, endPoint y: 317, distance: 164.8
click at [839, 317] on div "+ − Nieko nerasta. Bandykite dar kartą. Žemėlapis Palydovas Leaflet" at bounding box center [880, 386] width 778 height 418
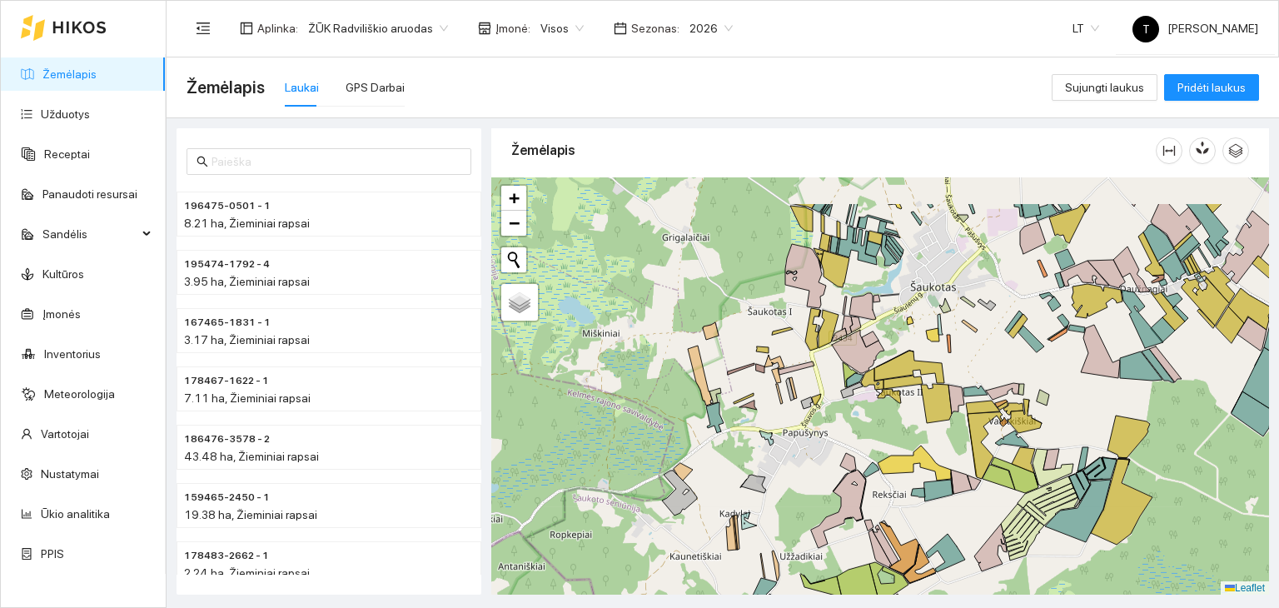
drag, startPoint x: 893, startPoint y: 257, endPoint x: 917, endPoint y: 326, distance: 72.4
click at [917, 326] on div "+ − Nieko nerasta. Bandykite dar kartą. Žemėlapis Palydovas Leaflet" at bounding box center [880, 386] width 778 height 418
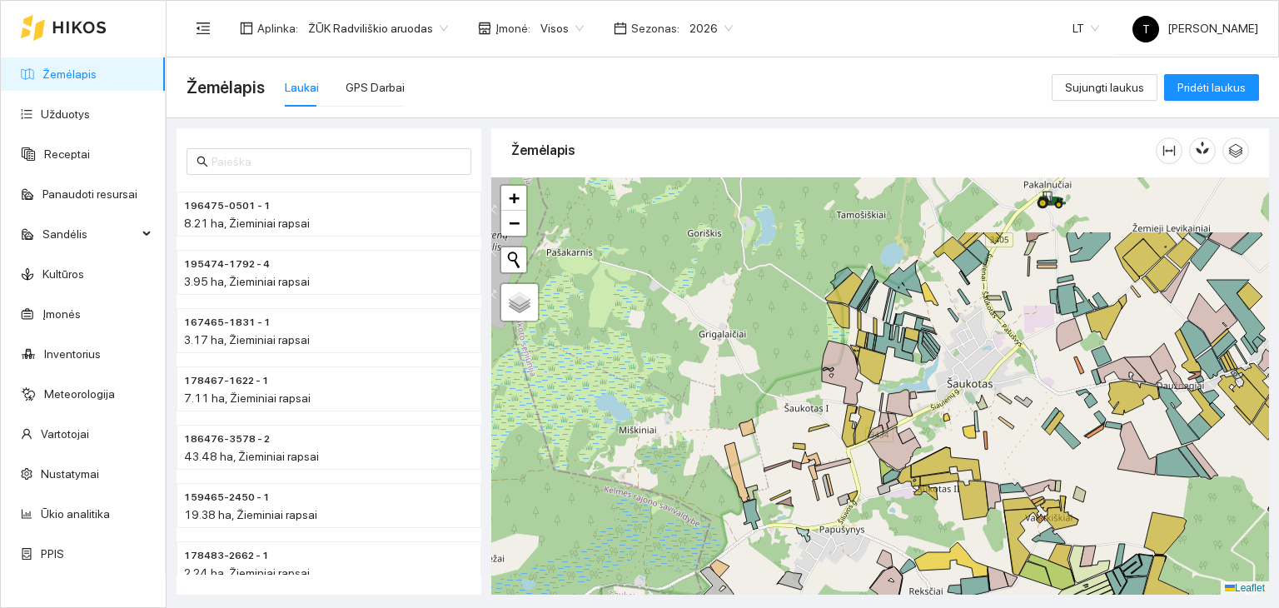
drag, startPoint x: 885, startPoint y: 221, endPoint x: 926, endPoint y: 326, distance: 112.6
click at [926, 326] on g at bounding box center [948, 458] width 873 height 552
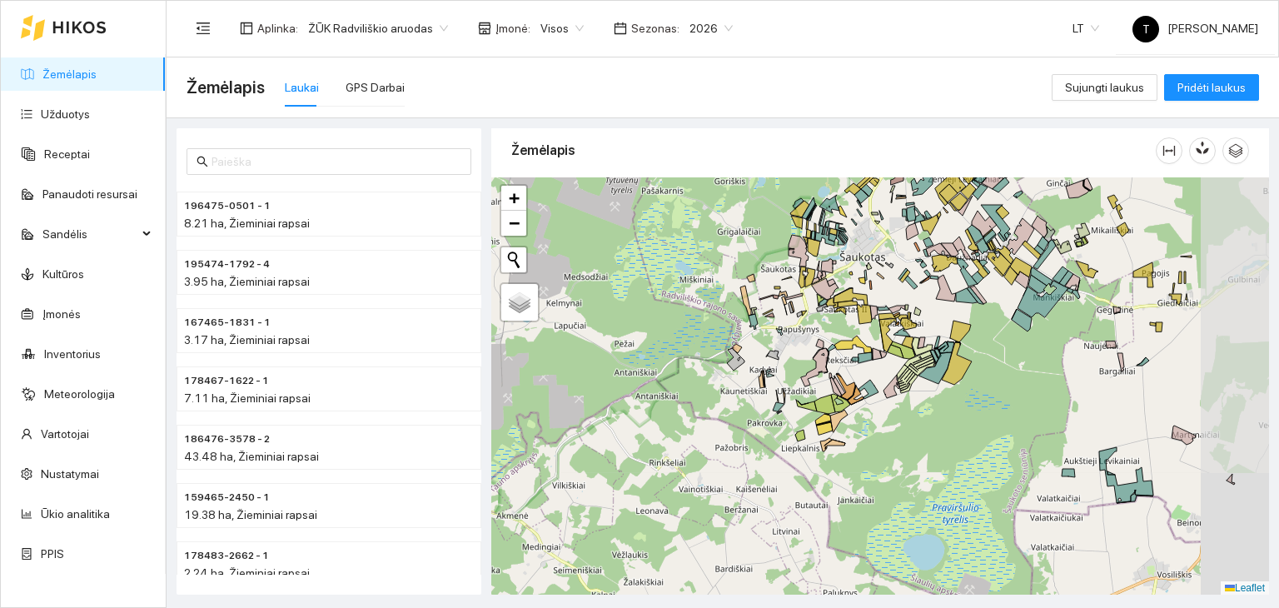
drag, startPoint x: 916, startPoint y: 454, endPoint x: 819, endPoint y: 336, distance: 152.6
click at [819, 336] on div "+ − Nieko nerasta. Bandykite dar kartą. Žemėlapis Palydovas Leaflet" at bounding box center [880, 386] width 778 height 418
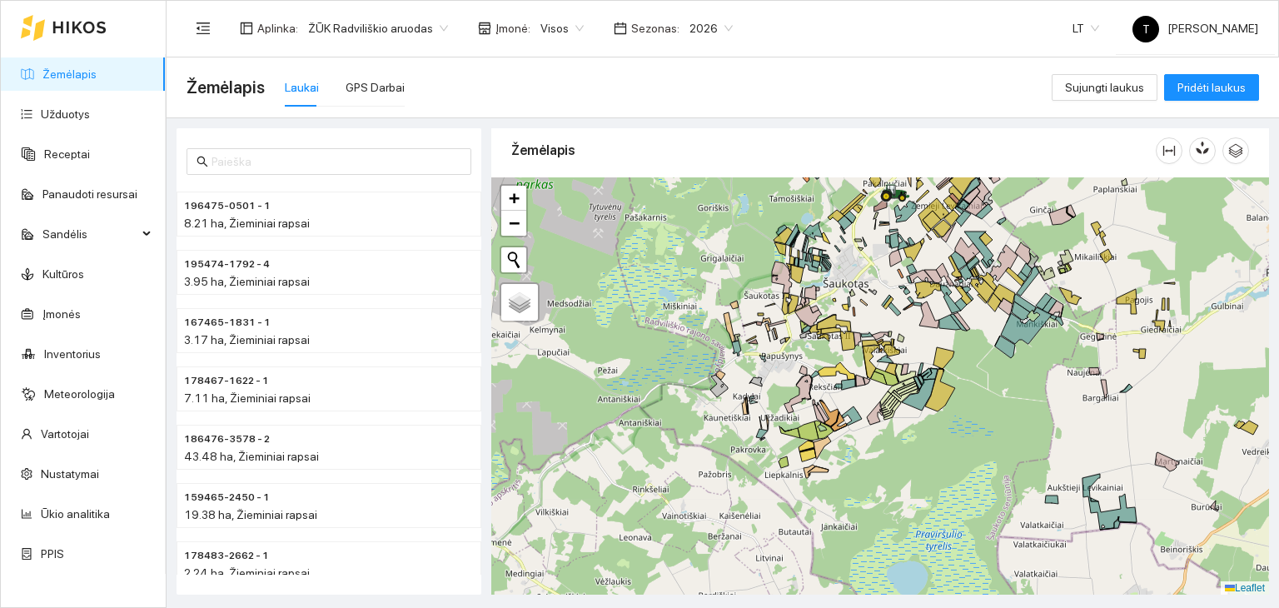
drag, startPoint x: 889, startPoint y: 296, endPoint x: 873, endPoint y: 322, distance: 31.4
click at [873, 322] on div "+ − Nieko nerasta. Bandykite dar kartą. Žemėlapis Palydovas Leaflet" at bounding box center [880, 386] width 778 height 418
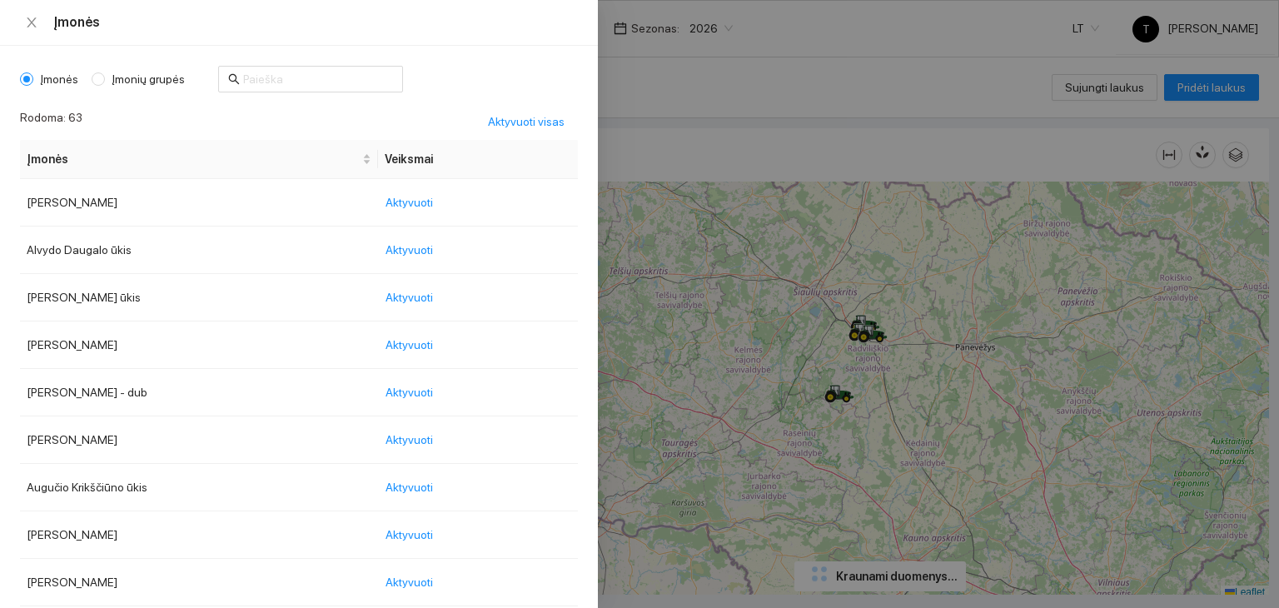
click at [561, 27] on body "Žemėlapis Užduotys Receptai Panaudoti resursai Sandėlis Kultūros Įmonės Invento…" at bounding box center [639, 304] width 1279 height 608
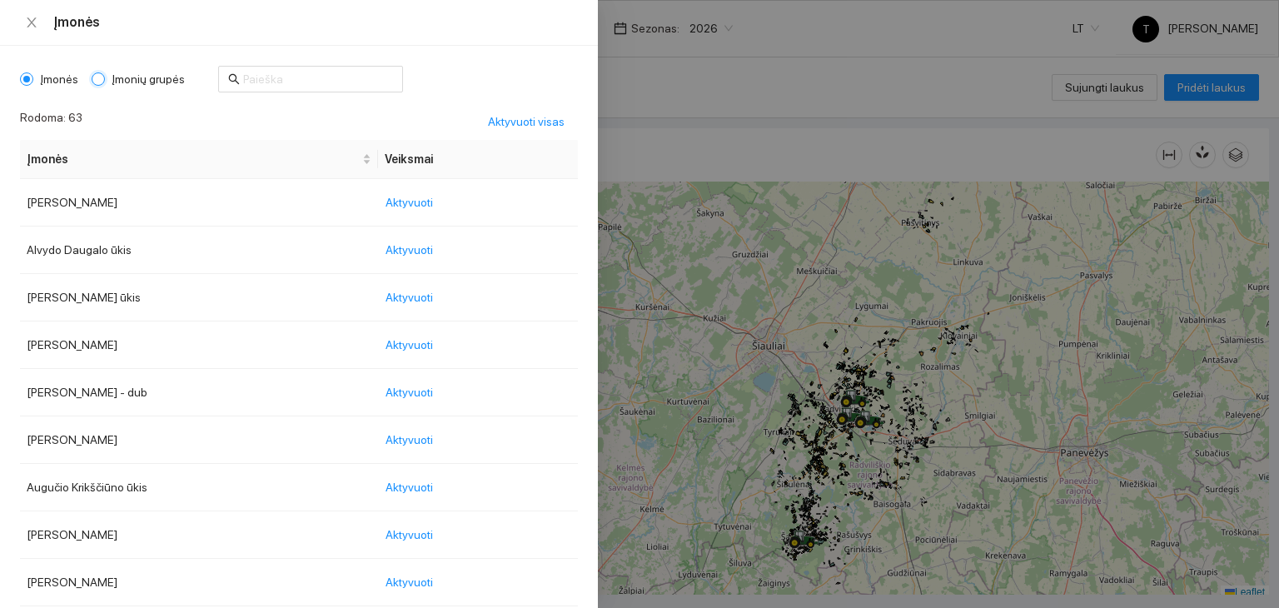
click at [96, 77] on input "Įmonių grupės" at bounding box center [98, 78] width 13 height 13
radio input "true"
radio input "false"
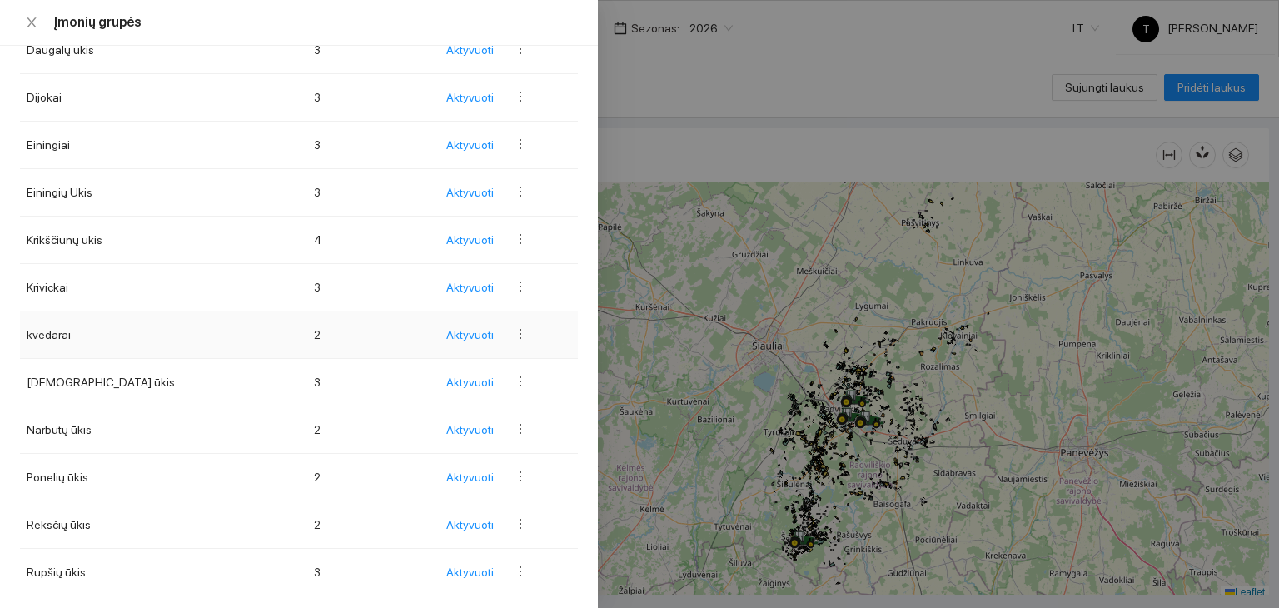
scroll to position [250, 0]
click at [455, 281] on span "Aktyvuoti" at bounding box center [469, 285] width 47 height 18
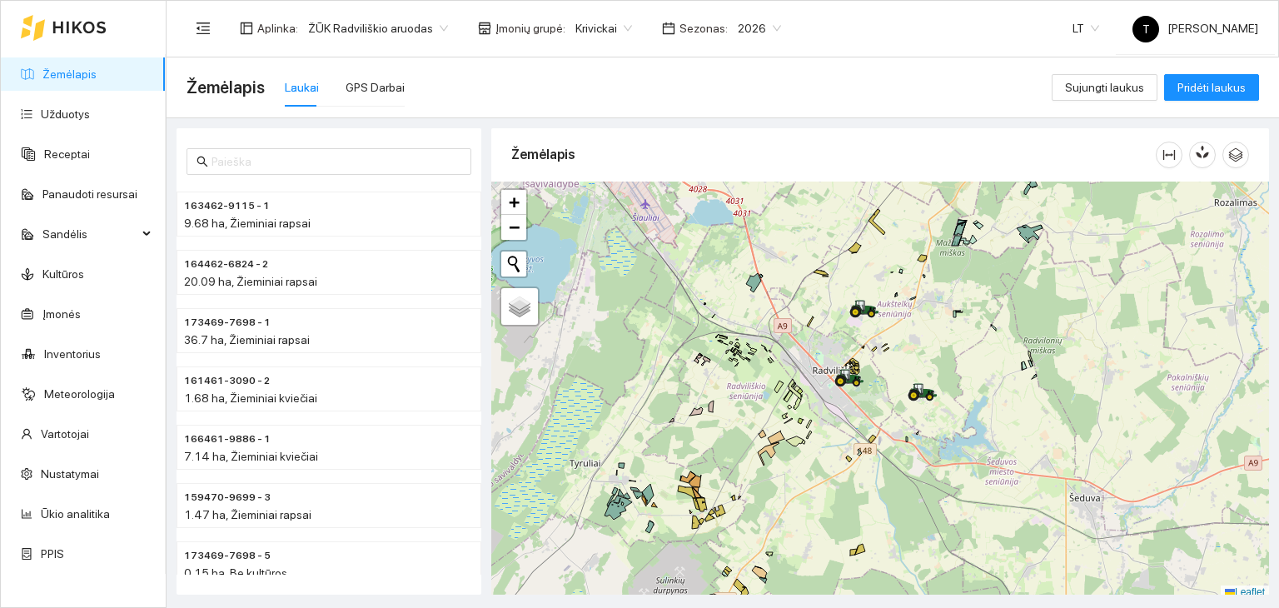
scroll to position [4, 0]
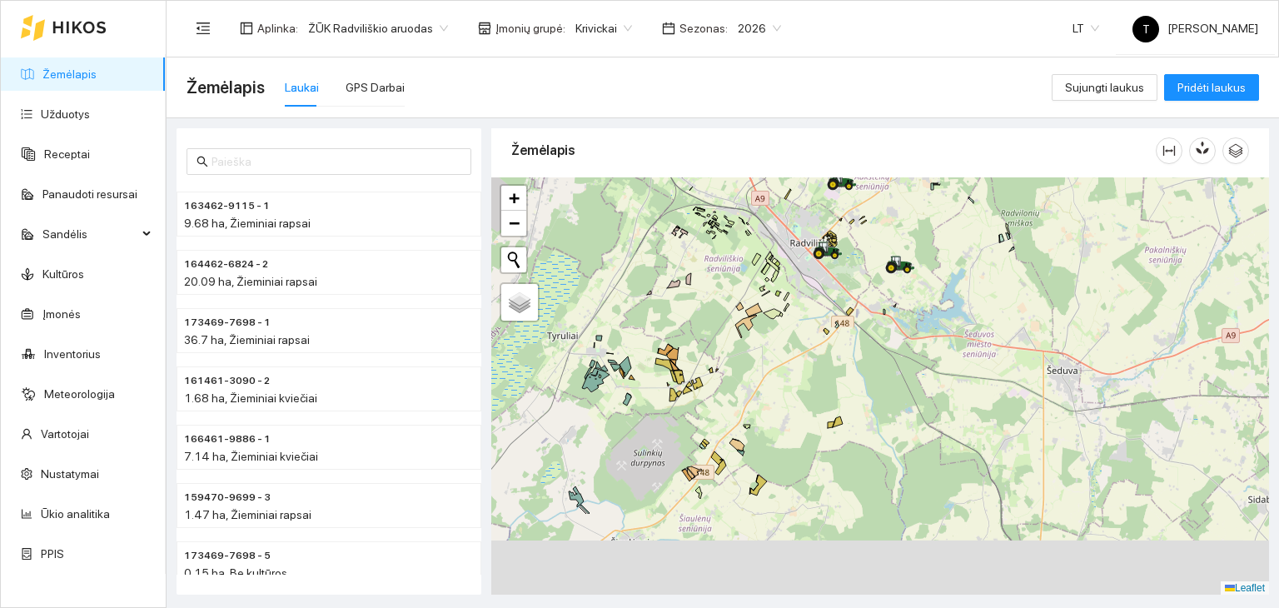
drag, startPoint x: 784, startPoint y: 521, endPoint x: 769, endPoint y: 364, distance: 157.3
click at [769, 364] on div "+ − Nieko nerasta. Bandykite dar kartą. Žemėlapis Palydovas Leaflet" at bounding box center [880, 386] width 778 height 418
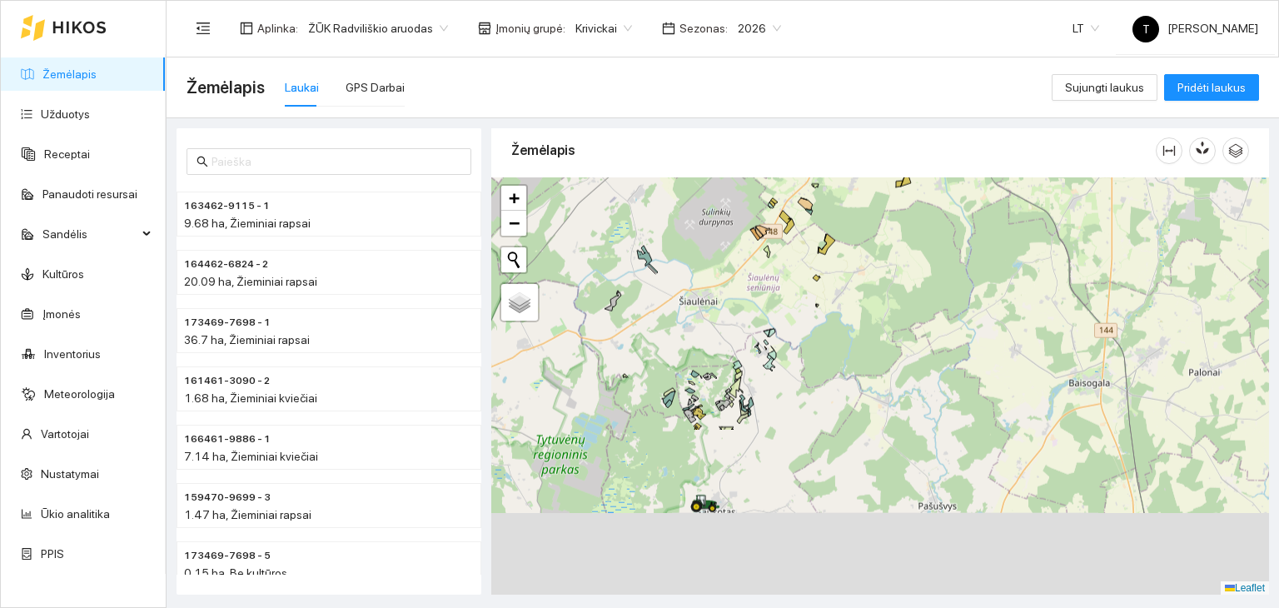
drag, startPoint x: 673, startPoint y: 507, endPoint x: 734, endPoint y: 300, distance: 216.1
click at [734, 300] on div "+ − Nieko nerasta. Bandykite dar kartą. Žemėlapis Palydovas Leaflet" at bounding box center [880, 386] width 778 height 418
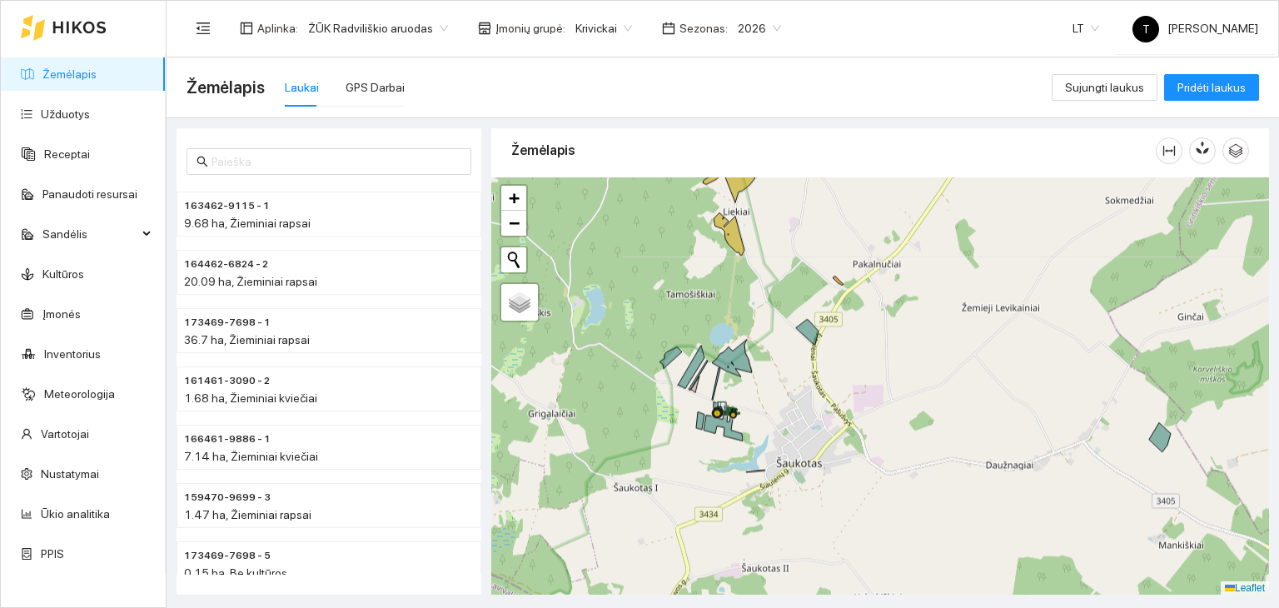
drag, startPoint x: 712, startPoint y: 461, endPoint x: 788, endPoint y: 291, distance: 186.8
click at [788, 290] on div "+ − Nieko nerasta. Bandykite dar kartą. Žemėlapis Palydovas Leaflet" at bounding box center [880, 386] width 778 height 418
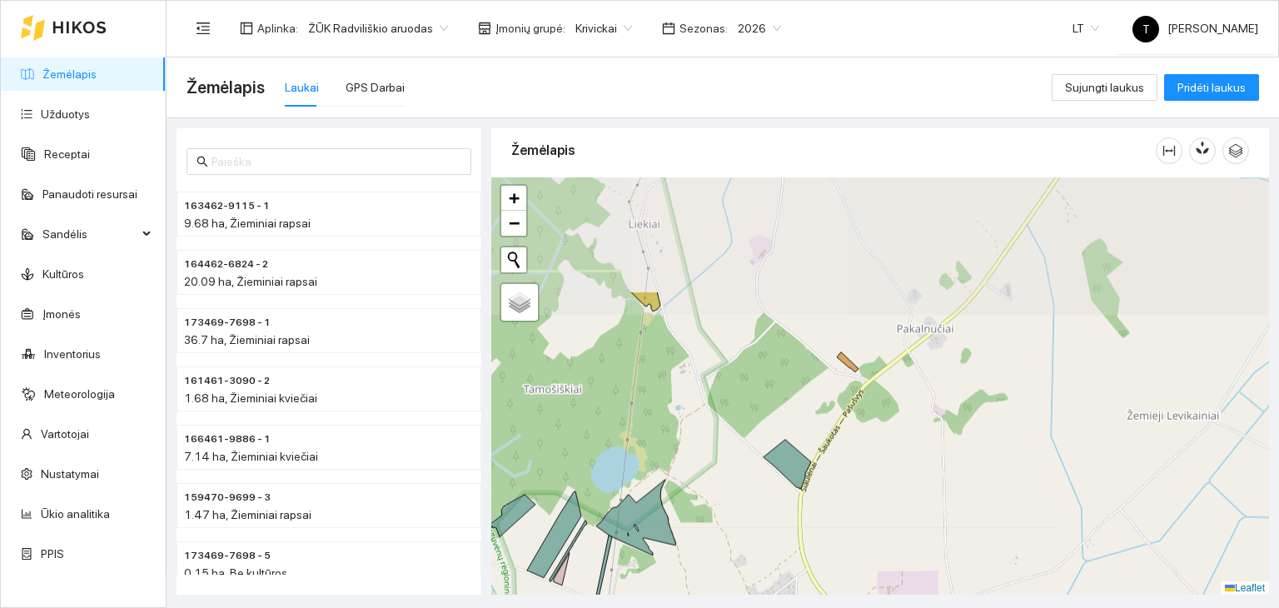
drag, startPoint x: 823, startPoint y: 335, endPoint x: 730, endPoint y: 491, distance: 181.8
click at [730, 491] on div "+ − Nieko nerasta. Bandykite dar kartą. Žemėlapis Palydovas Leaflet" at bounding box center [880, 386] width 778 height 418
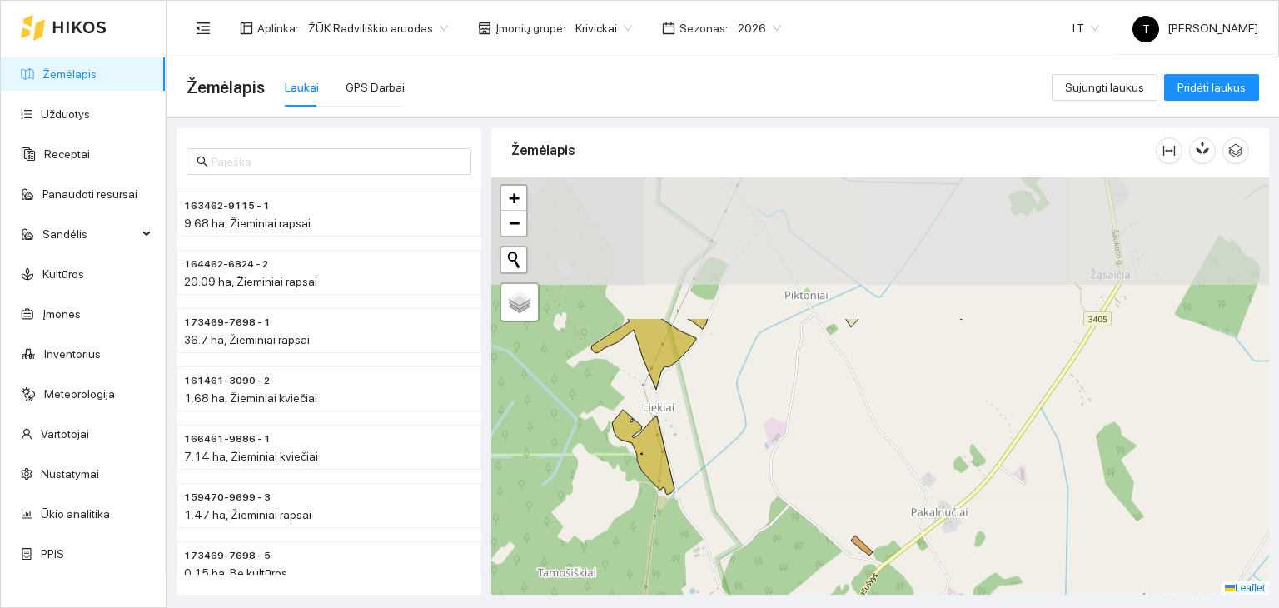
drag, startPoint x: 779, startPoint y: 257, endPoint x: 793, endPoint y: 441, distance: 183.8
click at [793, 441] on div "+ − Nieko nerasta. Bandykite dar kartą. Žemėlapis Palydovas Leaflet" at bounding box center [880, 386] width 778 height 418
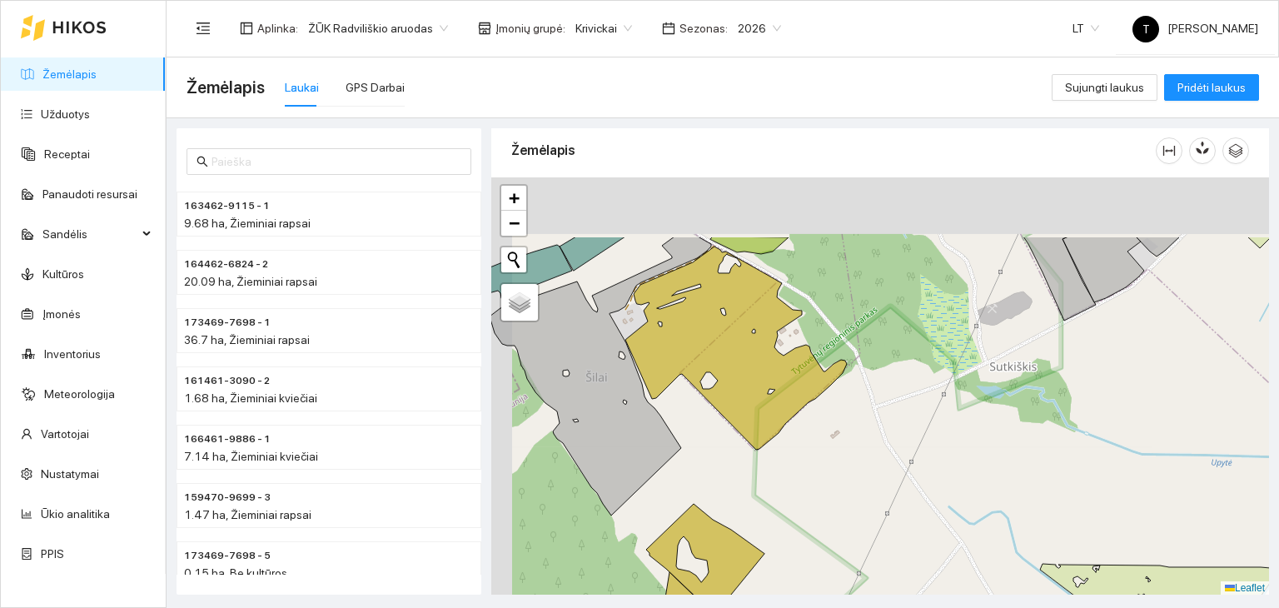
drag, startPoint x: 783, startPoint y: 443, endPoint x: 785, endPoint y: 457, distance: 14.3
click at [785, 457] on div "+ − Nieko nerasta. Bandykite dar kartą. Žemėlapis Palydovas Leaflet" at bounding box center [880, 386] width 778 height 418
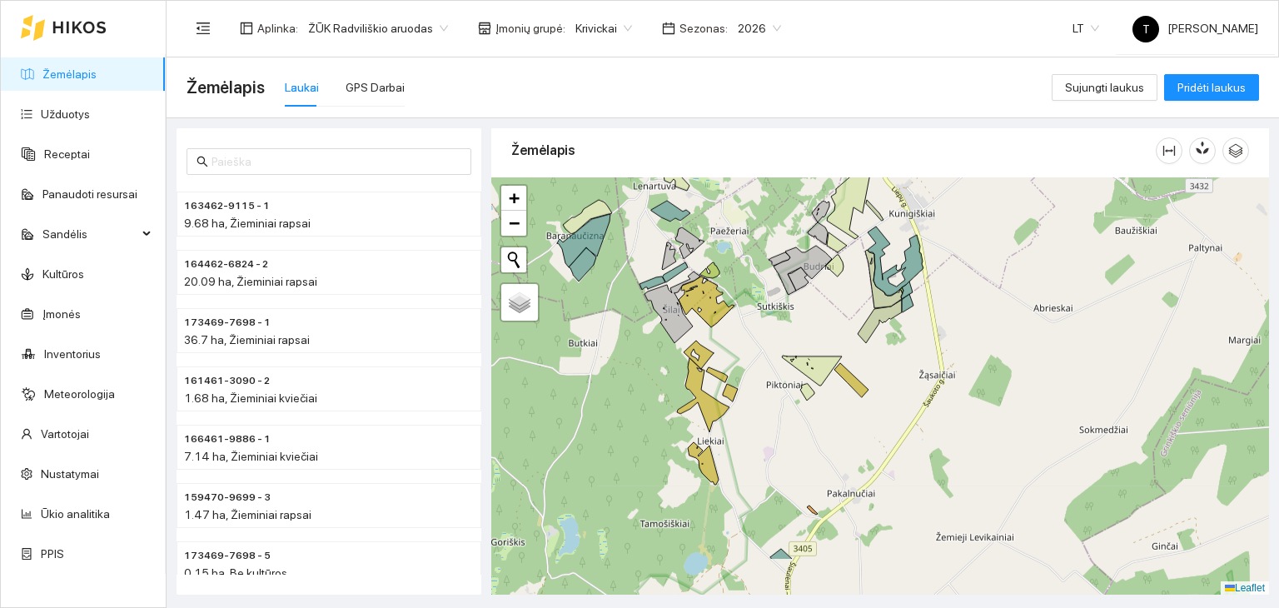
drag, startPoint x: 813, startPoint y: 498, endPoint x: 783, endPoint y: 369, distance: 132.5
click at [776, 377] on div "+ − Nieko nerasta. Bandykite dar kartą. Žemėlapis Palydovas Leaflet" at bounding box center [880, 386] width 778 height 418
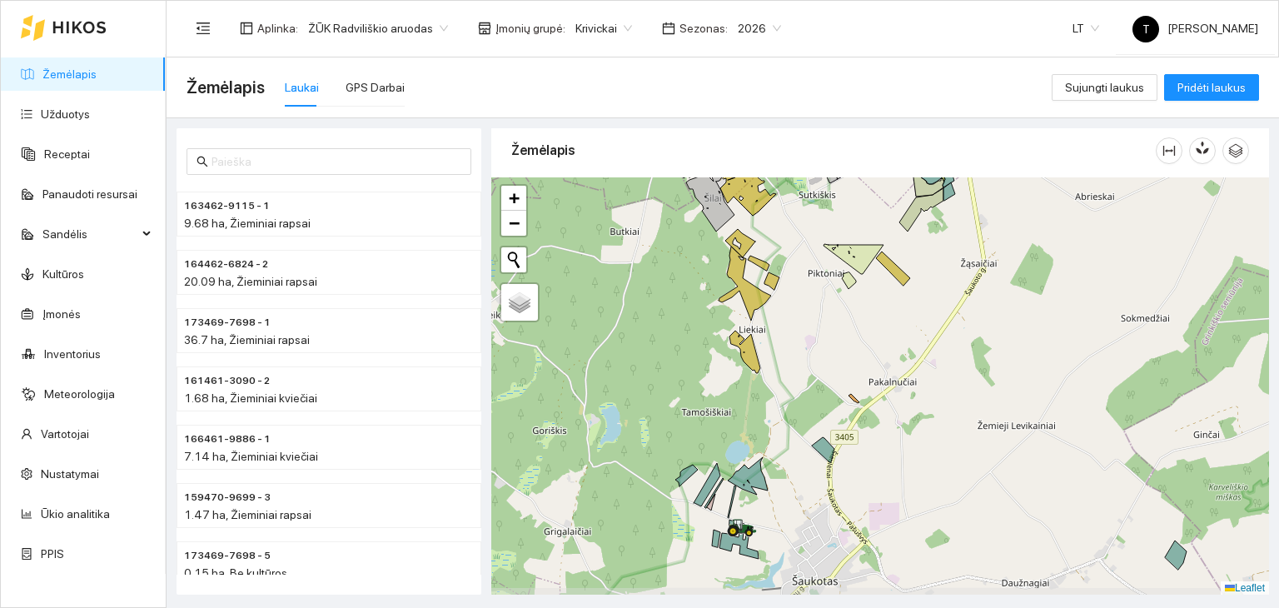
drag, startPoint x: 754, startPoint y: 459, endPoint x: 791, endPoint y: 396, distance: 73.6
click at [791, 396] on div "+ − Nieko nerasta. Bandykite dar kartą. Žemėlapis Palydovas Leaflet" at bounding box center [880, 386] width 778 height 418
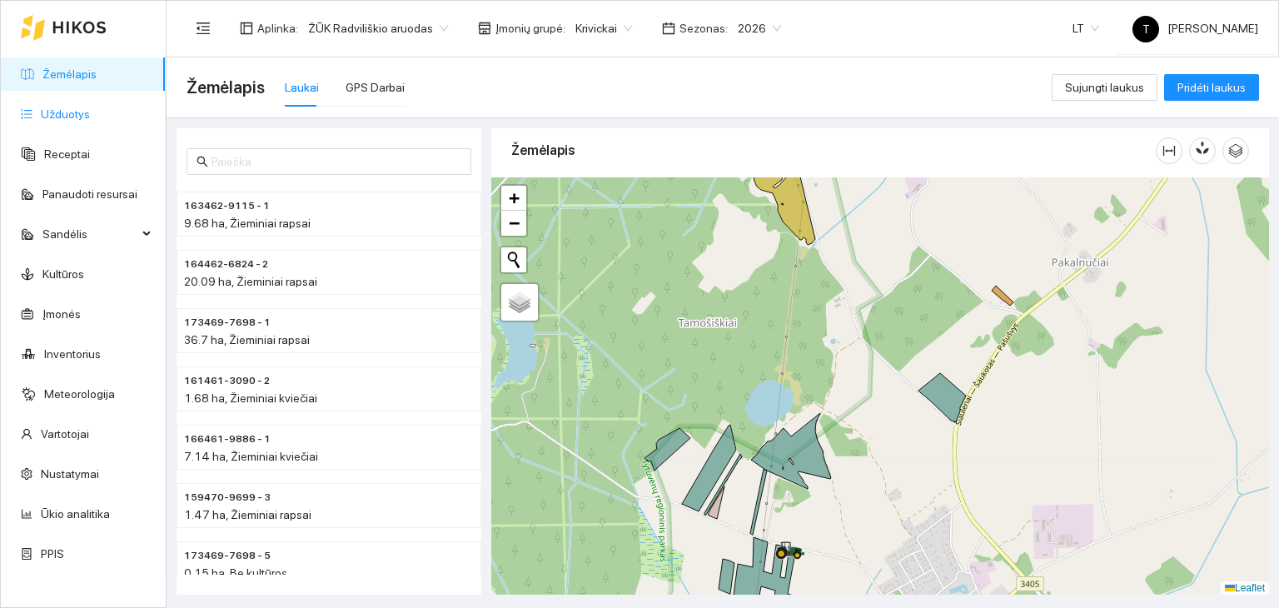
click at [57, 121] on link "Užduotys" at bounding box center [65, 113] width 49 height 13
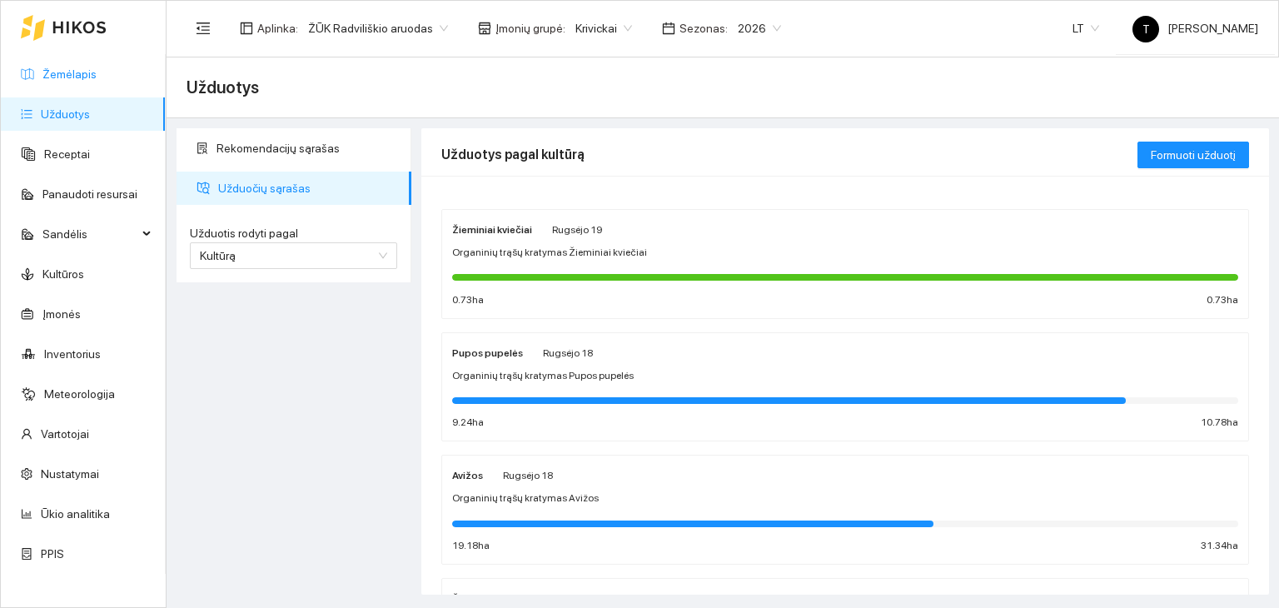
click at [83, 68] on link "Žemėlapis" at bounding box center [69, 73] width 54 height 13
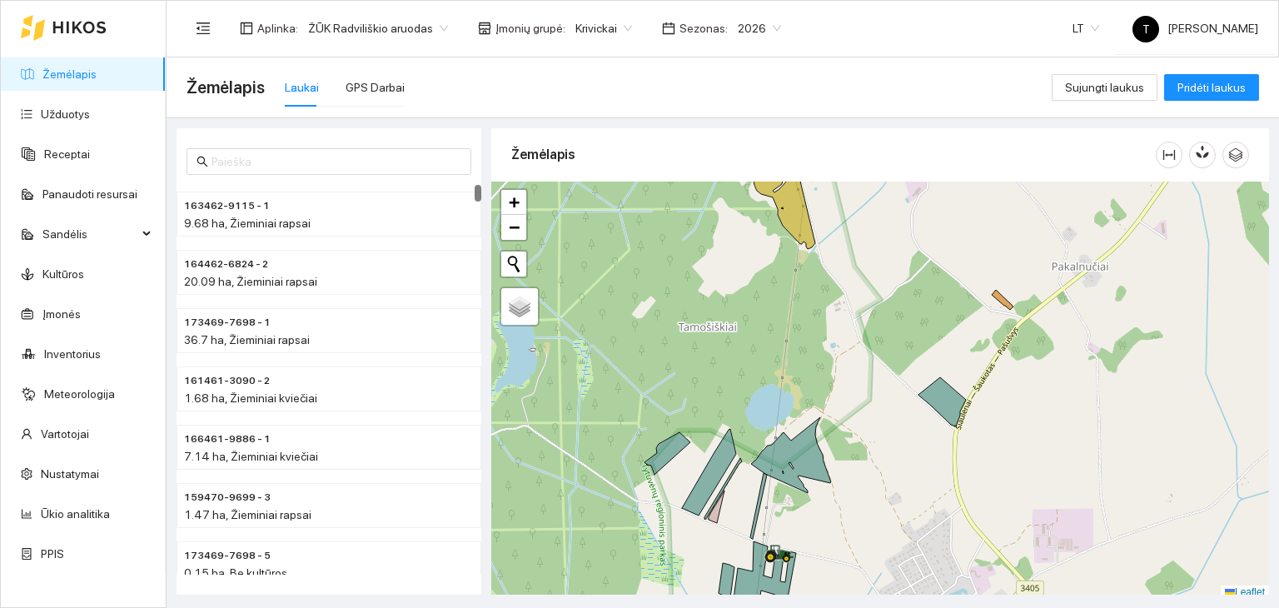
scroll to position [4, 0]
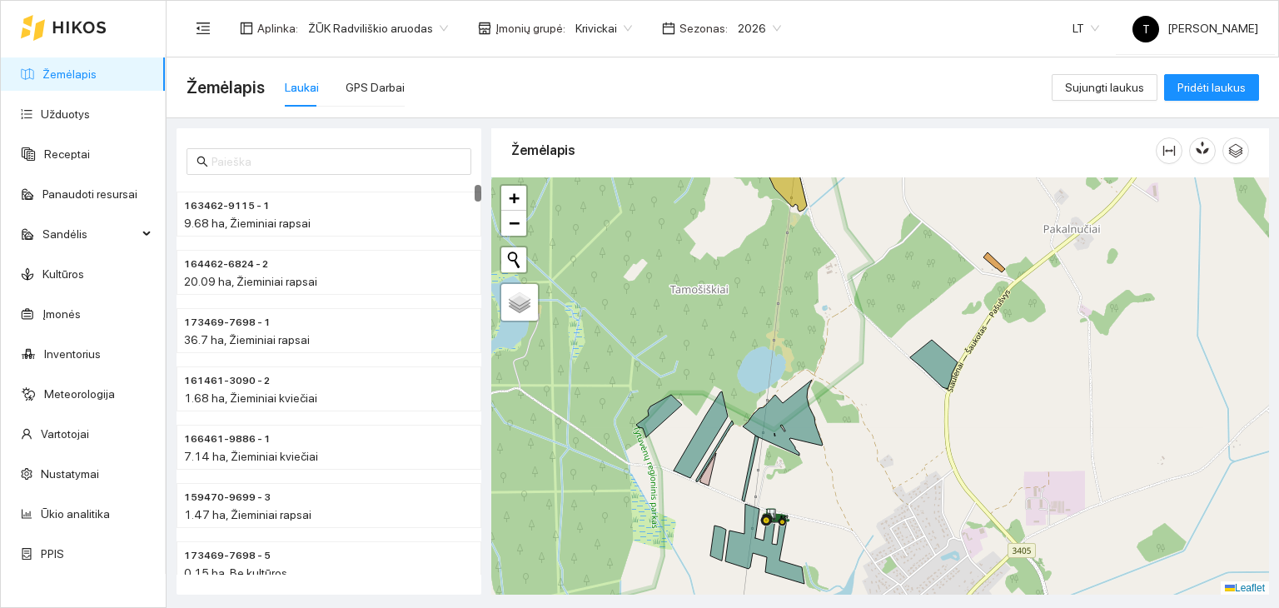
drag, startPoint x: 898, startPoint y: 517, endPoint x: 882, endPoint y: 446, distance: 73.4
click at [882, 446] on div "+ − Nieko nerasta. Bandykite dar kartą. Žemėlapis Palydovas Leaflet" at bounding box center [880, 386] width 778 height 418
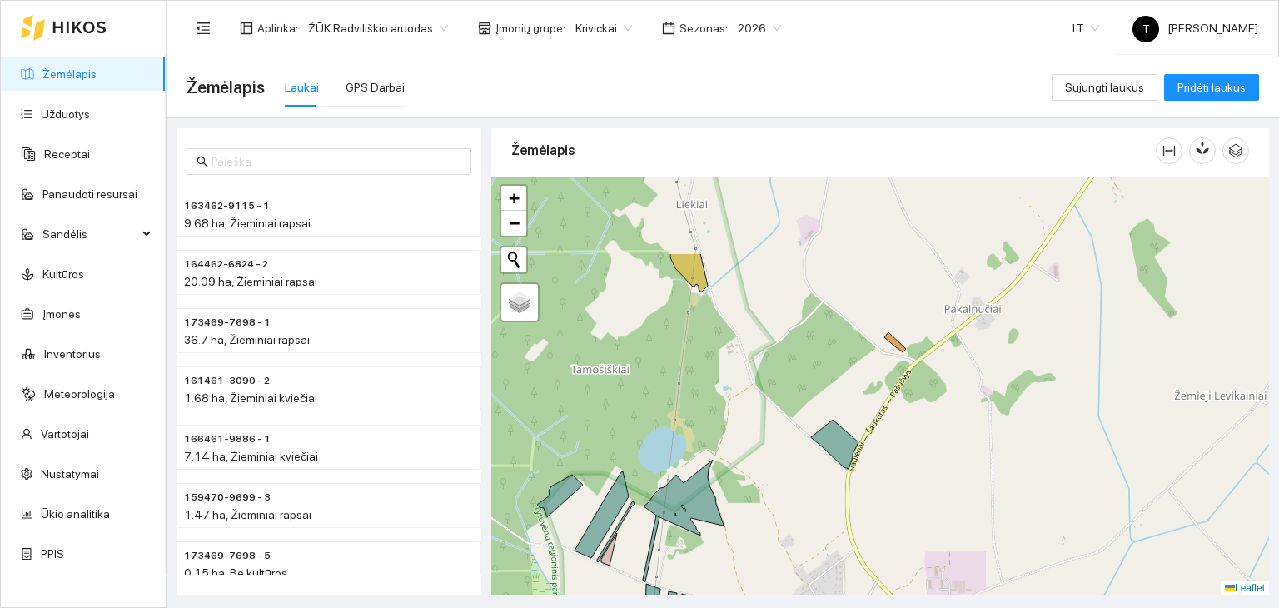
drag, startPoint x: 975, startPoint y: 354, endPoint x: 882, endPoint y: 476, distance: 153.3
click at [882, 476] on div "+ − Nieko nerasta. Bandykite dar kartą. Žemėlapis Palydovas Leaflet" at bounding box center [880, 386] width 778 height 418
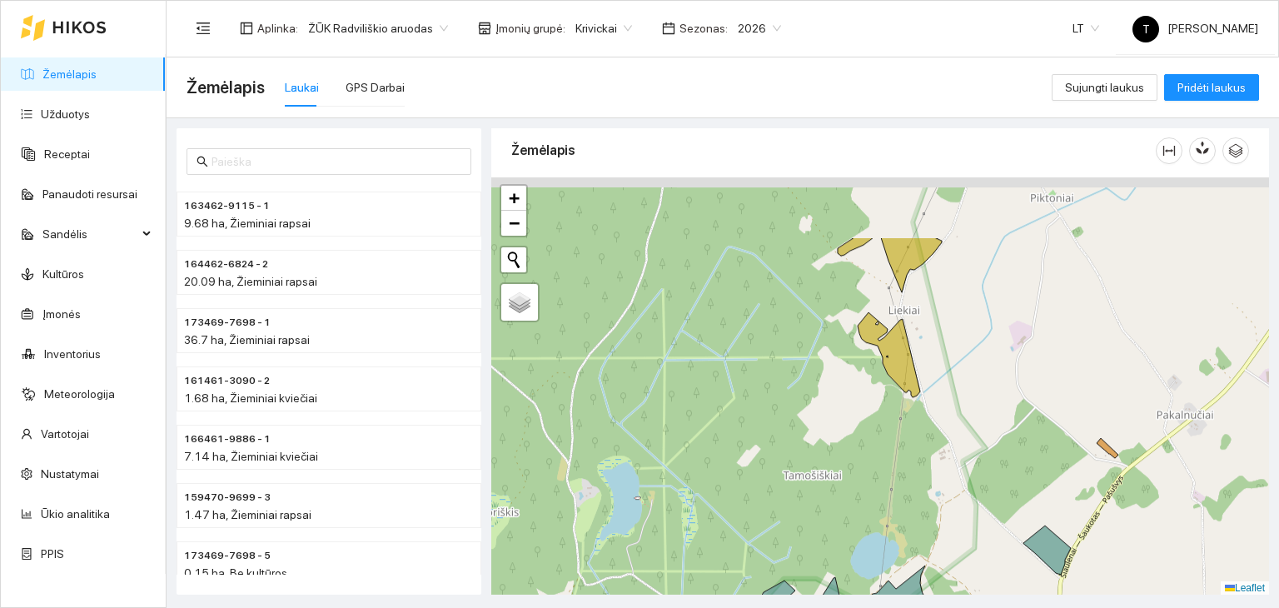
drag, startPoint x: 670, startPoint y: 369, endPoint x: 868, endPoint y: 464, distance: 219.8
click at [868, 464] on div "+ − Nieko nerasta. Bandykite dar kartą. Žemėlapis Palydovas Leaflet" at bounding box center [880, 386] width 778 height 418
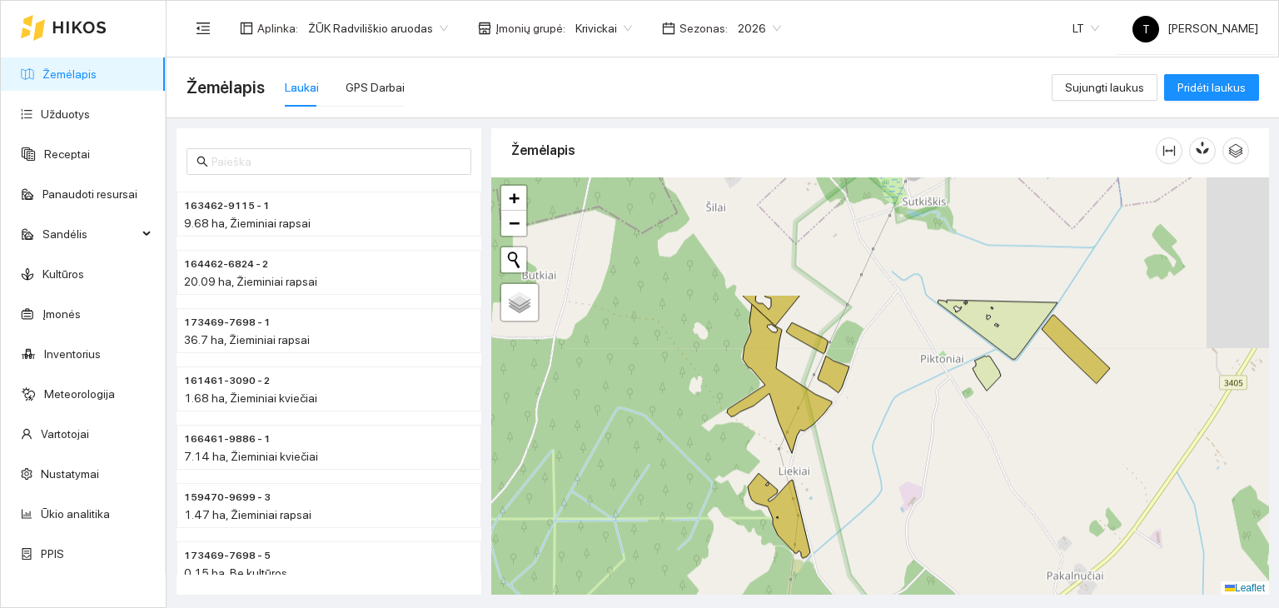
drag, startPoint x: 990, startPoint y: 313, endPoint x: 847, endPoint y: 534, distance: 263.1
click at [847, 534] on div "+ − Nieko nerasta. Bandykite dar kartą. Žemėlapis Palydovas Leaflet" at bounding box center [880, 386] width 778 height 418
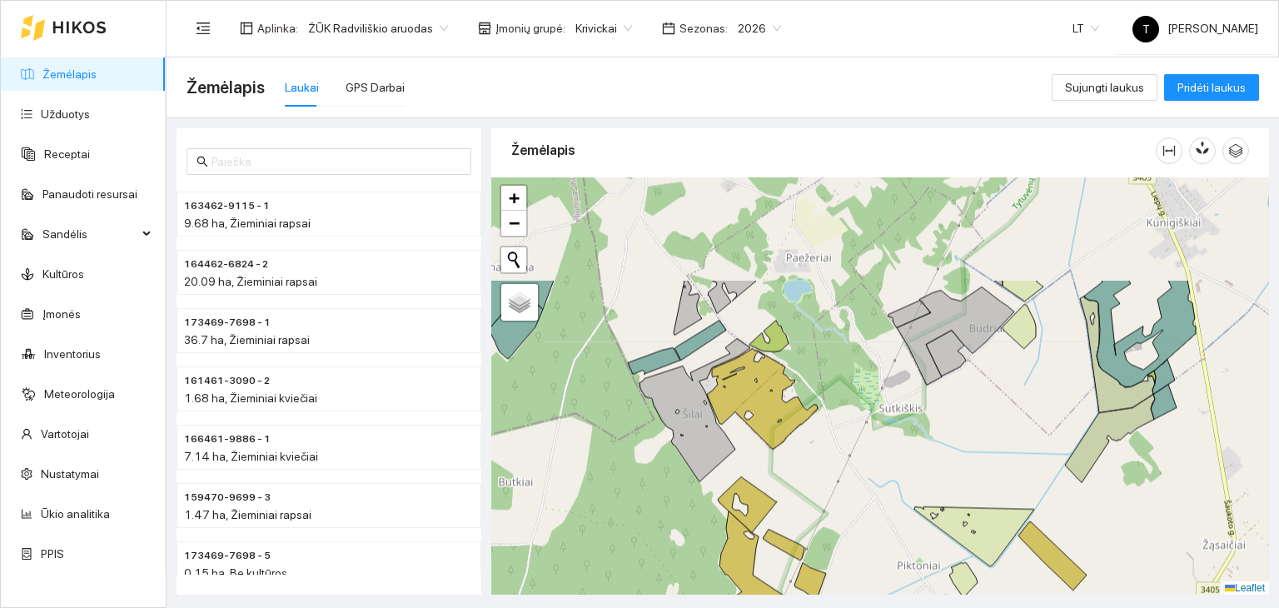
drag, startPoint x: 864, startPoint y: 397, endPoint x: 873, endPoint y: 543, distance: 146.0
click at [873, 543] on div "+ − Nieko nerasta. Bandykite dar kartą. Žemėlapis Palydovas Leaflet" at bounding box center [880, 386] width 778 height 418
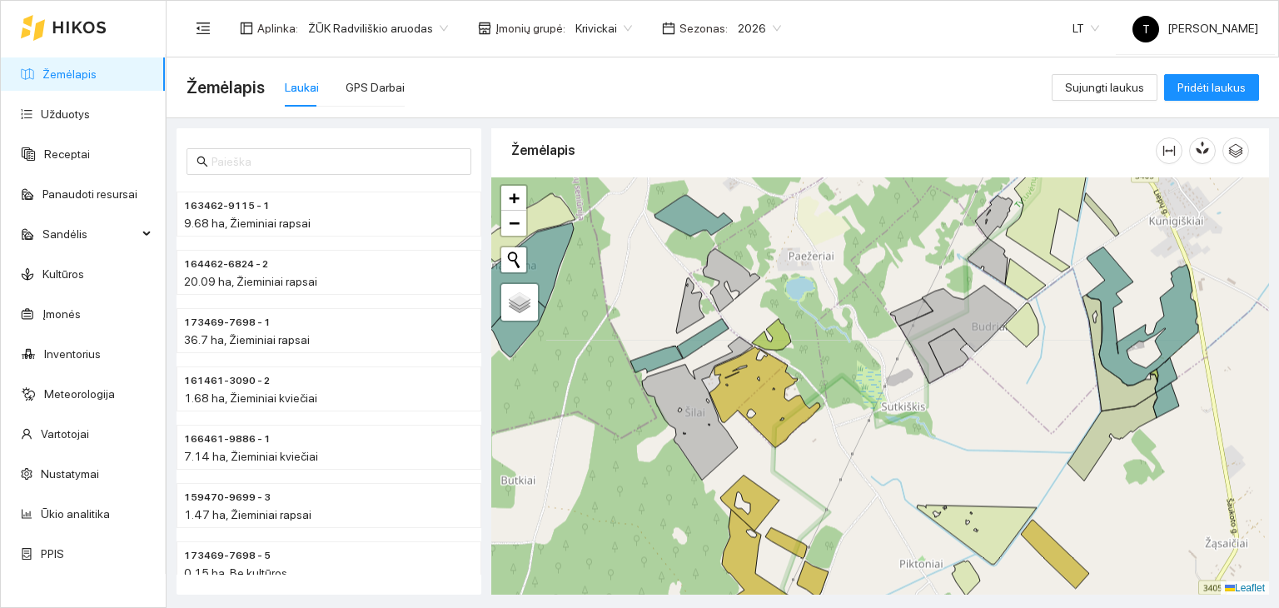
drag, startPoint x: 833, startPoint y: 511, endPoint x: 823, endPoint y: 433, distance: 78.1
click at [823, 434] on div "+ − Nieko nerasta. Bandykite dar kartą. Žemėlapis Palydovas Leaflet" at bounding box center [880, 386] width 778 height 418
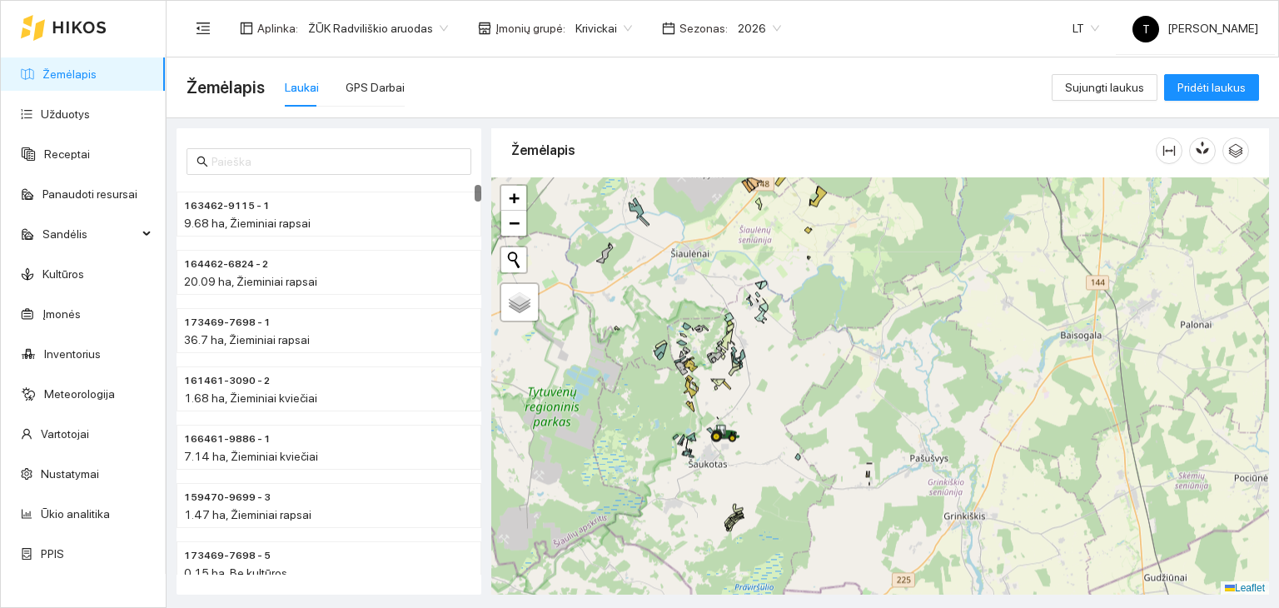
click at [93, 29] on icon at bounding box center [79, 28] width 52 height 12
